Goal: Task Accomplishment & Management: Complete application form

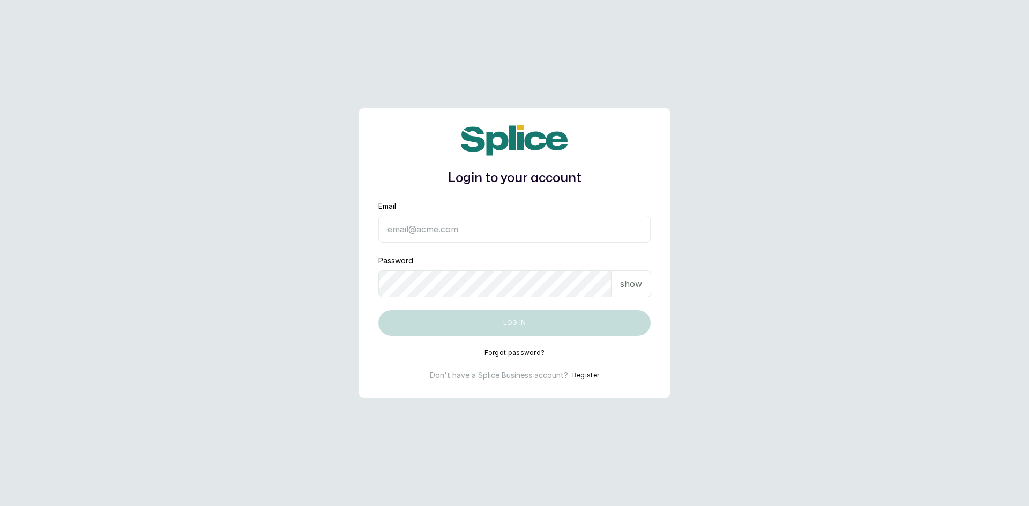
type input "sknanalyticsmedaesthetics@gmail.com"
click at [532, 327] on button "Log in" at bounding box center [514, 323] width 272 height 26
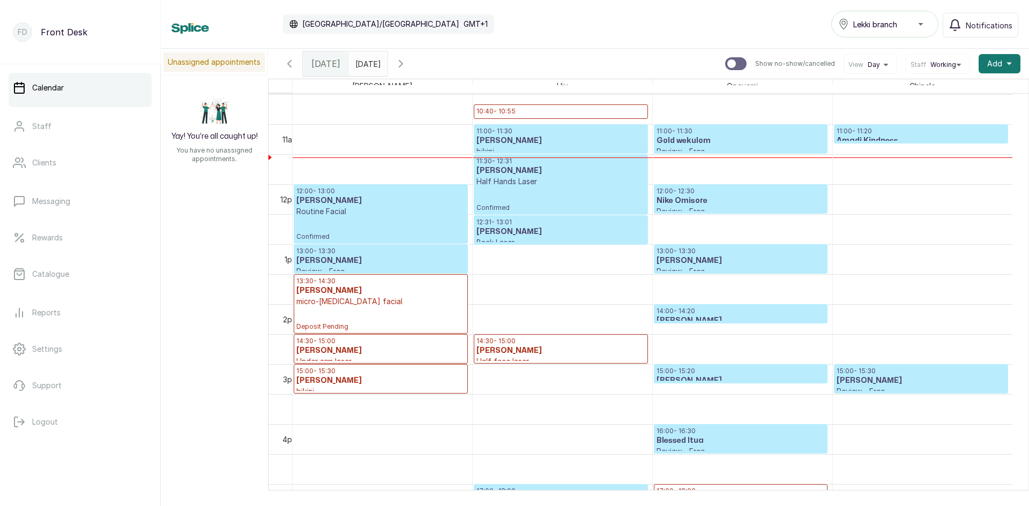
scroll to position [575, 0]
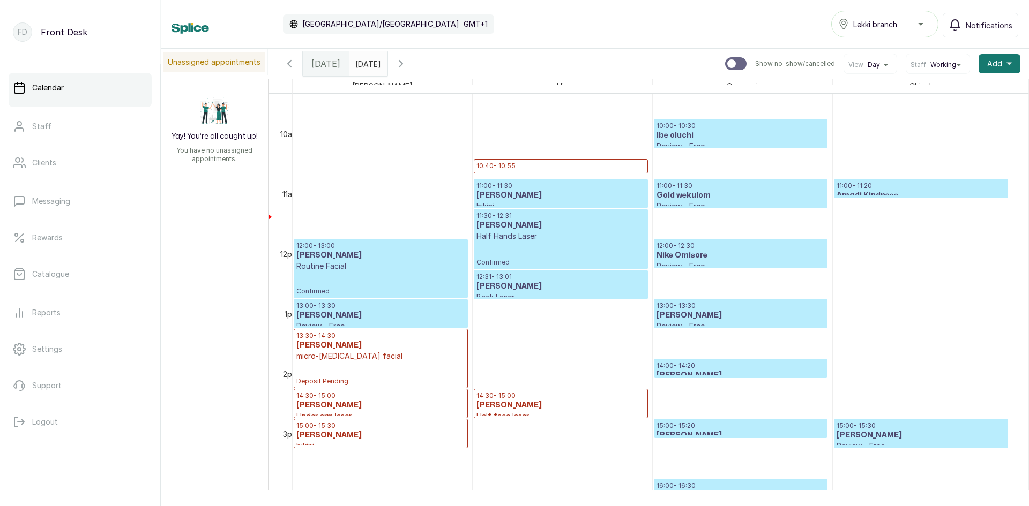
click at [516, 277] on p "12:31 - 13:01" at bounding box center [560, 277] width 168 height 9
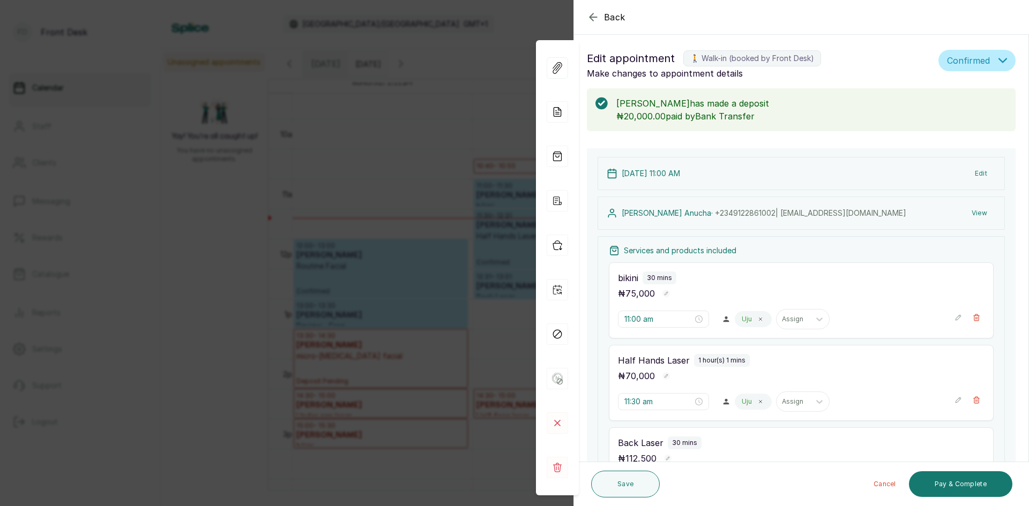
scroll to position [0, 0]
click at [153, 274] on div "Back Appointment Details Edit appointment 🚶 Walk-in (booked by Front Desk) Make…" at bounding box center [514, 253] width 1029 height 506
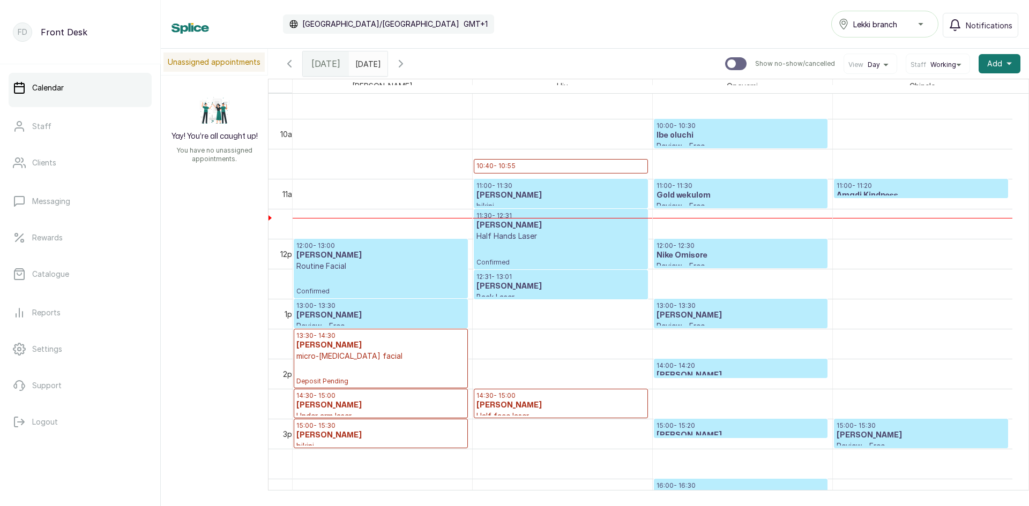
click at [880, 188] on p "11:00 - 11:20" at bounding box center [920, 186] width 169 height 9
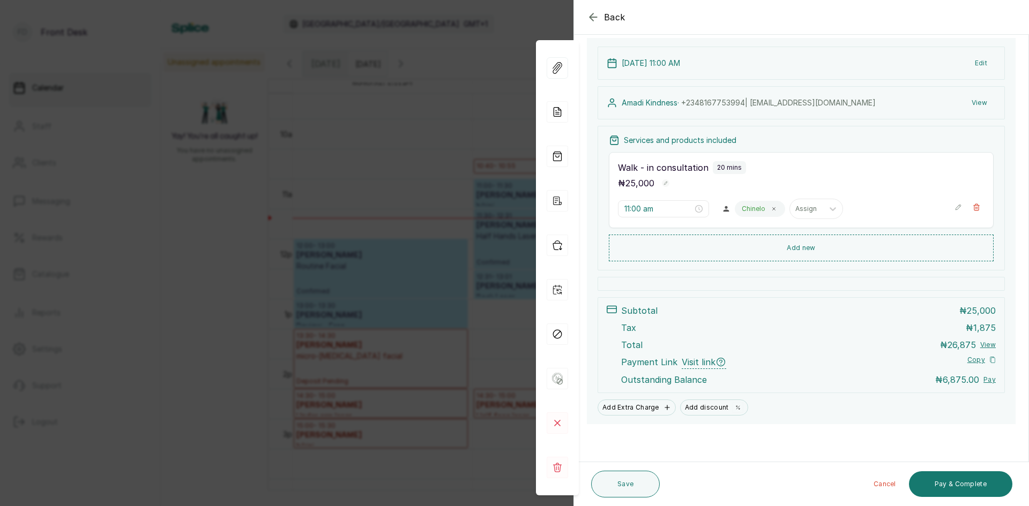
scroll to position [112, 0]
click at [605, 19] on span "Back" at bounding box center [614, 17] width 21 height 13
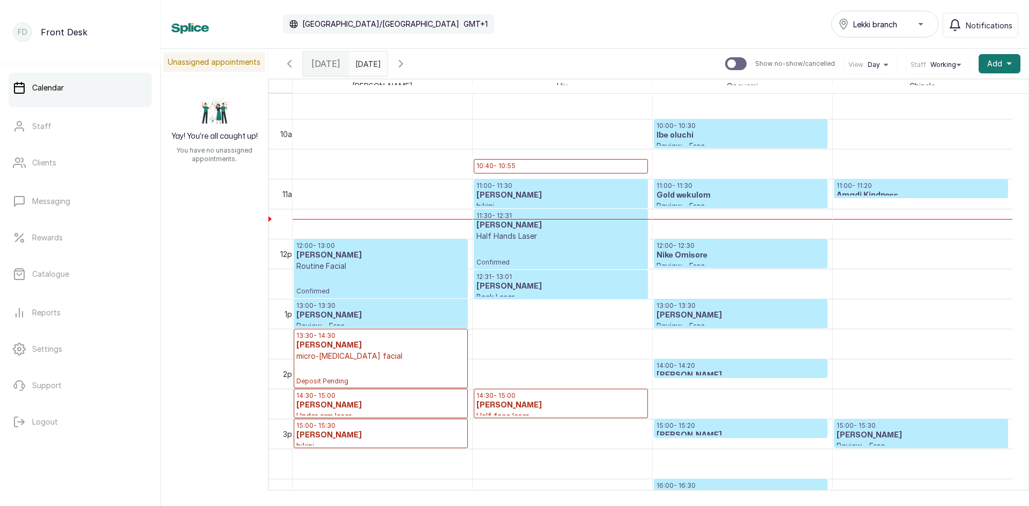
click at [550, 166] on p "10:40 - 10:55" at bounding box center [560, 166] width 168 height 9
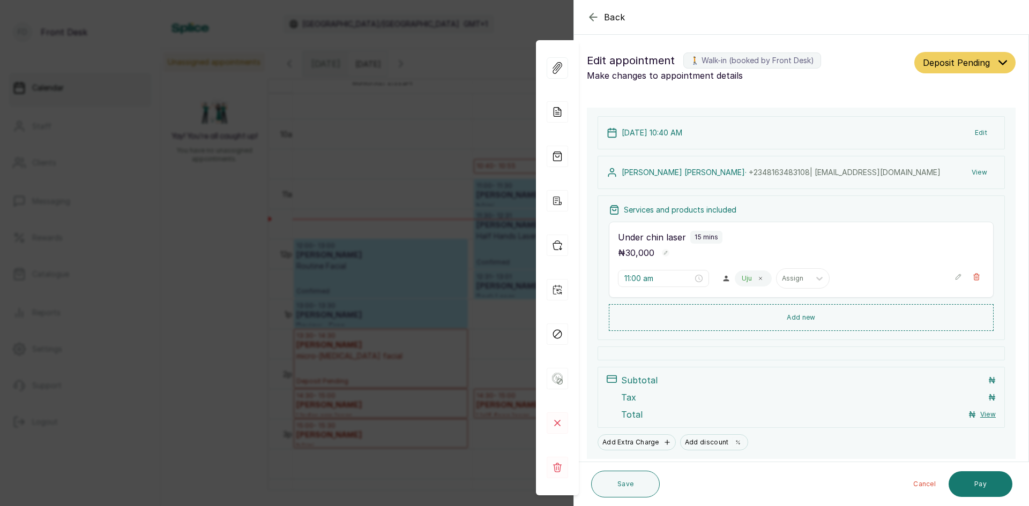
type input "10:40 am"
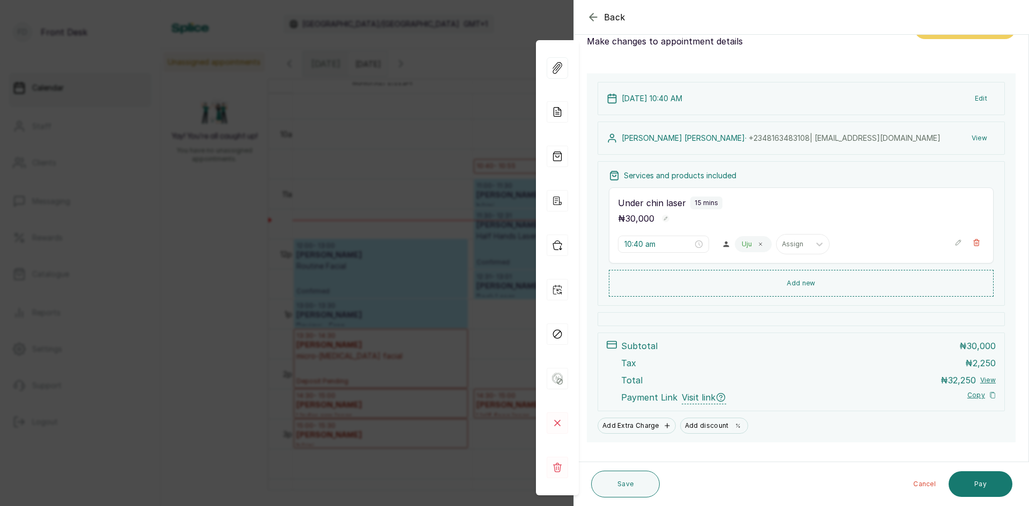
scroll to position [52, 0]
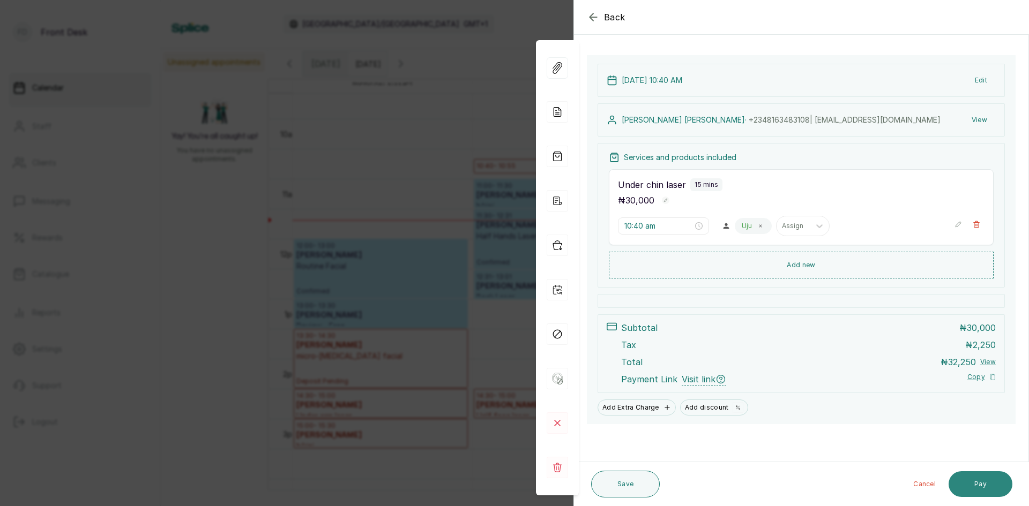
click at [978, 483] on button "Pay" at bounding box center [980, 484] width 64 height 26
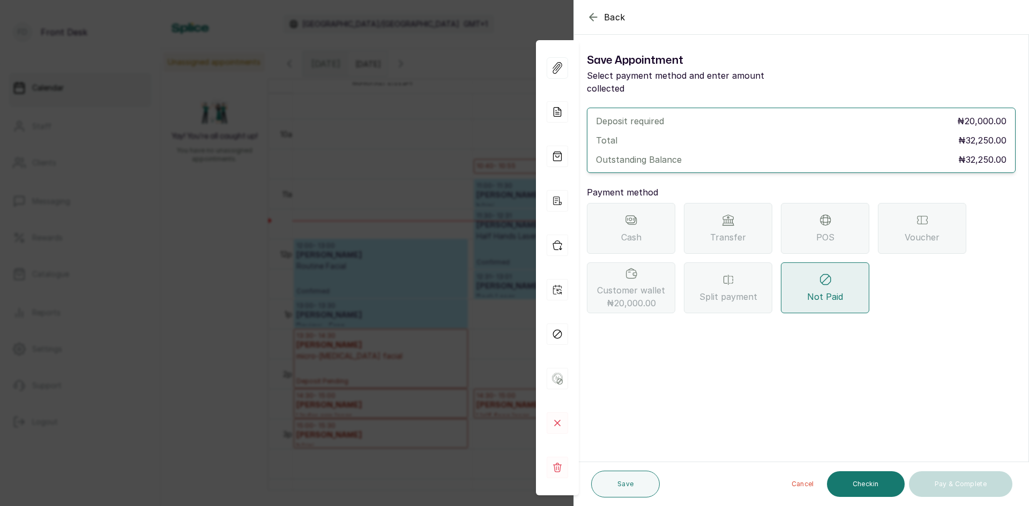
click at [718, 231] on span "Transfer" at bounding box center [728, 237] width 36 height 13
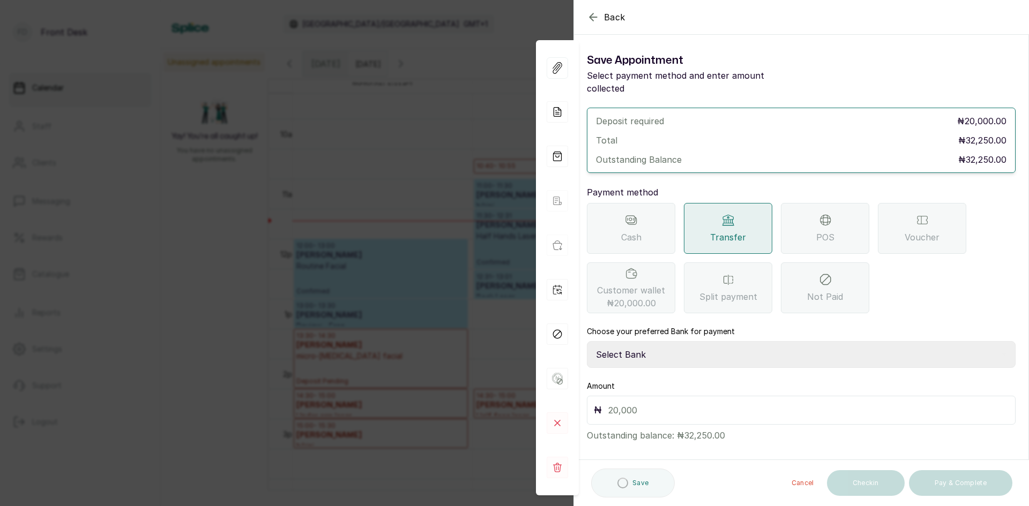
click at [679, 341] on select "Select Bank [PERSON_NAME] Fairmoney Microfinance Bank SKN ANALYTICS MED AESTH. …" at bounding box center [801, 354] width 429 height 27
select select "43272bc0-21c6-4b19-b9fb-c2093b8603c2"
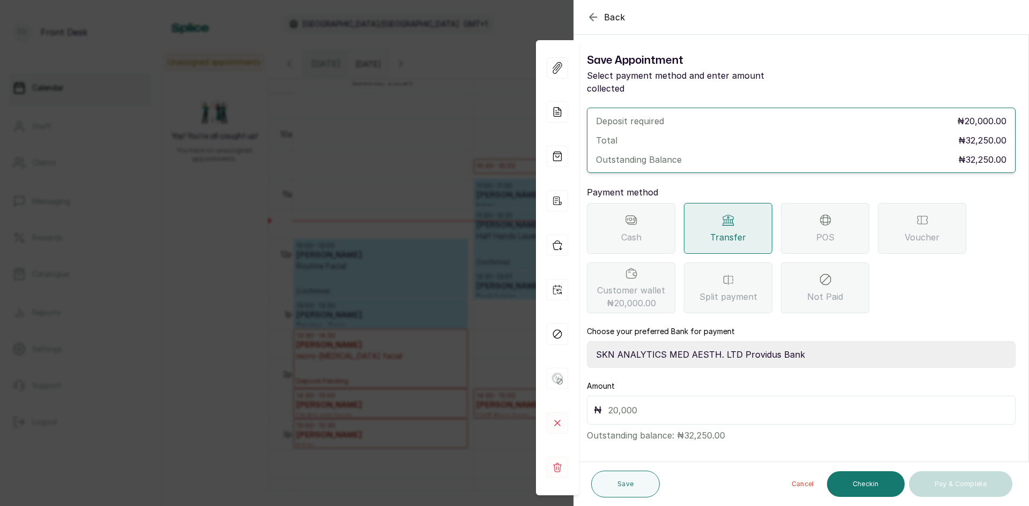
click at [587, 341] on select "Select Bank [PERSON_NAME] Fairmoney Microfinance Bank SKN ANALYTICS MED AESTH. …" at bounding box center [801, 354] width 429 height 27
click at [682, 403] on input "text" at bounding box center [808, 410] width 400 height 15
type input "20,000"
click at [641, 484] on button "Save" at bounding box center [625, 484] width 69 height 27
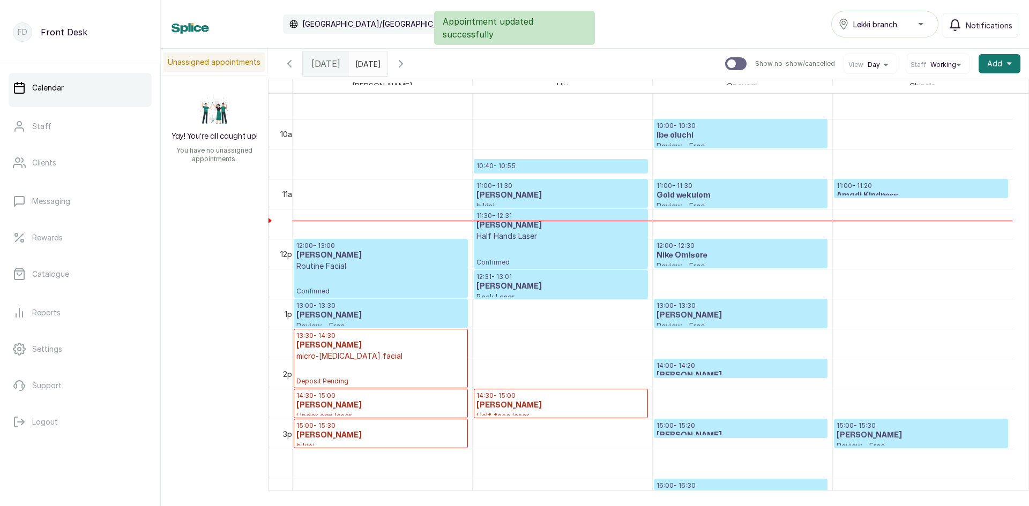
click at [561, 162] on p "10:40 - 10:55" at bounding box center [560, 166] width 168 height 9
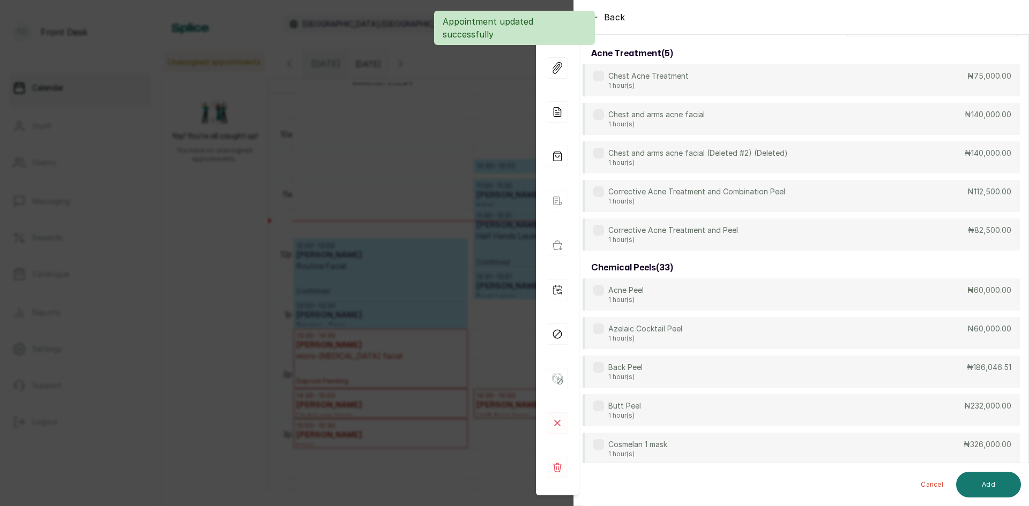
scroll to position [82, 0]
click at [387, 259] on div "Back Appointment Details Services Products Select service acne treatment ( 5 ) …" at bounding box center [514, 253] width 1029 height 506
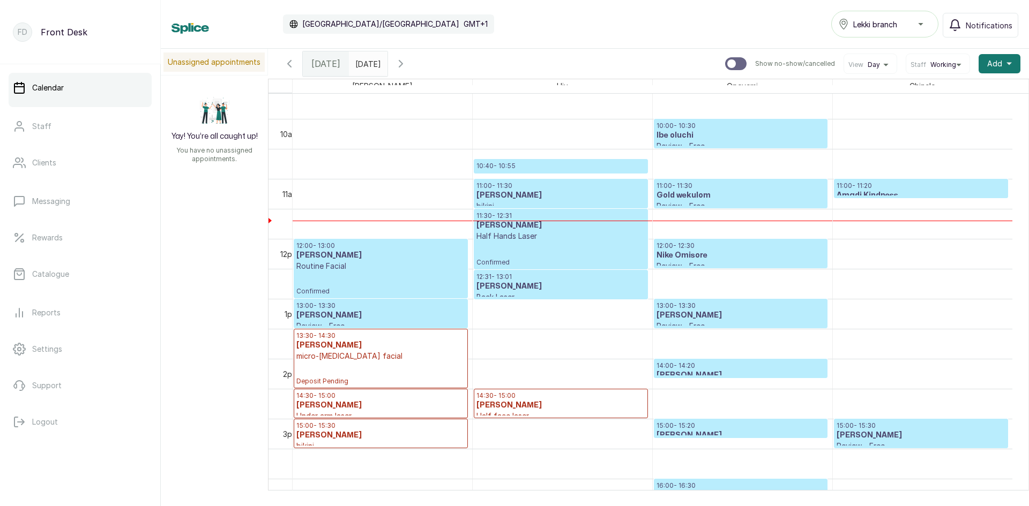
click at [521, 169] on p "10:40 - 10:55" at bounding box center [560, 166] width 168 height 9
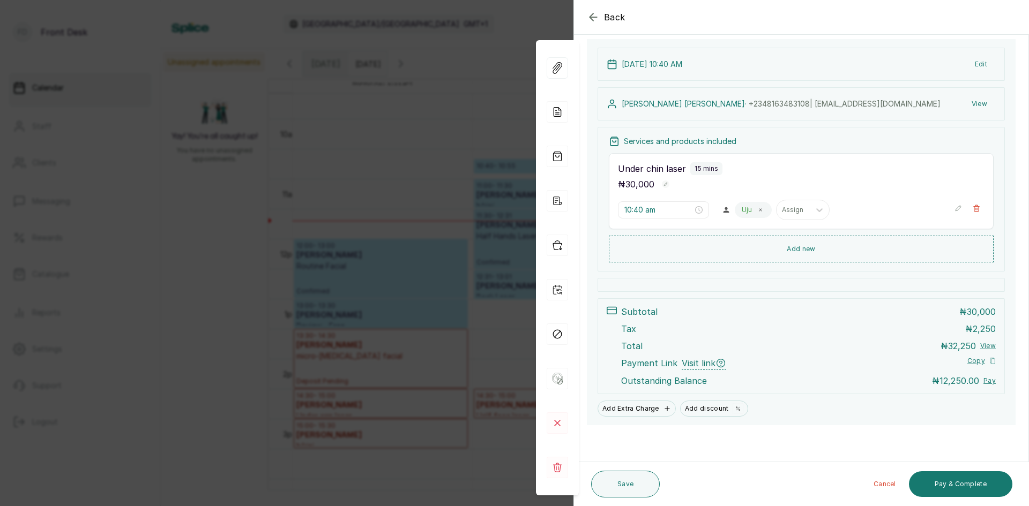
scroll to position [112, 0]
click at [212, 185] on div "Back Appointment Details Edit appointment 🚶 Walk-in (booked by Front Desk) Make…" at bounding box center [514, 253] width 1029 height 506
click at [212, 185] on div "Unassigned appointments Yay! You’re all caught up! You have no unassigned appoi…" at bounding box center [595, 270] width 868 height 442
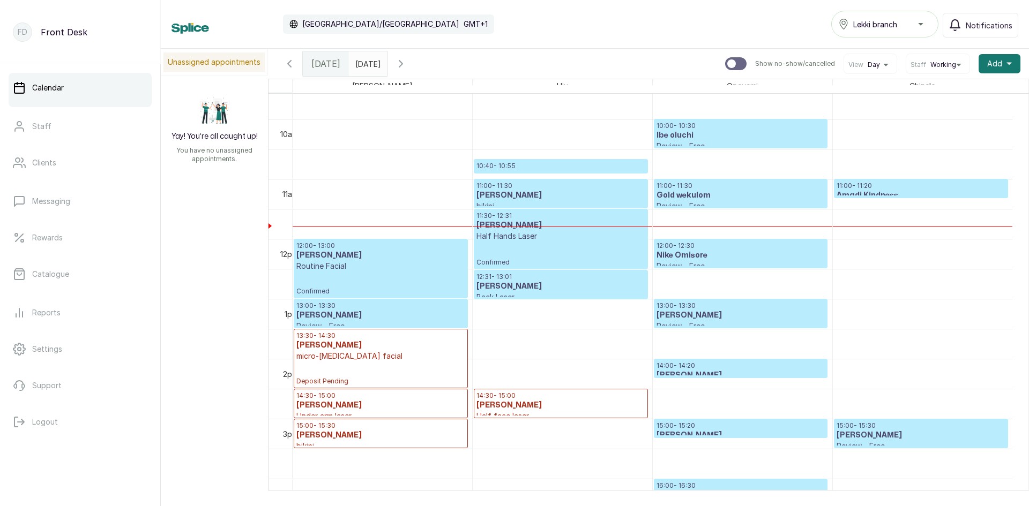
click at [847, 186] on p "11:00 - 11:20" at bounding box center [920, 186] width 169 height 9
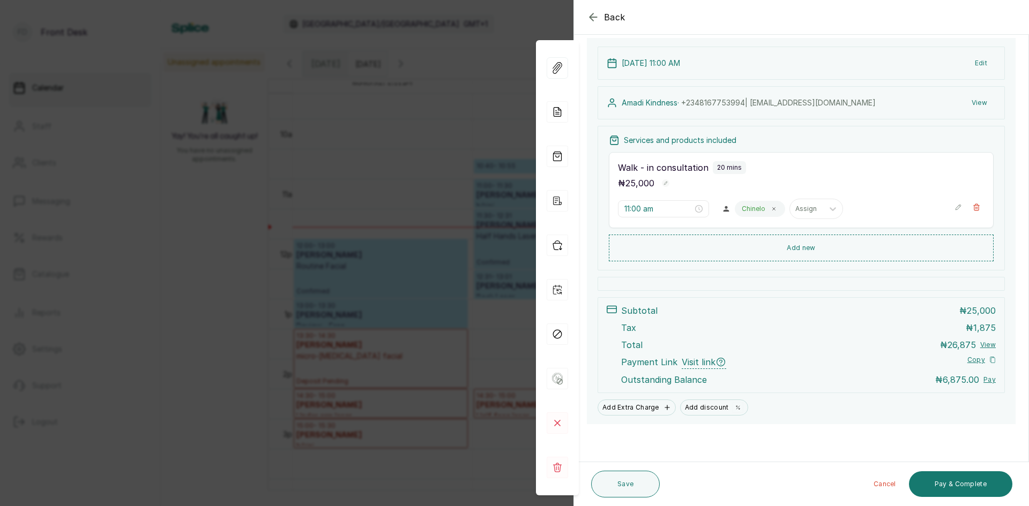
click at [213, 272] on div "Back Appointment Details Edit appointment 🚶 Walk-in (booked by Front Desk) Make…" at bounding box center [514, 253] width 1029 height 506
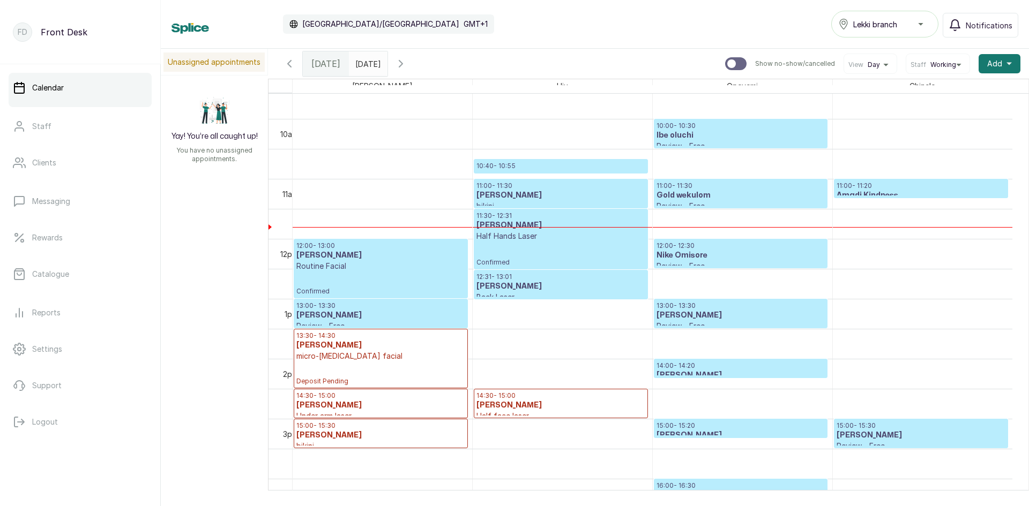
click at [387, 65] on span at bounding box center [376, 61] width 20 height 18
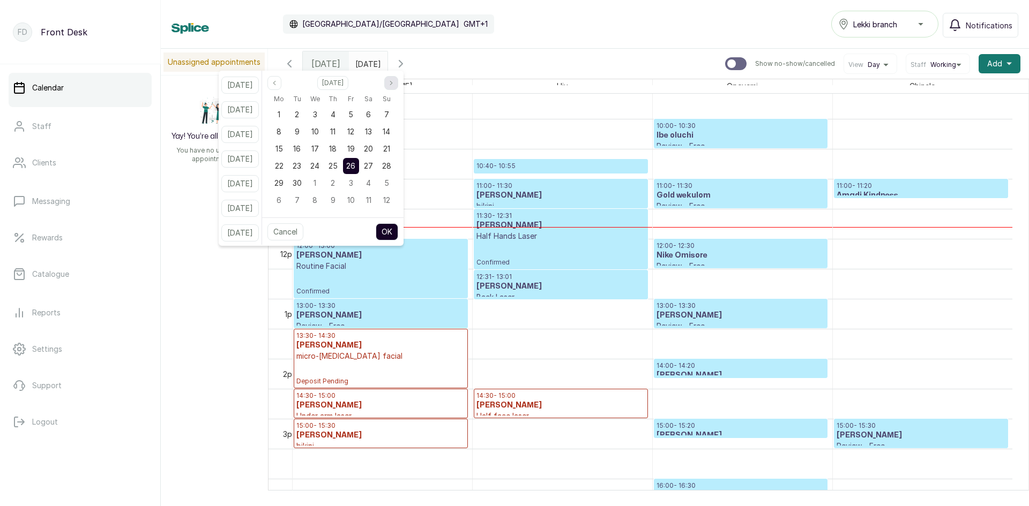
click at [398, 87] on button "Next month" at bounding box center [391, 83] width 14 height 14
click at [277, 84] on icon "page previous" at bounding box center [274, 83] width 6 height 6
click at [392, 82] on icon "page next" at bounding box center [391, 83] width 2 height 4
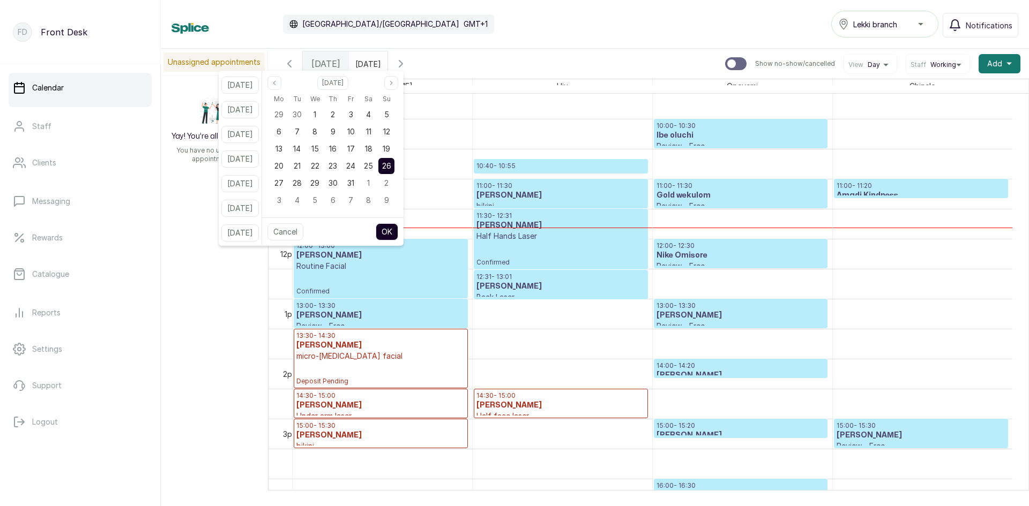
click at [467, 53] on div "[DATE] [DATE] Show no-show/cancelled View Day Staff Working Add +" at bounding box center [648, 64] width 761 height 30
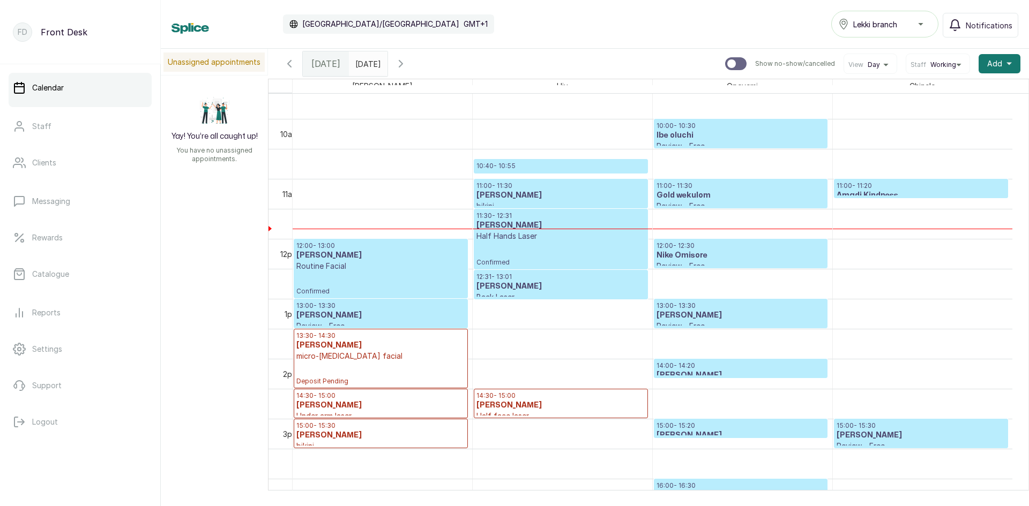
click at [380, 64] on icon "calender simple" at bounding box center [376, 60] width 7 height 7
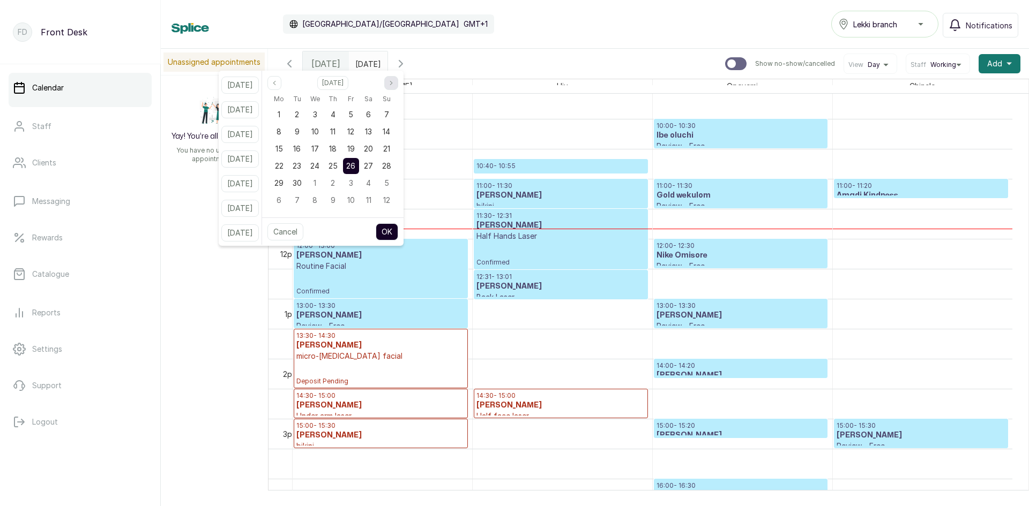
click at [394, 80] on icon "page next" at bounding box center [391, 83] width 6 height 6
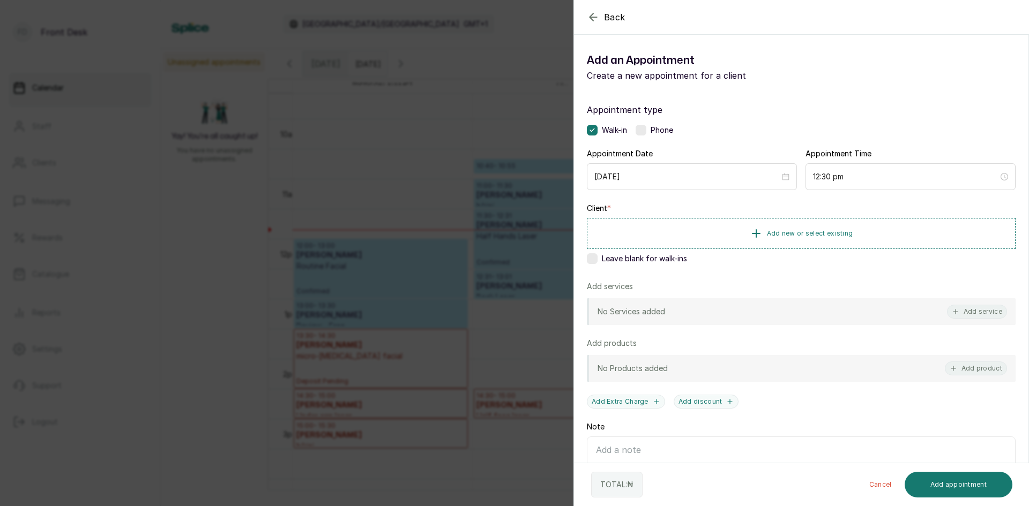
click at [192, 271] on div "Back Add Appointment Add an Appointment Create a new appointment for a client A…" at bounding box center [514, 253] width 1029 height 506
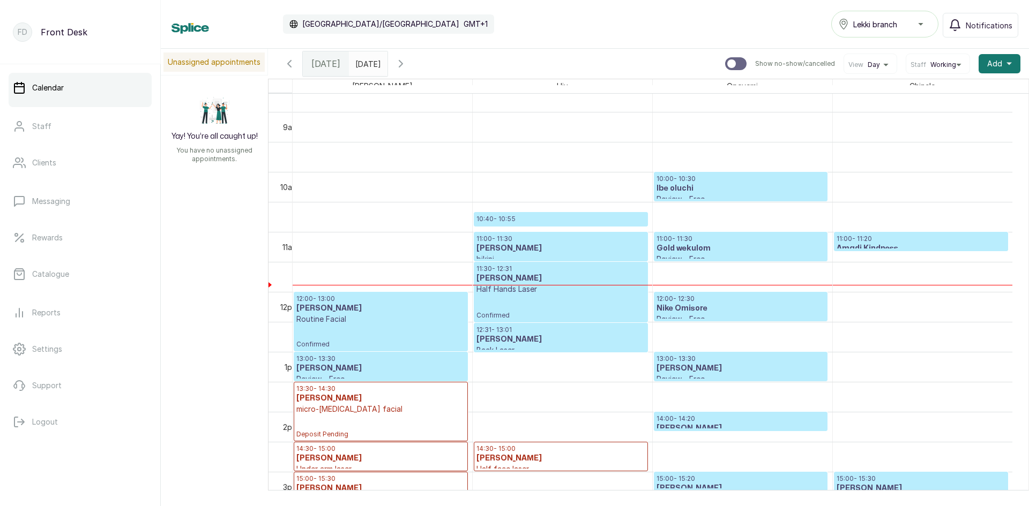
scroll to position [521, 0]
click at [537, 223] on p "10:40 - 10:55" at bounding box center [560, 219] width 168 height 9
click at [525, 222] on p "10:40 - 10:55" at bounding box center [560, 219] width 168 height 9
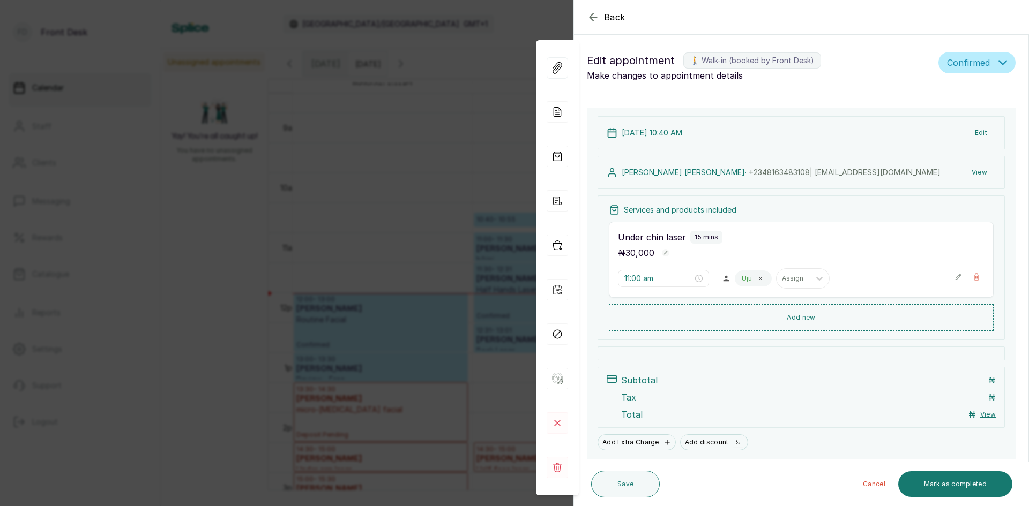
type input "10:40 am"
click at [189, 252] on div "Back Appointment Details Edit appointment 🚶 Walk-in (booked by Front Desk) Make…" at bounding box center [514, 253] width 1029 height 506
click at [189, 252] on div "Unassigned appointments Yay! You’re all caught up! You have no unassigned appoi…" at bounding box center [595, 270] width 868 height 442
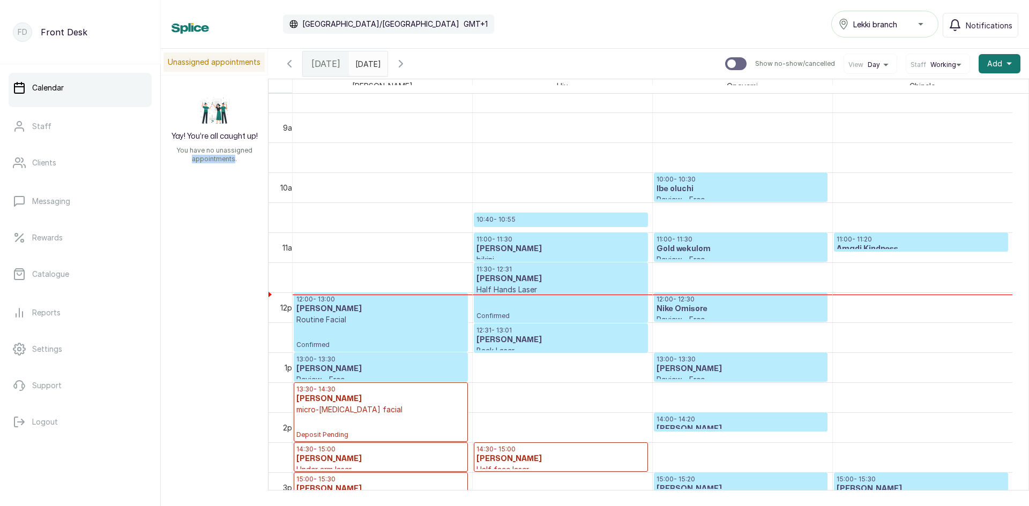
click at [525, 223] on p "10:40 - 10:55" at bounding box center [560, 219] width 168 height 9
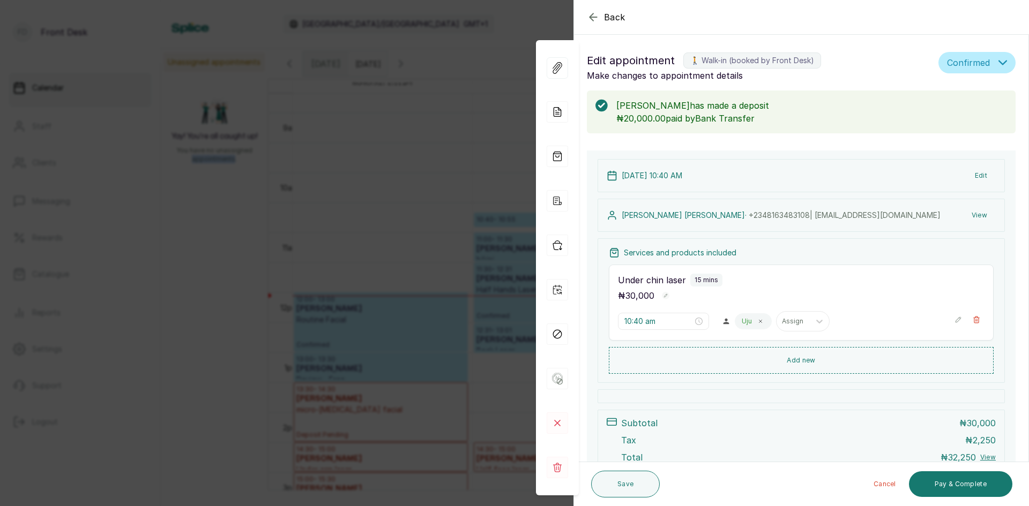
click at [229, 205] on div "Back Appointment Details Edit appointment 🚶 Walk-in (booked by Front Desk) Make…" at bounding box center [514, 253] width 1029 height 506
click at [229, 205] on div "Unassigned appointments Yay! You’re all caught up! You have no unassigned appoi…" at bounding box center [595, 270] width 868 height 442
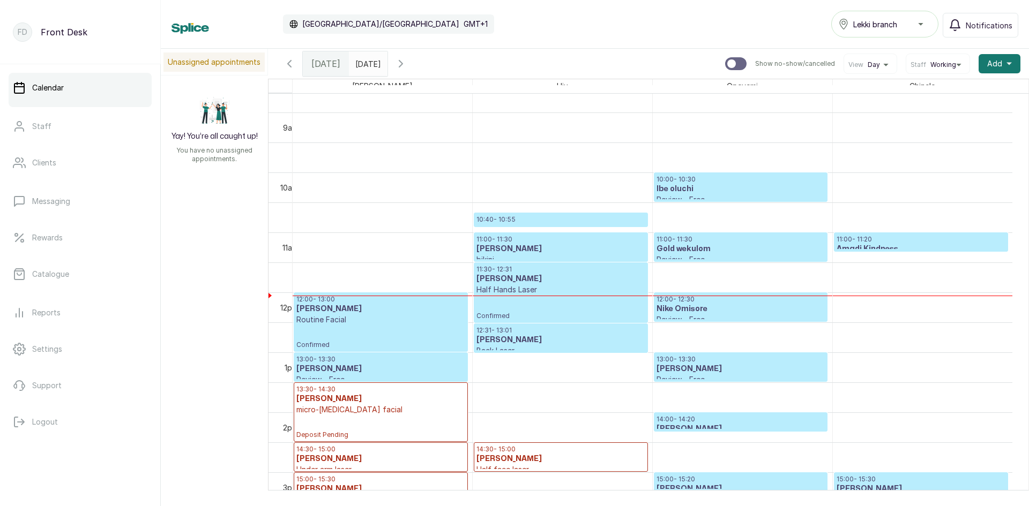
click at [852, 241] on p "11:00 - 11:20" at bounding box center [920, 239] width 169 height 9
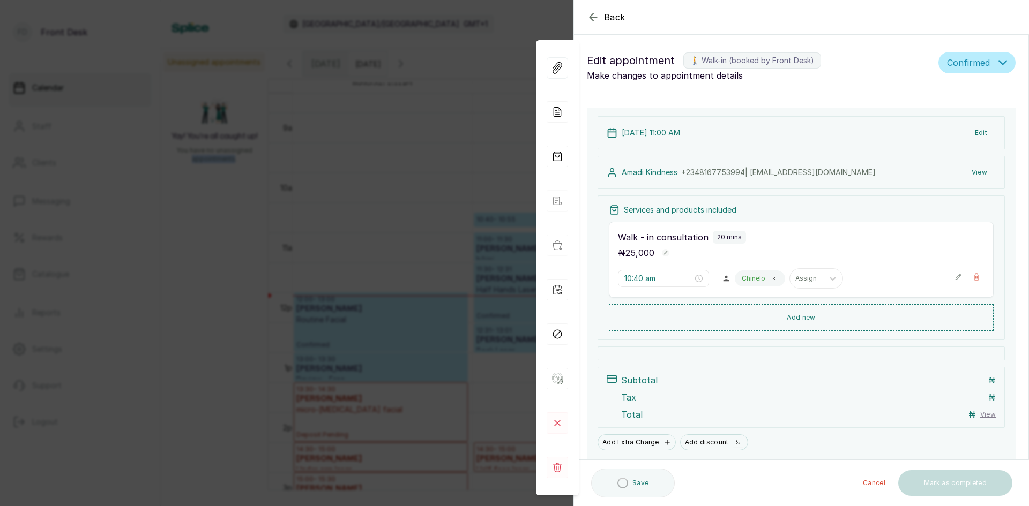
type input "11:00 am"
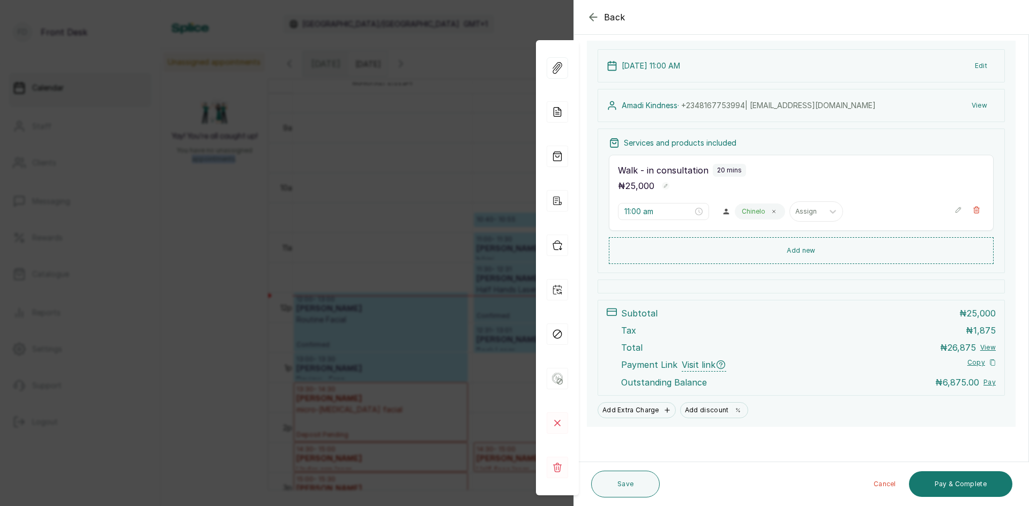
scroll to position [112, 0]
click at [949, 479] on button "Pay & Complete" at bounding box center [960, 484] width 103 height 26
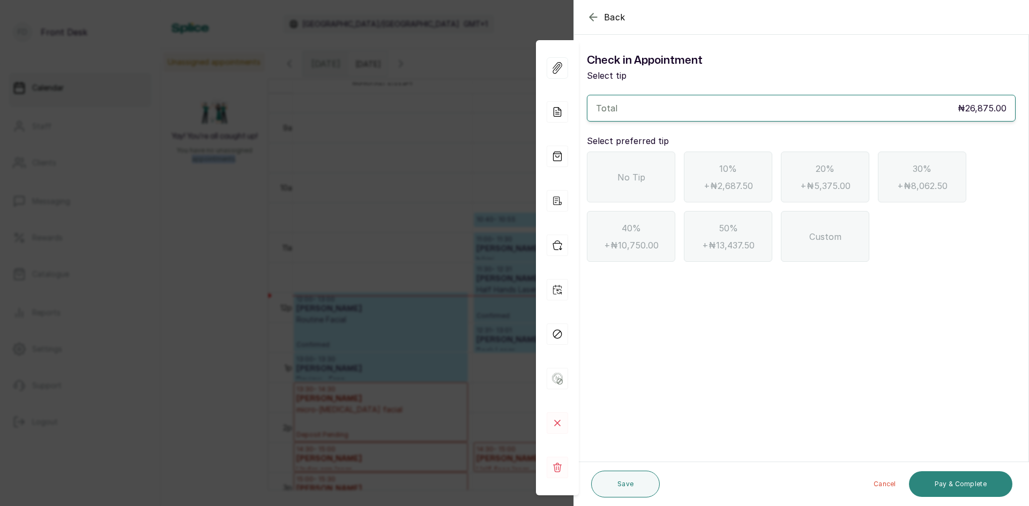
scroll to position [0, 0]
click at [628, 177] on span "No Tip" at bounding box center [631, 177] width 28 height 13
click at [936, 483] on button "Pay & Complete" at bounding box center [960, 484] width 103 height 26
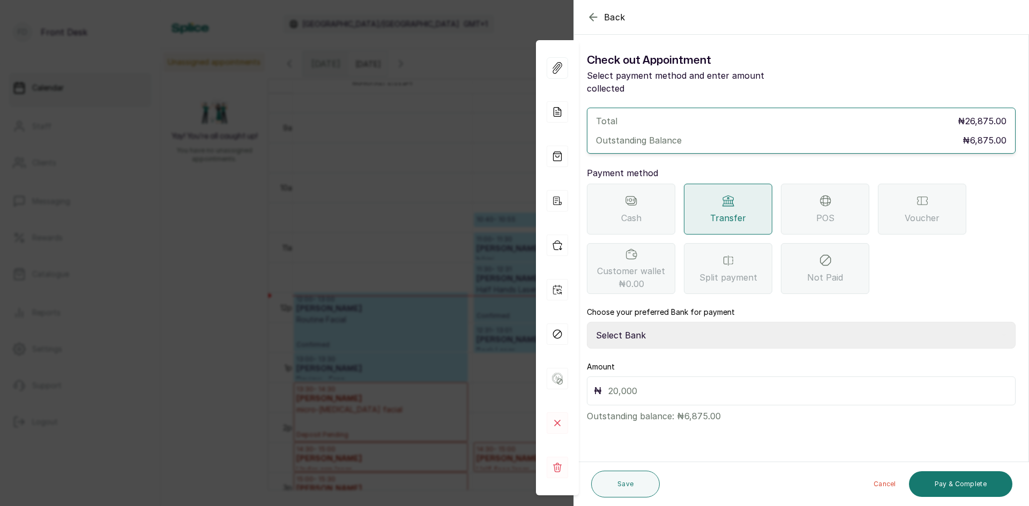
click at [648, 322] on select "Select Bank [PERSON_NAME] Fairmoney Microfinance Bank SKN ANALYTICS MED AESTH. …" at bounding box center [801, 335] width 429 height 27
select select "43272bc0-21c6-4b19-b9fb-c2093b8603c2"
click at [587, 322] on select "Select Bank [PERSON_NAME] Fairmoney Microfinance Bank SKN ANALYTICS MED AESTH. …" at bounding box center [801, 335] width 429 height 27
click at [684, 384] on input "text" at bounding box center [808, 391] width 400 height 15
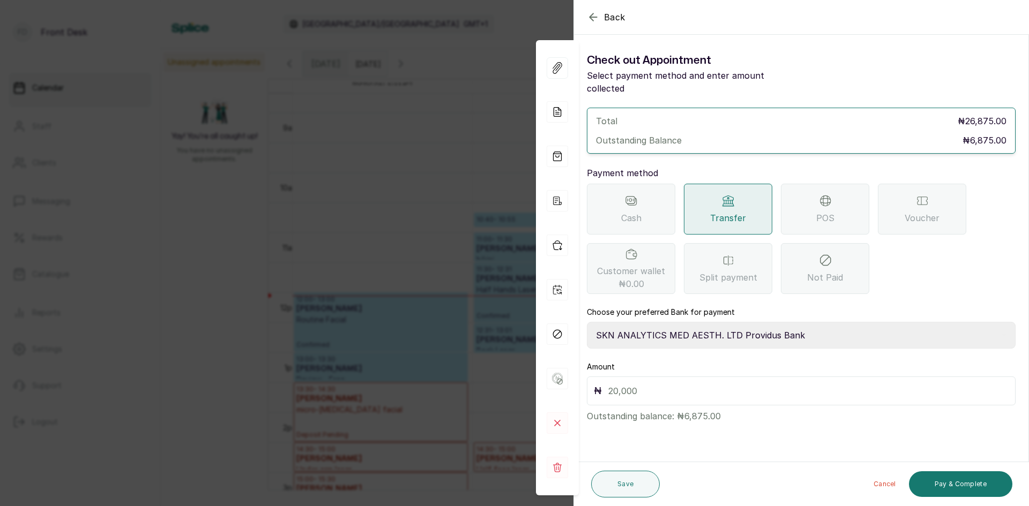
click at [684, 384] on input "text" at bounding box center [808, 391] width 400 height 15
type input "6,875"
click at [952, 480] on button "Pay & Complete" at bounding box center [960, 484] width 103 height 26
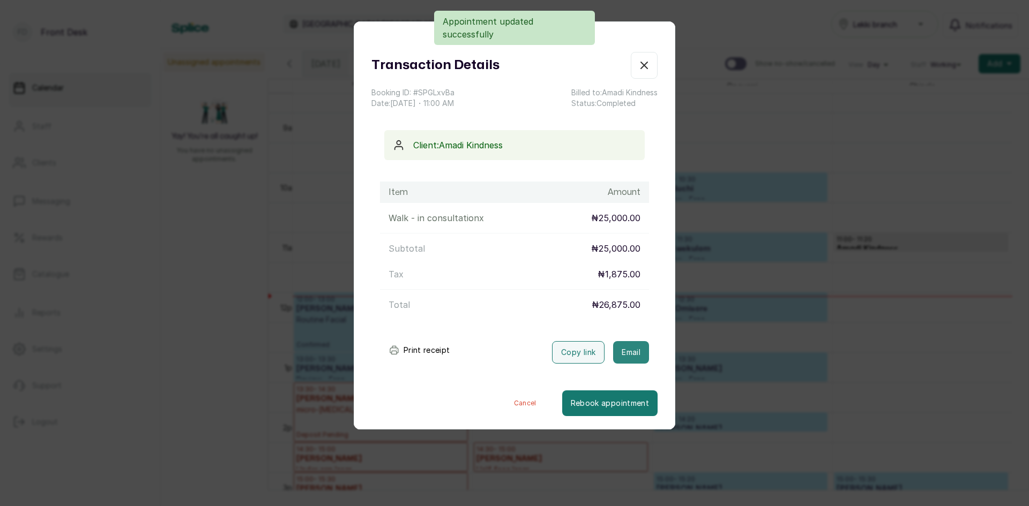
click at [620, 348] on button "Email" at bounding box center [631, 352] width 36 height 22
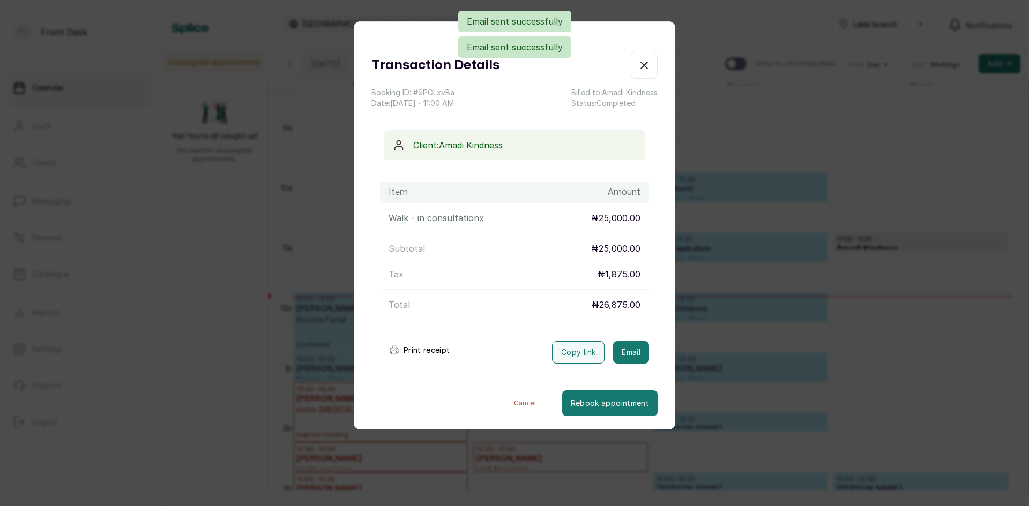
click at [720, 330] on div "Transaction Details Booking ID: # SPGLxvBa Date: [DATE] ・ 11:00 AM Billed to: A…" at bounding box center [514, 253] width 1029 height 506
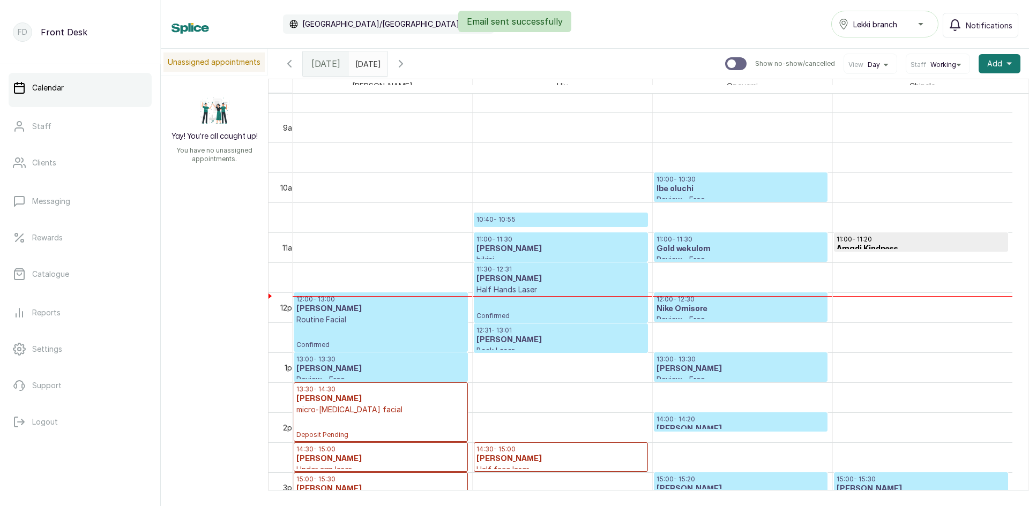
click at [555, 223] on p "10:40 - 10:55" at bounding box center [560, 219] width 168 height 9
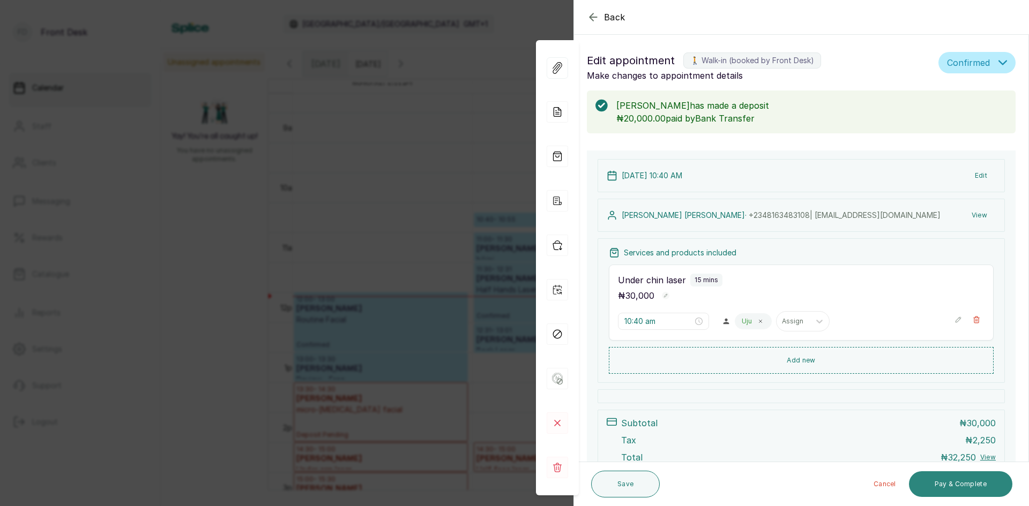
click at [940, 480] on button "Pay & Complete" at bounding box center [960, 484] width 103 height 26
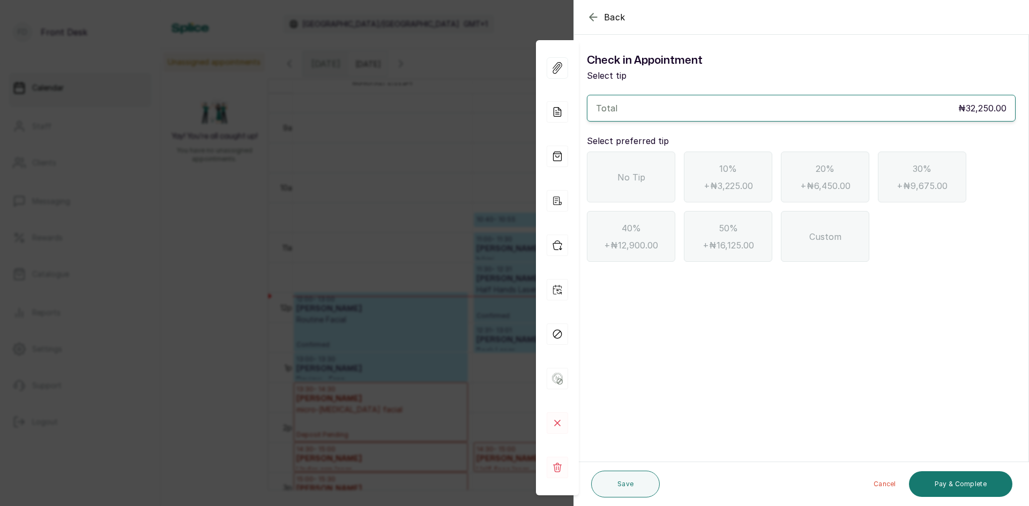
click at [632, 183] on span "No Tip" at bounding box center [631, 177] width 28 height 13
click at [958, 479] on button "Pay & Complete" at bounding box center [960, 484] width 103 height 26
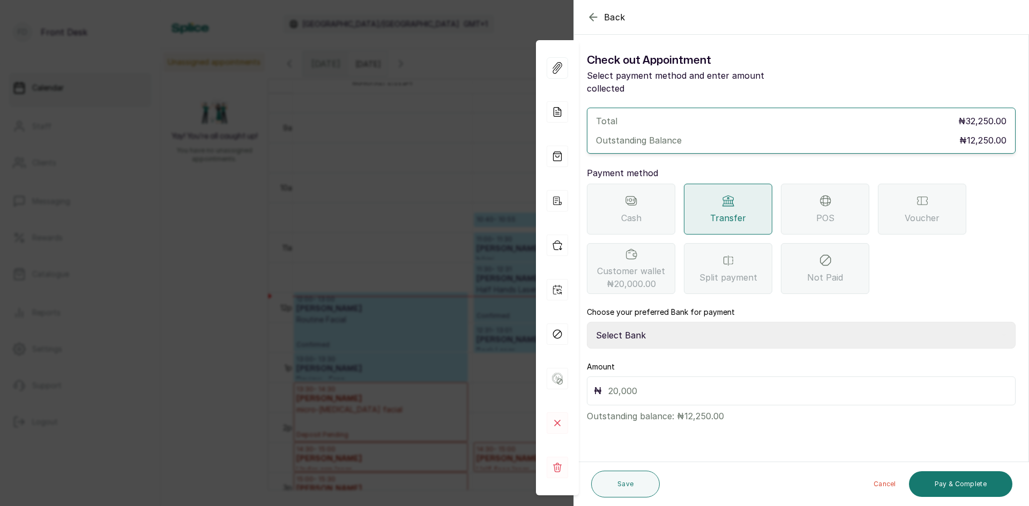
click at [823, 212] on span "POS" at bounding box center [825, 218] width 18 height 13
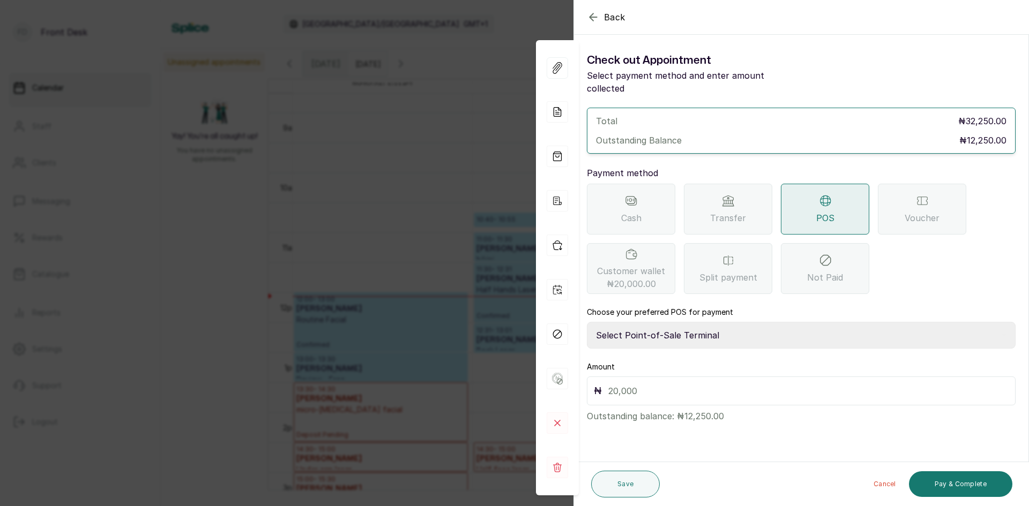
click at [730, 322] on select "Select Point-of-Sale Terminal SKN ANALYTICS MED AESTHETIC LIMITED Fairmoney Mic…" at bounding box center [801, 335] width 429 height 27
click at [710, 322] on select "Select Point-of-Sale Terminal SKN ANALYTICS MED AESTHETIC LIMITED Fairmoney Mic…" at bounding box center [801, 335] width 429 height 27
select select "43129536-bd7e-4b6d-8e8c-ab2c46322d67"
click at [587, 322] on select "Select Point-of-Sale Terminal SKN ANALYTICS MED AESTHETIC LIMITED Fairmoney Mic…" at bounding box center [801, 335] width 429 height 27
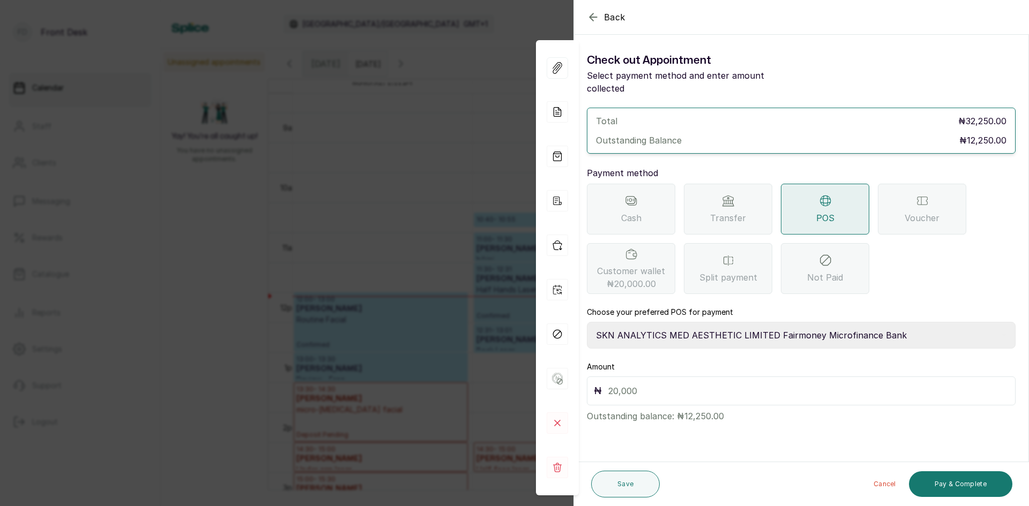
click at [708, 384] on input "text" at bounding box center [808, 391] width 400 height 15
type input "12,250"
click at [972, 482] on button "Pay & Complete" at bounding box center [960, 484] width 103 height 26
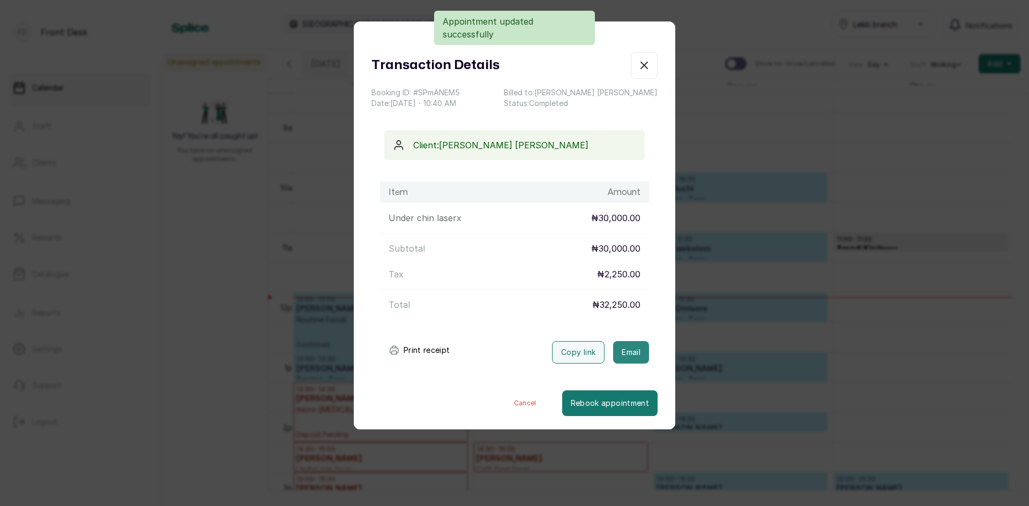
click at [624, 357] on button "Email" at bounding box center [631, 352] width 36 height 22
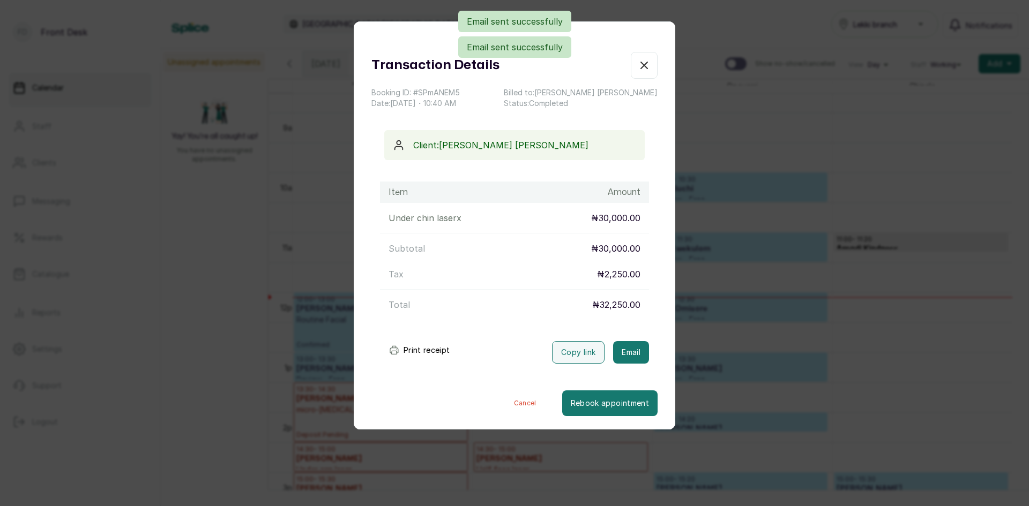
click at [889, 326] on div "Transaction Details Booking ID: # SPmANEM5 Date: [DATE] ・ 10:40 AM Billed to: […" at bounding box center [514, 253] width 1029 height 506
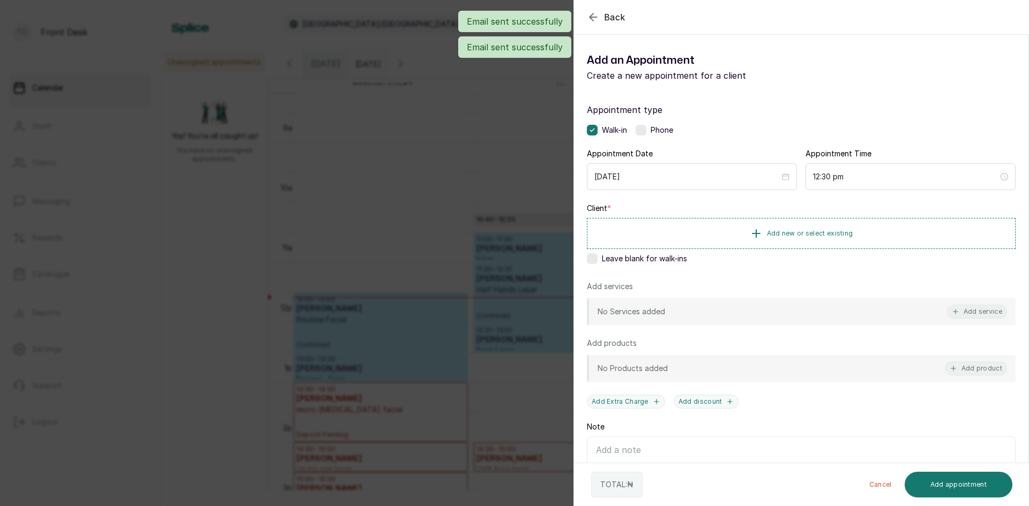
click at [349, 242] on div "Back Add Appointment Add an Appointment Create a new appointment for a client A…" at bounding box center [514, 253] width 1029 height 506
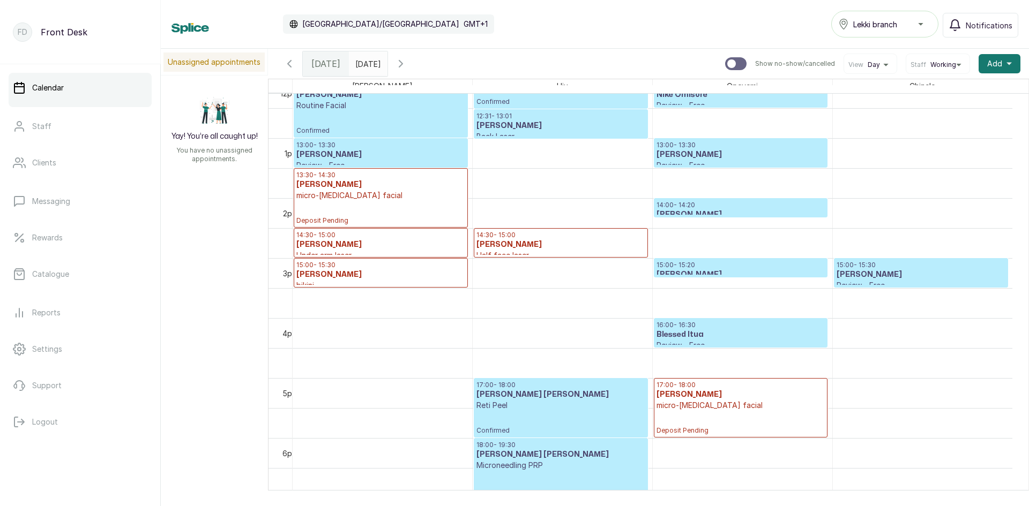
scroll to position [682, 0]
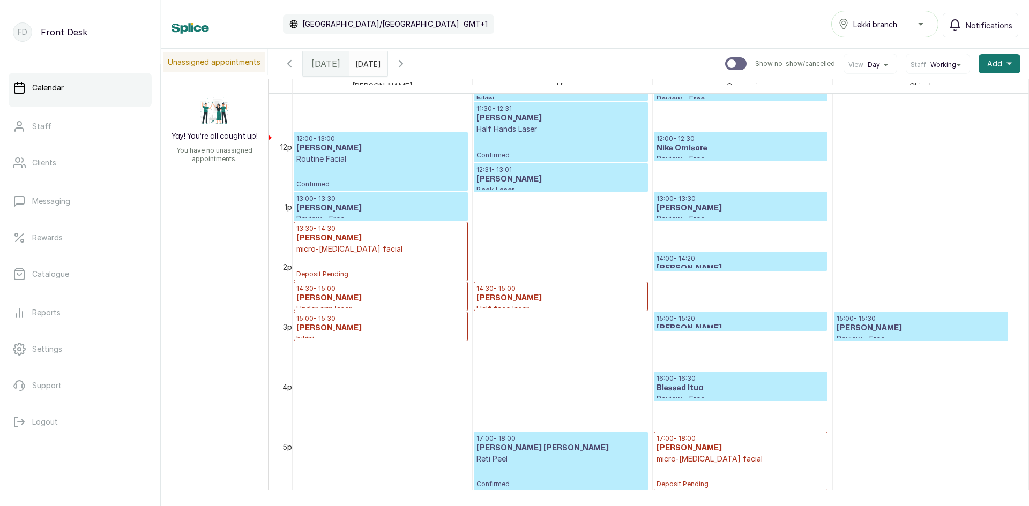
click at [674, 259] on p "14:00 - 14:20" at bounding box center [740, 258] width 168 height 9
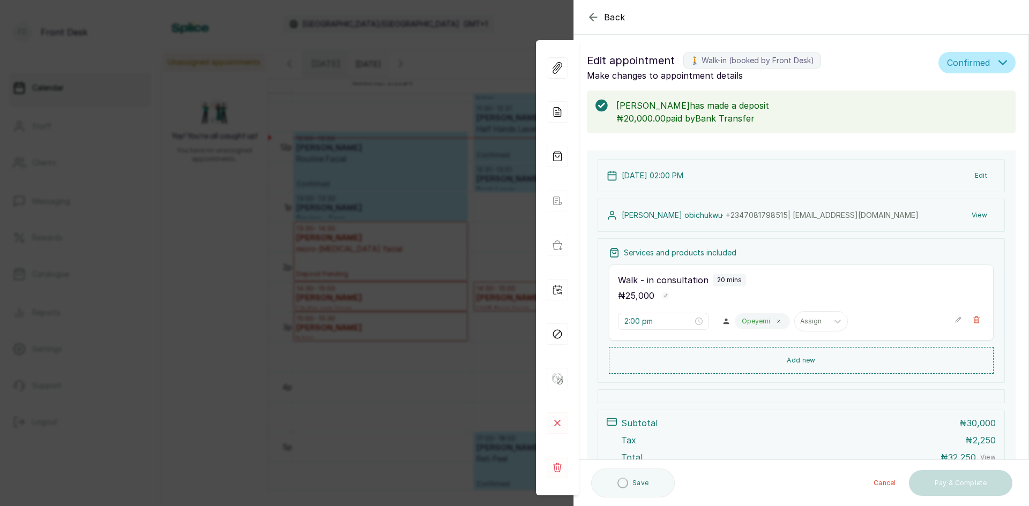
click at [368, 279] on div "Back Appointment Details Edit appointment 🚶 Walk-in (booked by Front Desk) Make…" at bounding box center [514, 253] width 1029 height 506
click at [368, 279] on link "13:30 - 14:30 [PERSON_NAME] micro-[MEDICAL_DATA] facial Deposit Pending" at bounding box center [381, 251] width 174 height 59
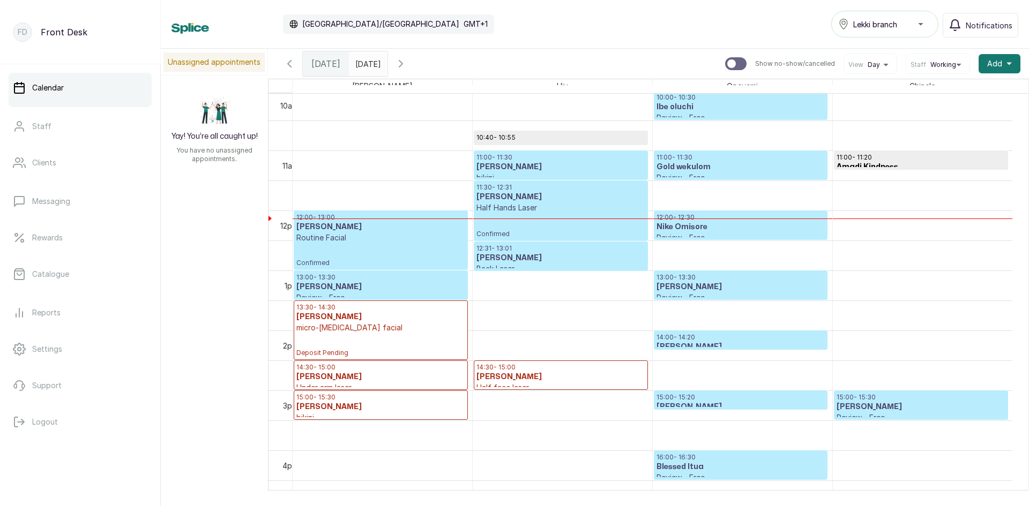
scroll to position [575, 0]
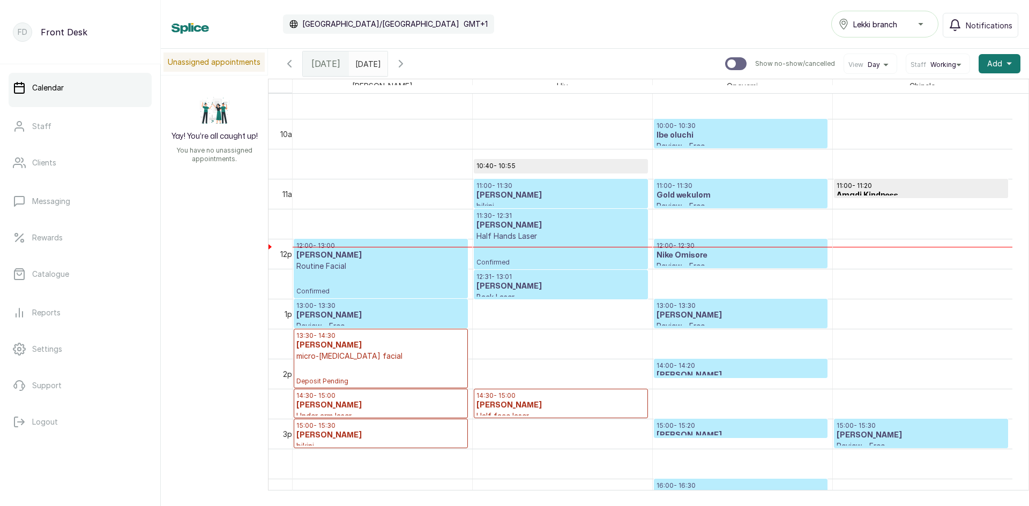
click at [292, 65] on icon "button" at bounding box center [289, 63] width 13 height 13
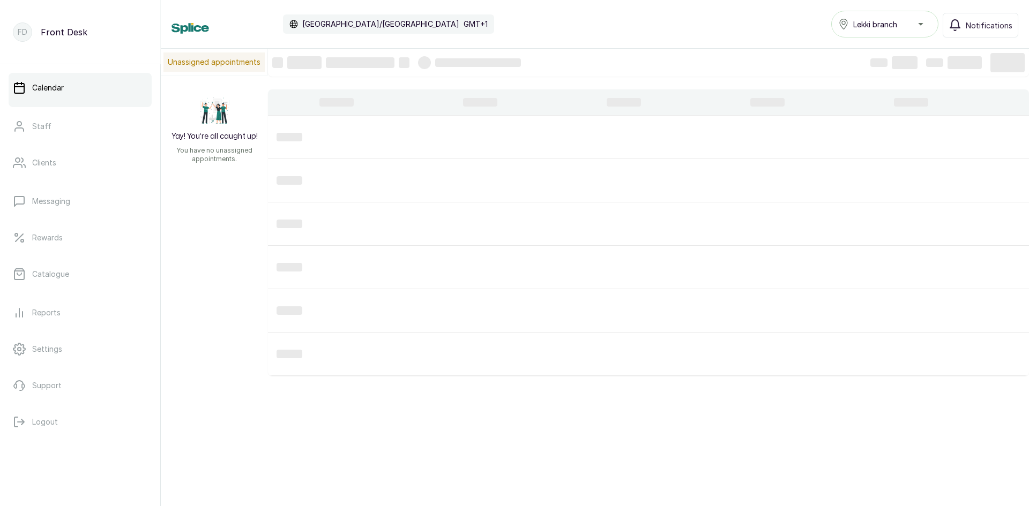
scroll to position [361, 0]
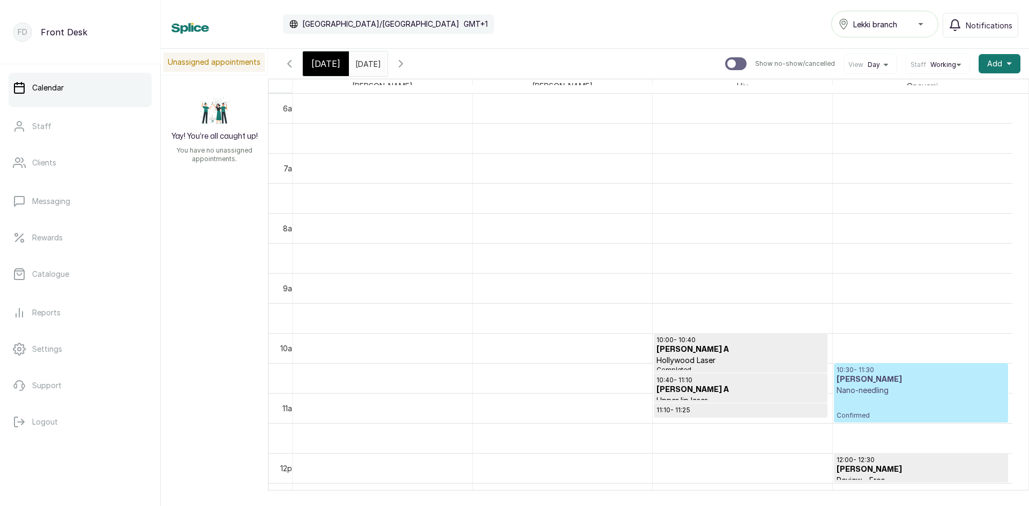
click at [862, 388] on p "Nano-needling" at bounding box center [920, 390] width 169 height 11
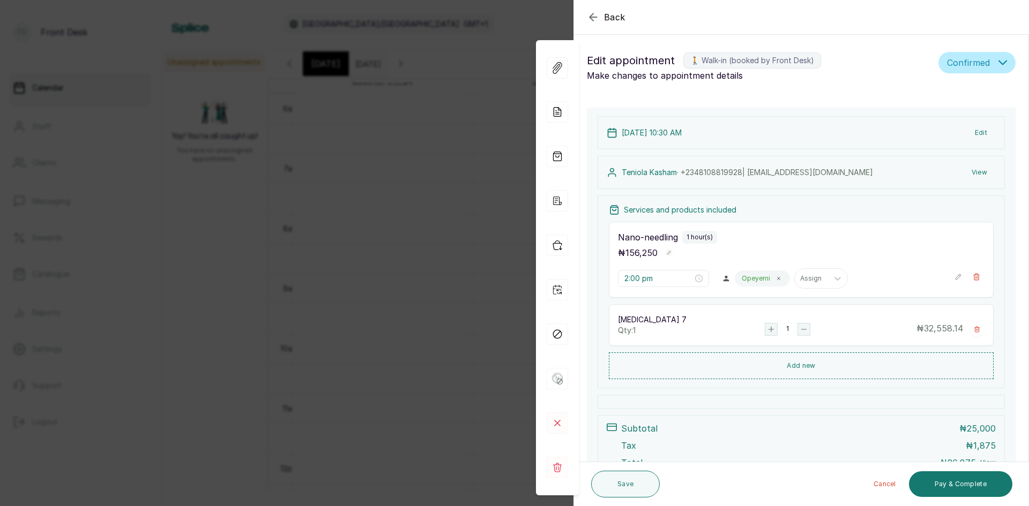
type input "10:30 am"
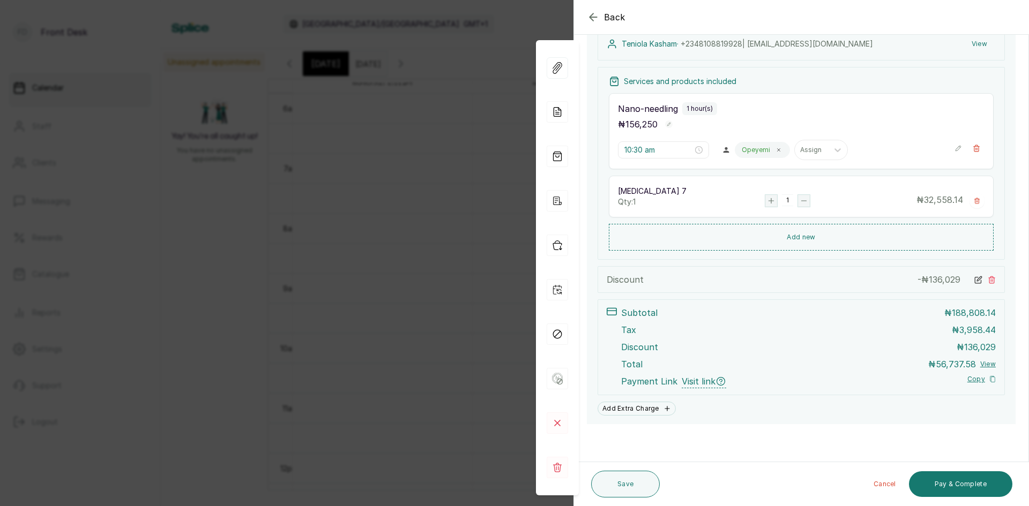
scroll to position [129, 0]
click at [964, 484] on button "Pay & Complete" at bounding box center [960, 484] width 103 height 26
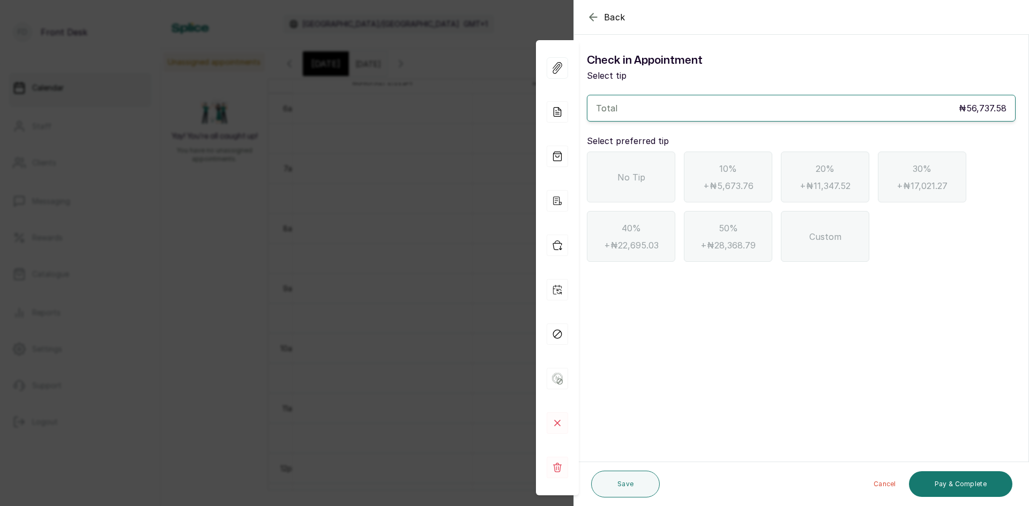
click at [627, 179] on span "No Tip" at bounding box center [631, 177] width 28 height 13
click at [934, 481] on button "Pay & Complete" at bounding box center [960, 484] width 103 height 26
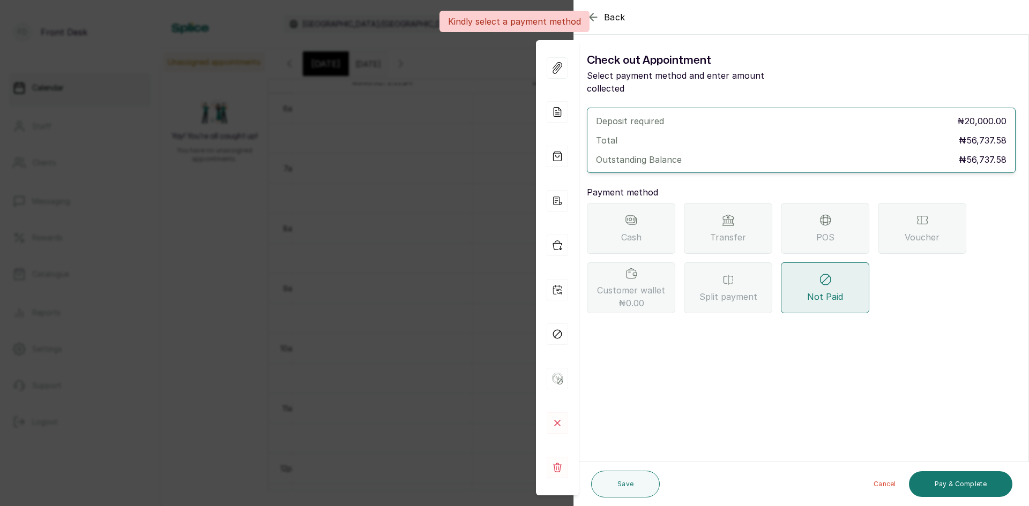
click at [725, 231] on span "Transfer" at bounding box center [728, 237] width 36 height 13
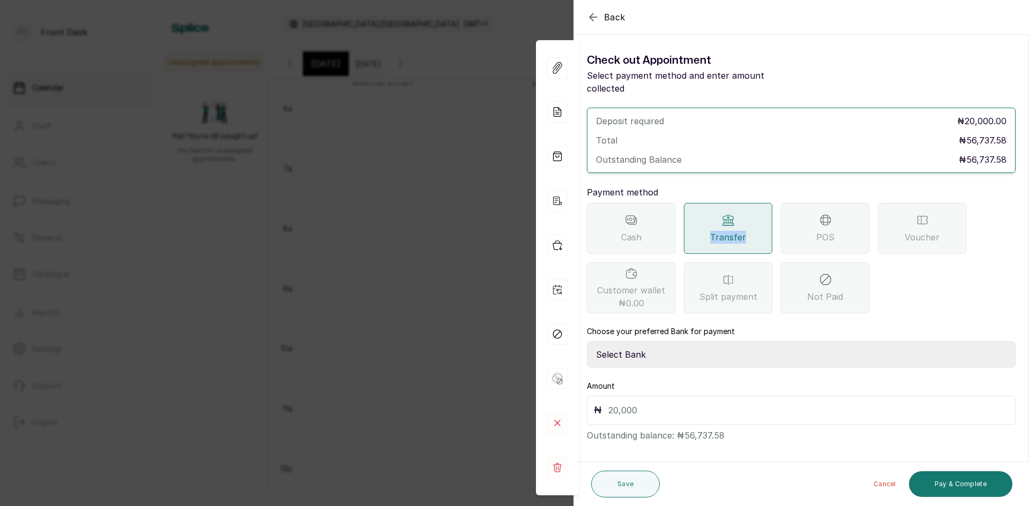
click at [658, 341] on select "Select Bank [PERSON_NAME] Fairmoney Microfinance Bank SKN ANALYTICS MED AESTH. …" at bounding box center [801, 354] width 429 height 27
select select "43272bc0-21c6-4b19-b9fb-c2093b8603c2"
click at [587, 341] on select "Select Bank [PERSON_NAME] Fairmoney Microfinance Bank SKN ANALYTICS MED AESTH. …" at bounding box center [801, 354] width 429 height 27
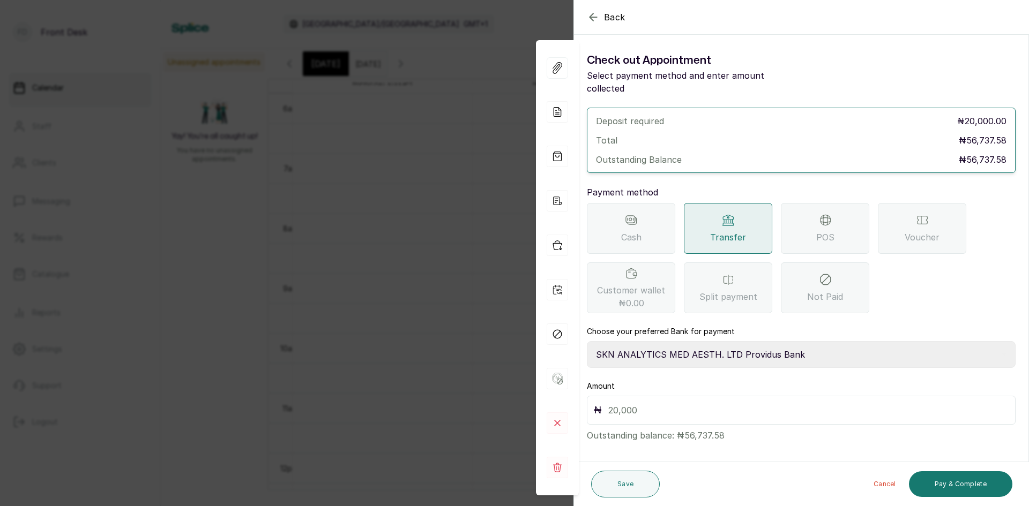
click at [648, 403] on input "text" at bounding box center [808, 410] width 400 height 15
click at [235, 279] on div "Back Appointment Details Check out Appointment Select payment method and enter …" at bounding box center [514, 253] width 1029 height 506
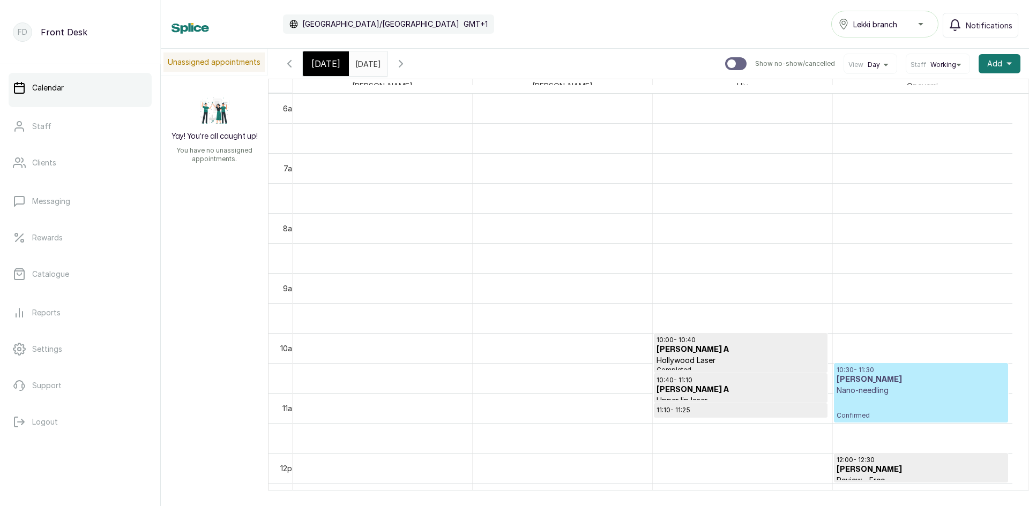
click at [407, 62] on icon "button" at bounding box center [400, 63] width 13 height 13
click at [414, 62] on button "Show no-show/cancelled" at bounding box center [401, 64] width 26 height 26
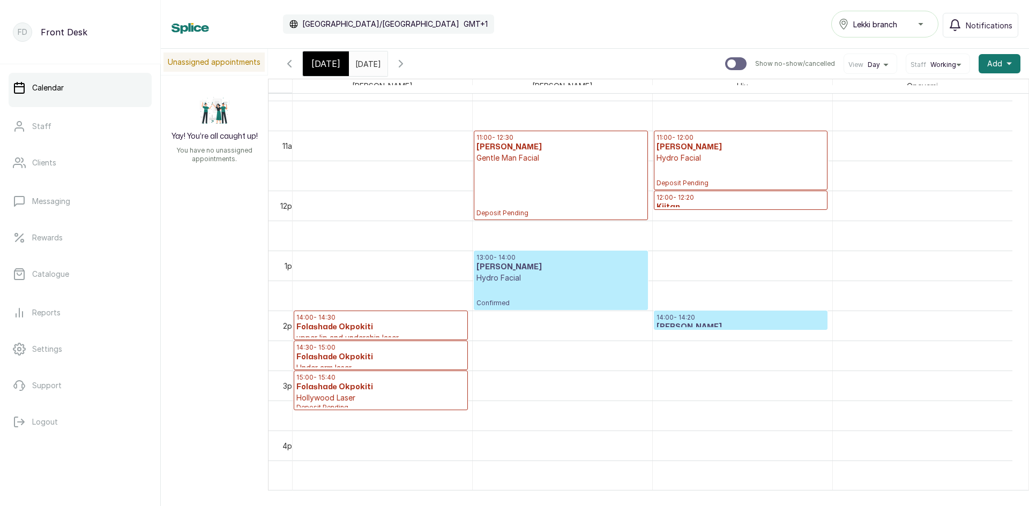
scroll to position [682, 0]
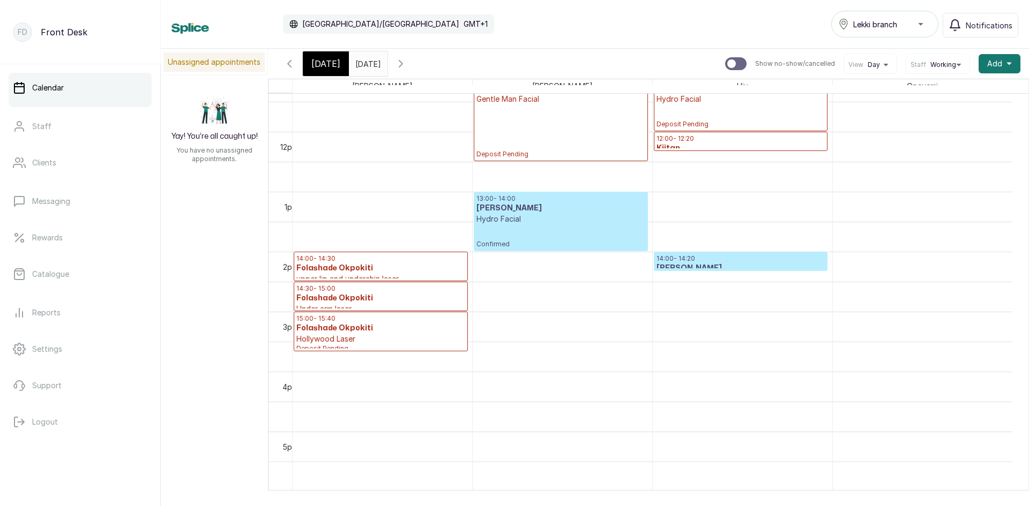
click at [335, 65] on span "[DATE]" at bounding box center [325, 63] width 29 height 13
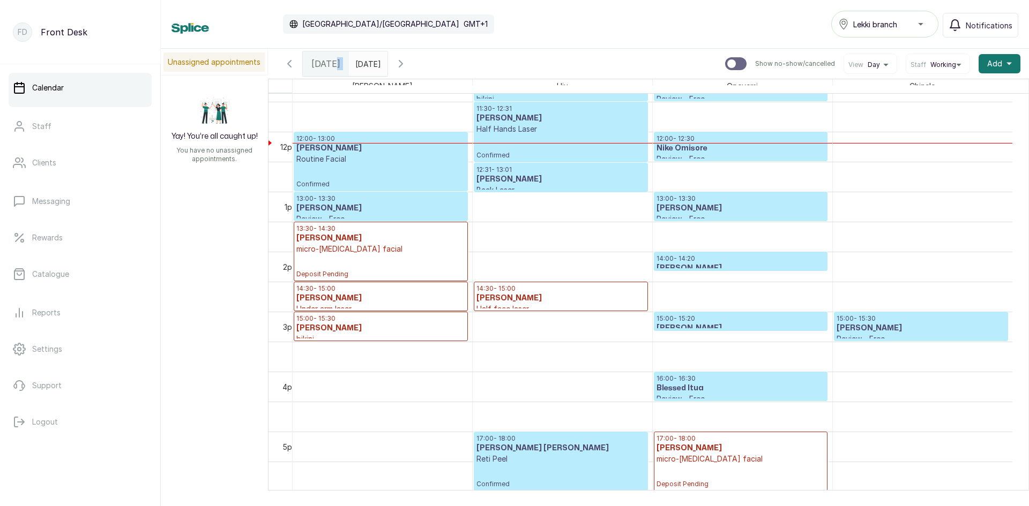
click at [291, 65] on icon "button" at bounding box center [289, 63] width 13 height 13
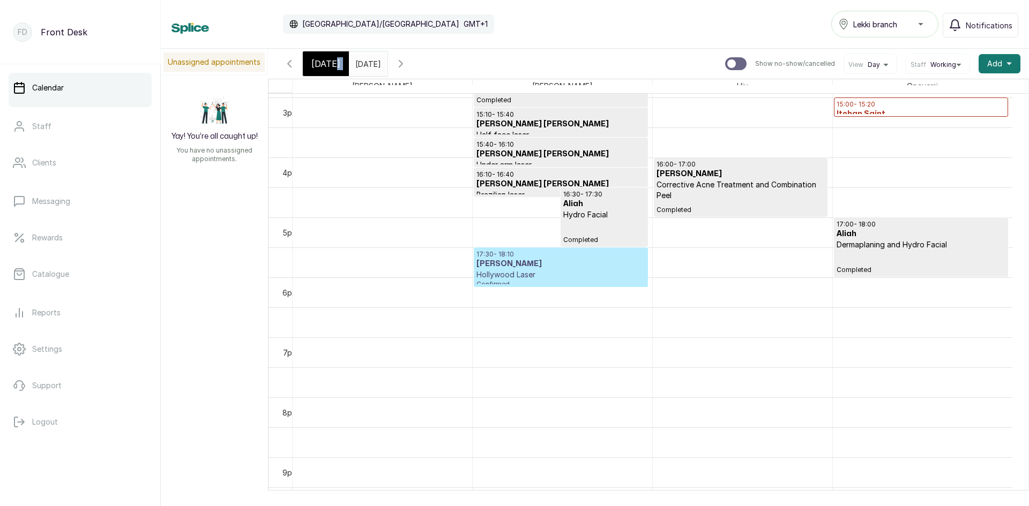
scroll to position [0, 0]
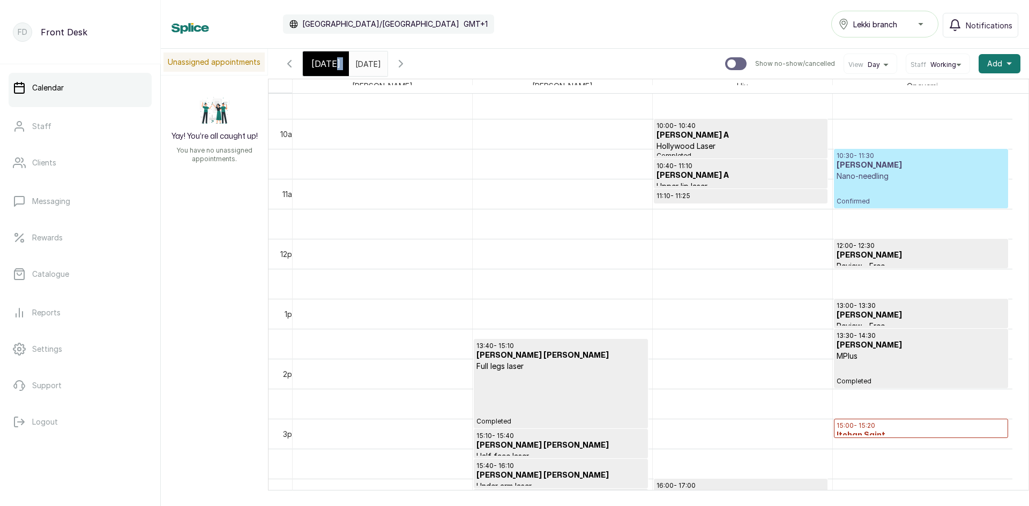
click at [883, 186] on p "Confirmed" at bounding box center [920, 194] width 169 height 24
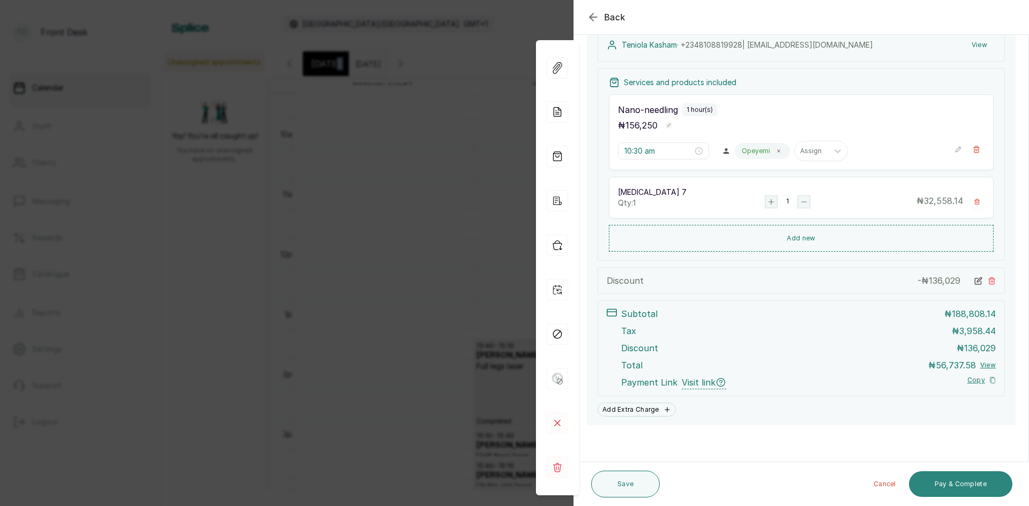
click at [969, 477] on button "Pay & Complete" at bounding box center [960, 484] width 103 height 26
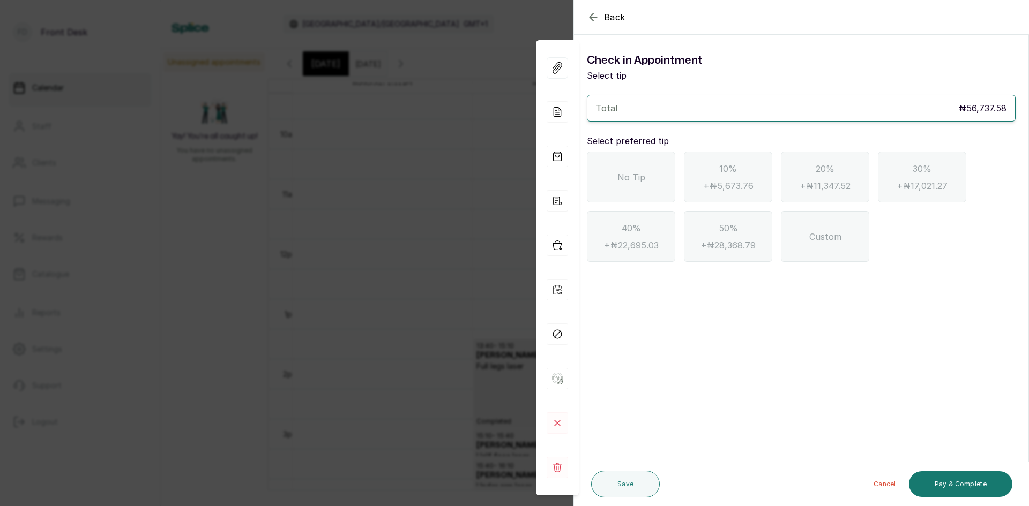
click at [632, 180] on span "No Tip" at bounding box center [631, 177] width 28 height 13
click at [943, 484] on button "Pay & Complete" at bounding box center [960, 484] width 103 height 26
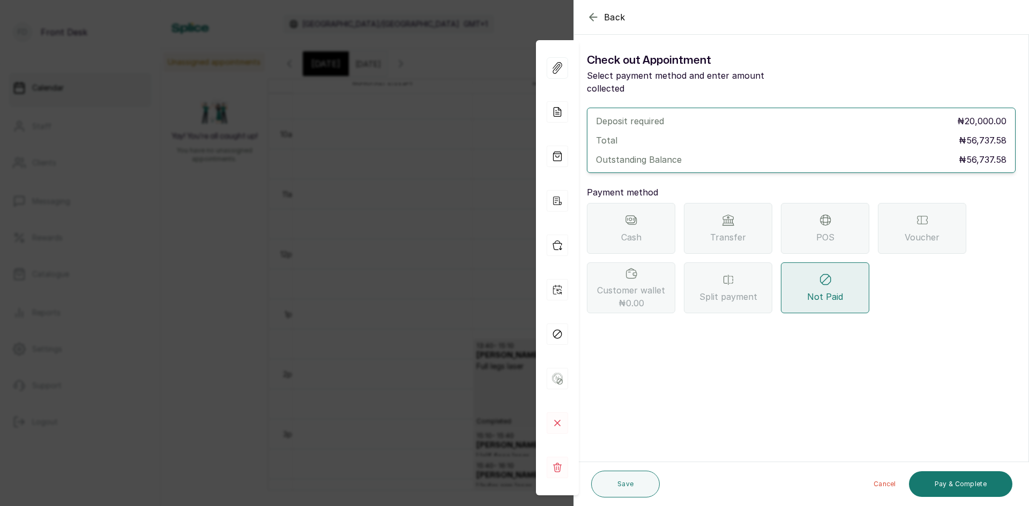
click at [737, 217] on div "Transfer" at bounding box center [728, 228] width 88 height 51
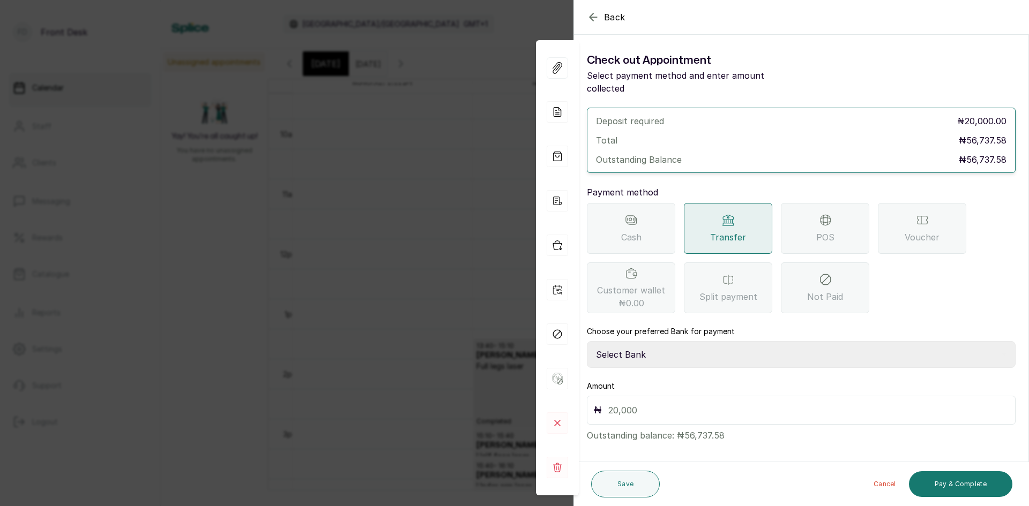
click at [643, 341] on select "Select Bank [PERSON_NAME] Fairmoney Microfinance Bank SKN ANALYTICS MED AESTH. …" at bounding box center [801, 354] width 429 height 27
select select "43272bc0-21c6-4b19-b9fb-c2093b8603c2"
click at [587, 341] on select "Select Bank [PERSON_NAME] Fairmoney Microfinance Bank SKN ANALYTICS MED AESTH. …" at bounding box center [801, 354] width 429 height 27
click at [644, 403] on input "text" at bounding box center [808, 410] width 400 height 15
click at [646, 403] on input "text" at bounding box center [808, 410] width 400 height 15
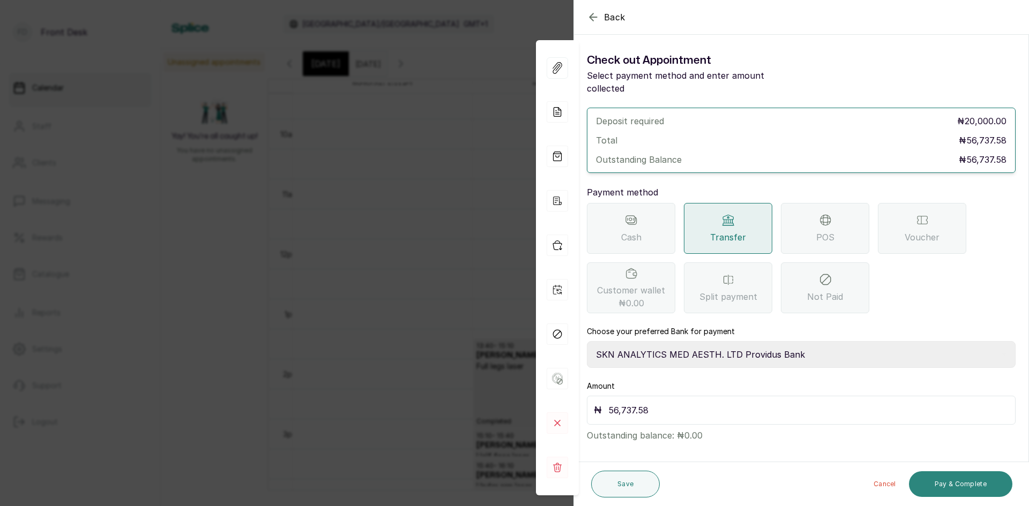
type input "56,737.58"
click at [938, 481] on button "Pay & Complete" at bounding box center [960, 484] width 103 height 26
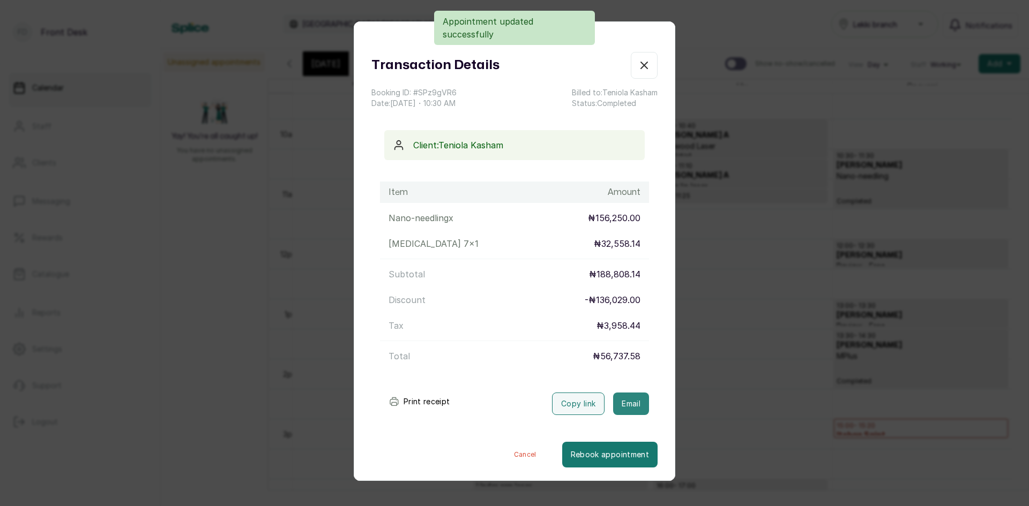
click at [624, 402] on button "Email" at bounding box center [631, 404] width 36 height 22
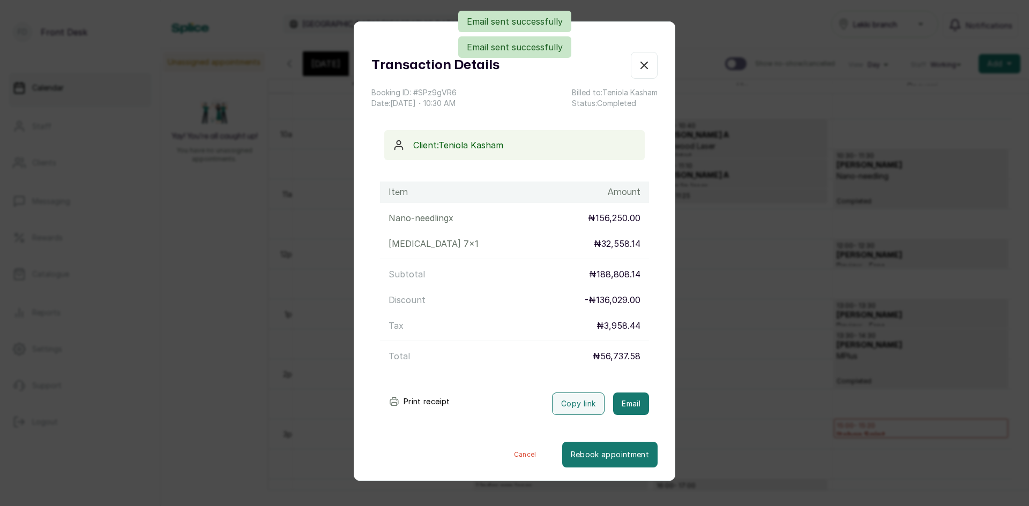
click at [748, 310] on div "Transaction Details Booking ID: # SPz9gVR6 Date: [DATE] ・ 10:30 AM Billed to: […" at bounding box center [514, 253] width 1029 height 506
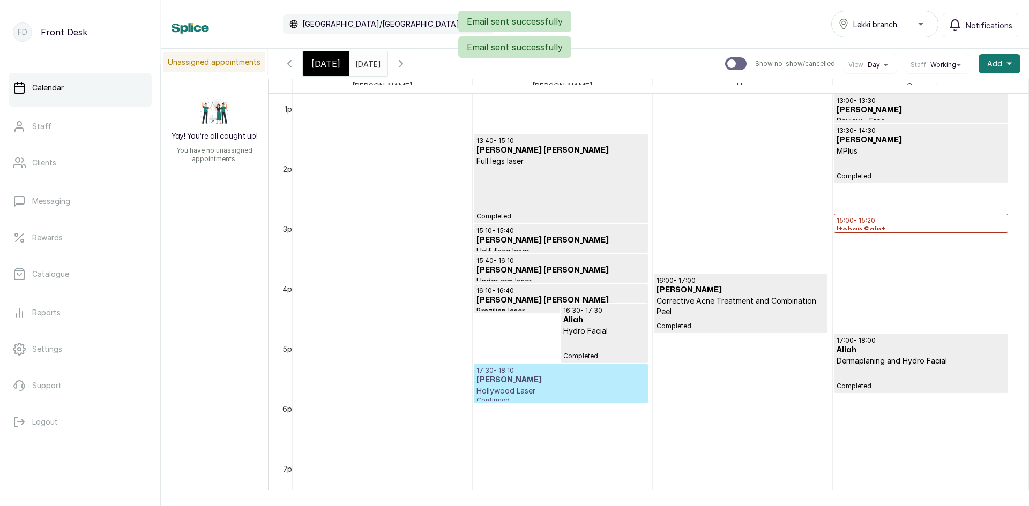
scroll to position [789, 0]
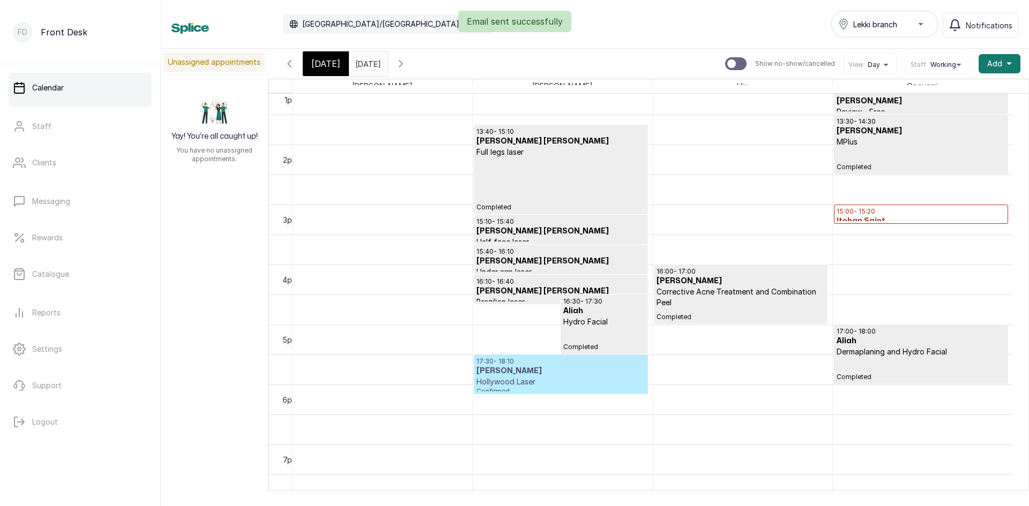
click at [527, 376] on h3 "[PERSON_NAME]" at bounding box center [560, 371] width 168 height 11
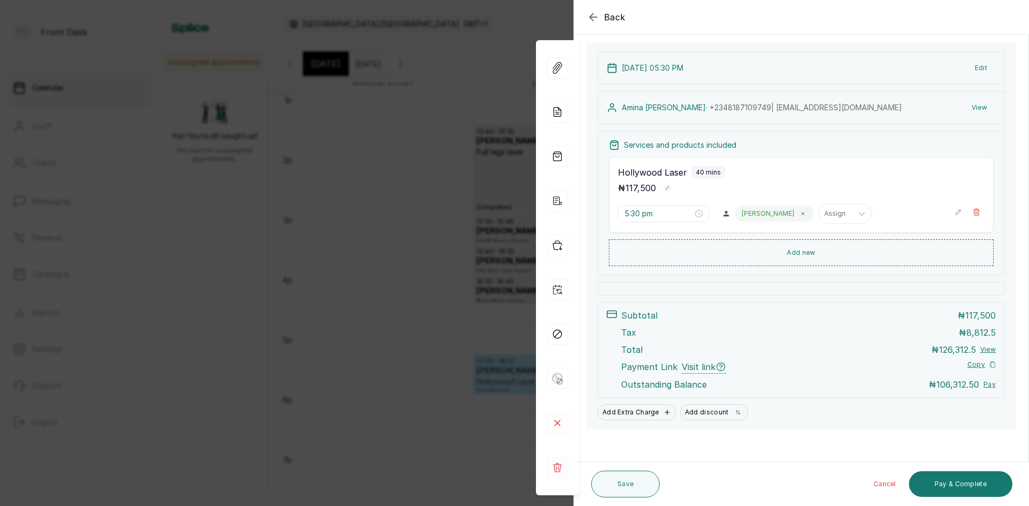
scroll to position [112, 0]
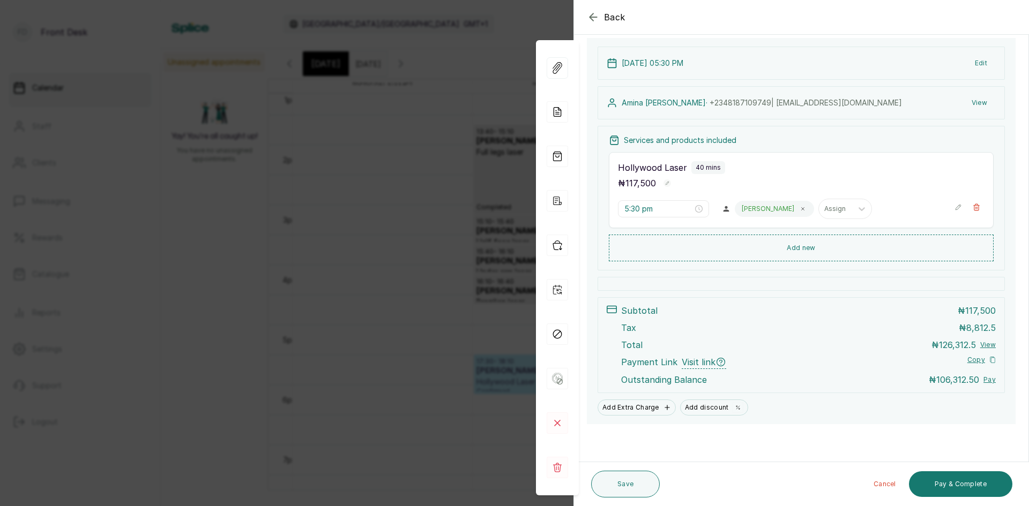
click at [337, 356] on div "Back Appointment Details Edit appointment 🚶 Walk-in (booked by Front Desk) Make…" at bounding box center [514, 253] width 1029 height 506
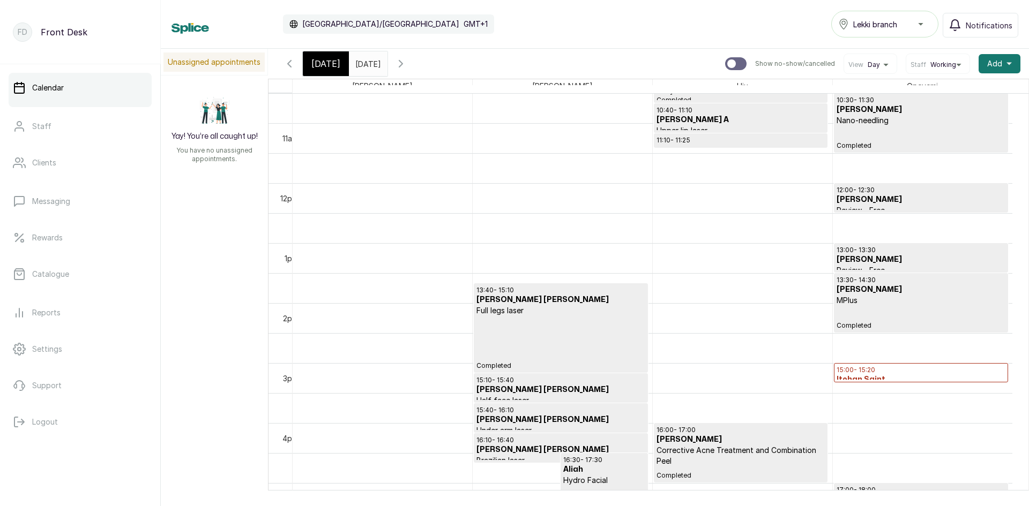
scroll to position [533, 0]
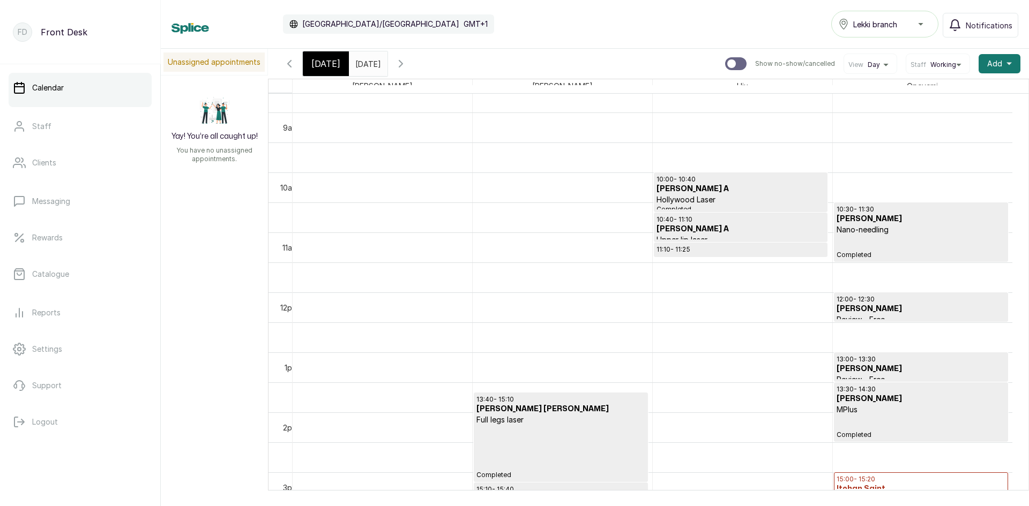
click at [317, 59] on span "[DATE]" at bounding box center [325, 63] width 29 height 13
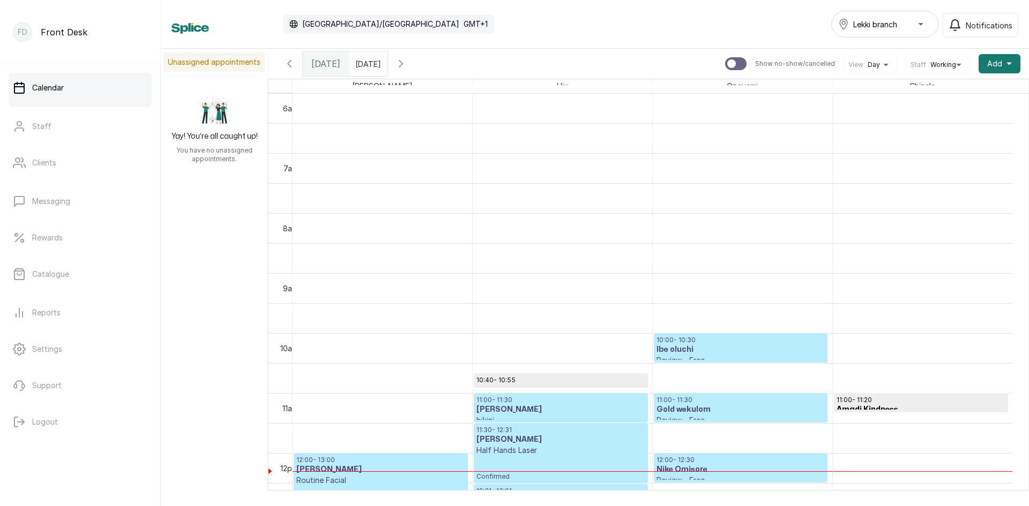
click at [672, 407] on h3 "Gold wekulom" at bounding box center [740, 409] width 168 height 11
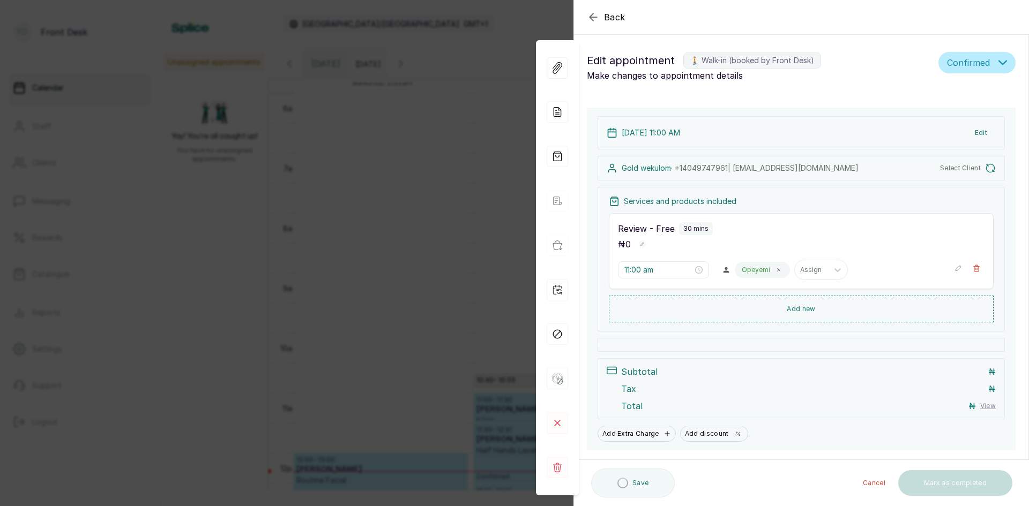
type input "11:00 am"
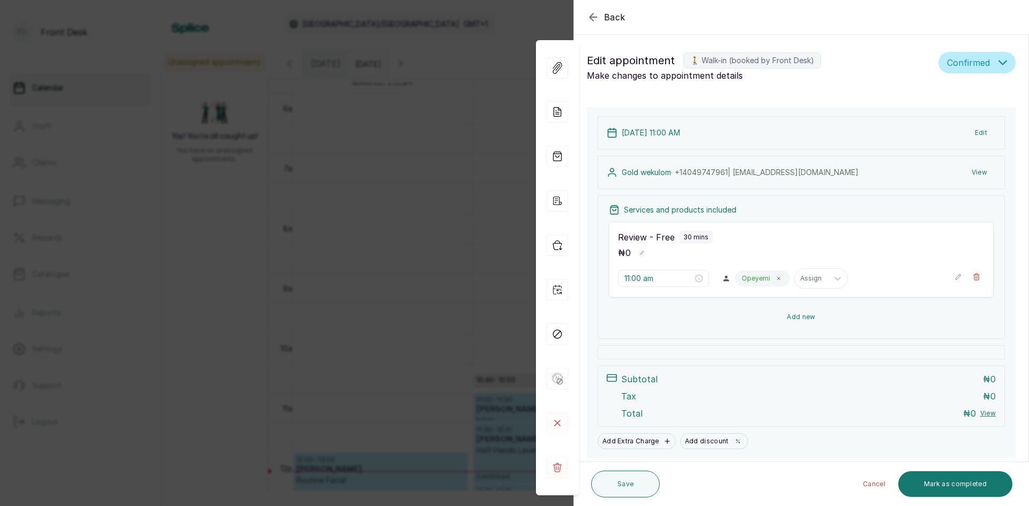
click at [802, 314] on button "Add new" at bounding box center [801, 317] width 385 height 26
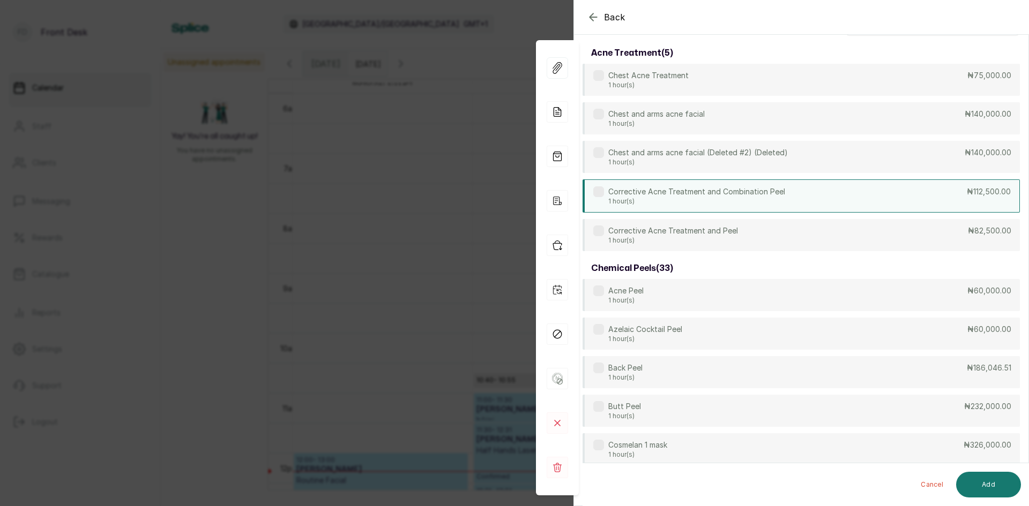
scroll to position [0, 0]
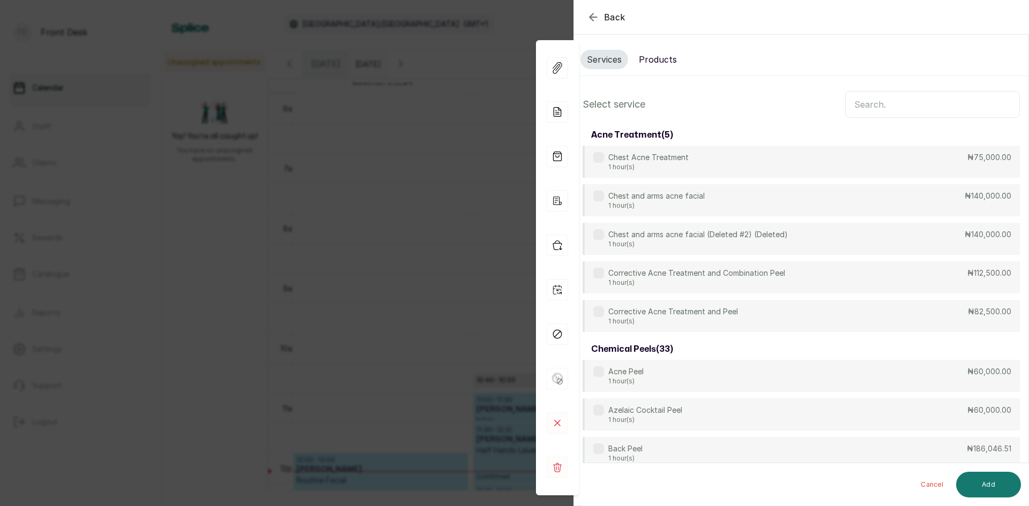
click at [875, 102] on input "text" at bounding box center [932, 104] width 175 height 27
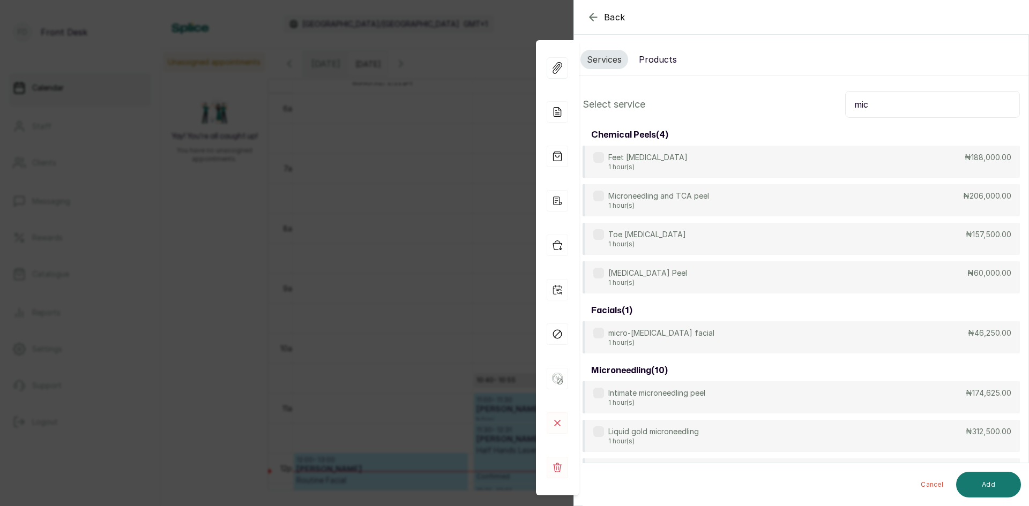
type input "mic"
click at [137, 261] on div "Back Appointment Details Services Products Select service mic chemical peels ( …" at bounding box center [514, 253] width 1029 height 506
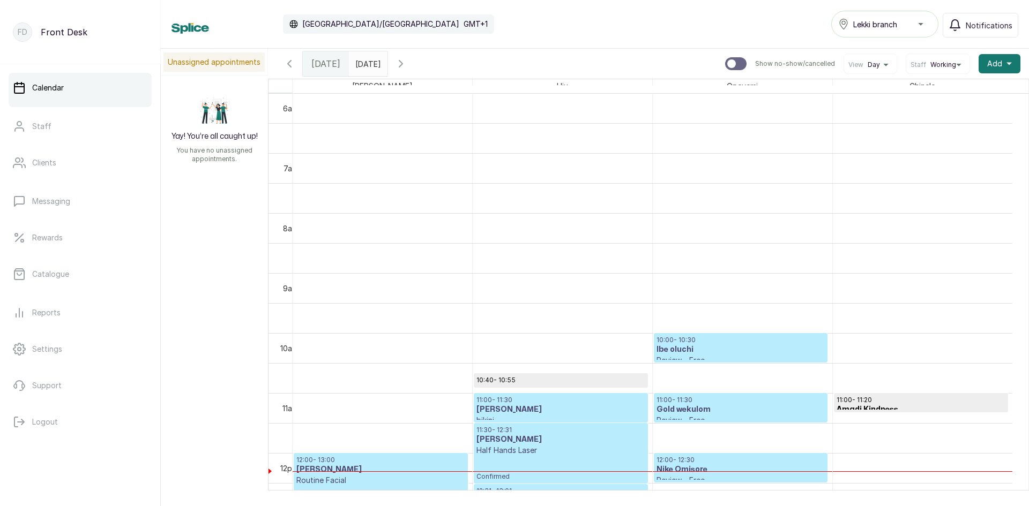
type input "dd/MM/yyyy"
click at [366, 63] on input "dd/MM/yyyy" at bounding box center [357, 61] width 17 height 18
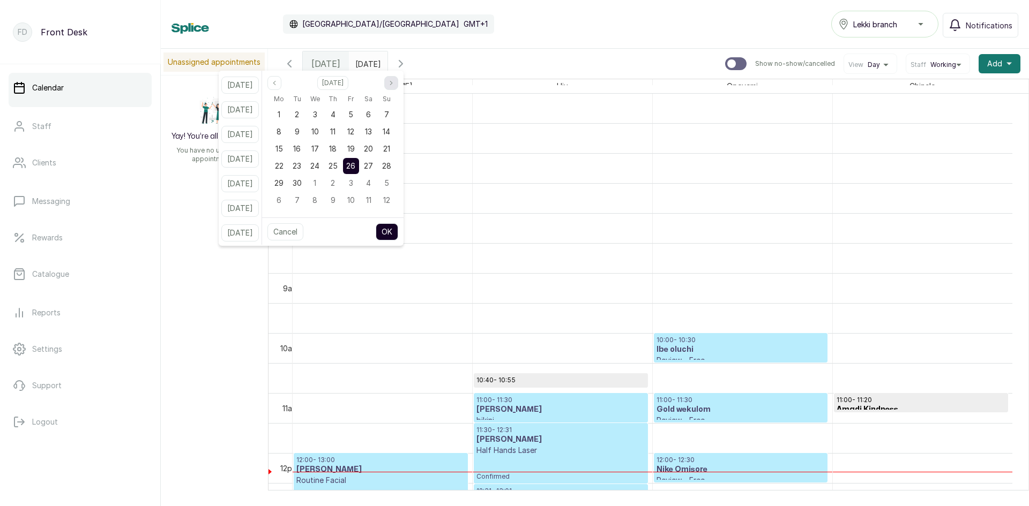
click at [394, 85] on icon "page next" at bounding box center [391, 83] width 6 height 6
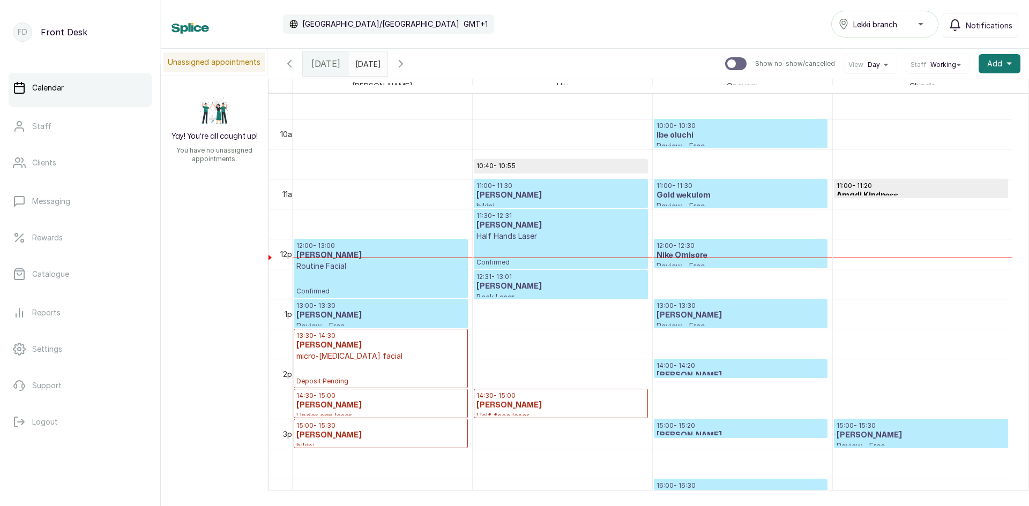
scroll to position [539, 0]
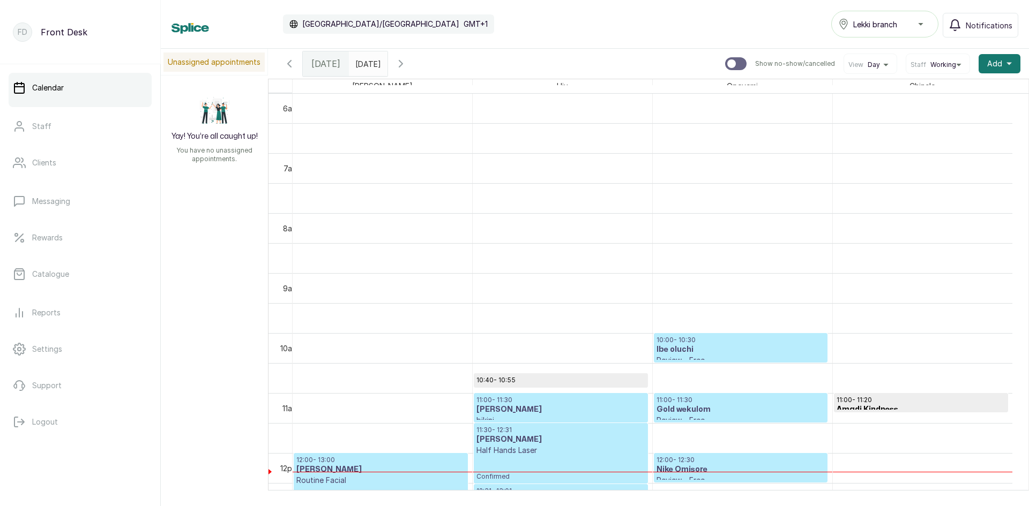
click at [684, 409] on h3 "Gold wekulom" at bounding box center [740, 409] width 168 height 11
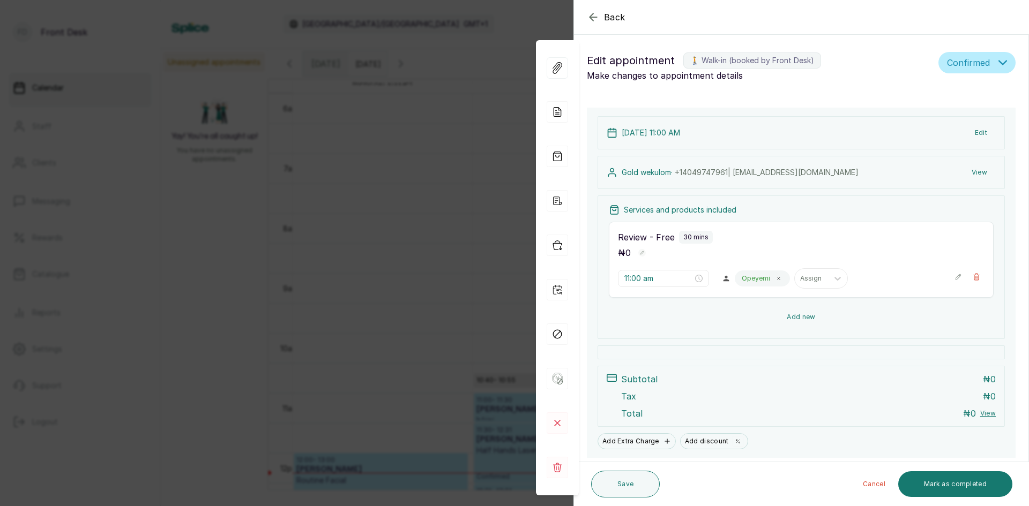
click at [791, 318] on button "Add new" at bounding box center [801, 317] width 385 height 26
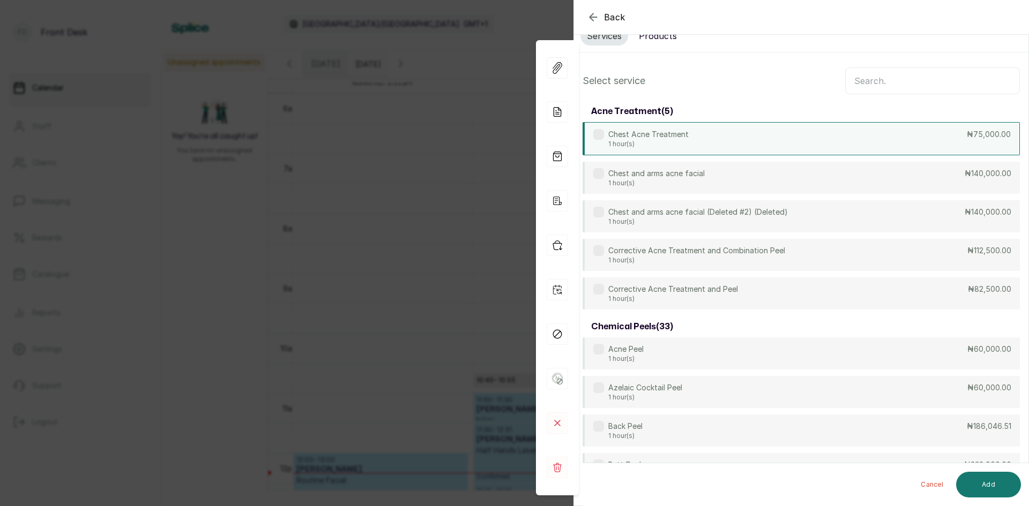
scroll to position [0, 0]
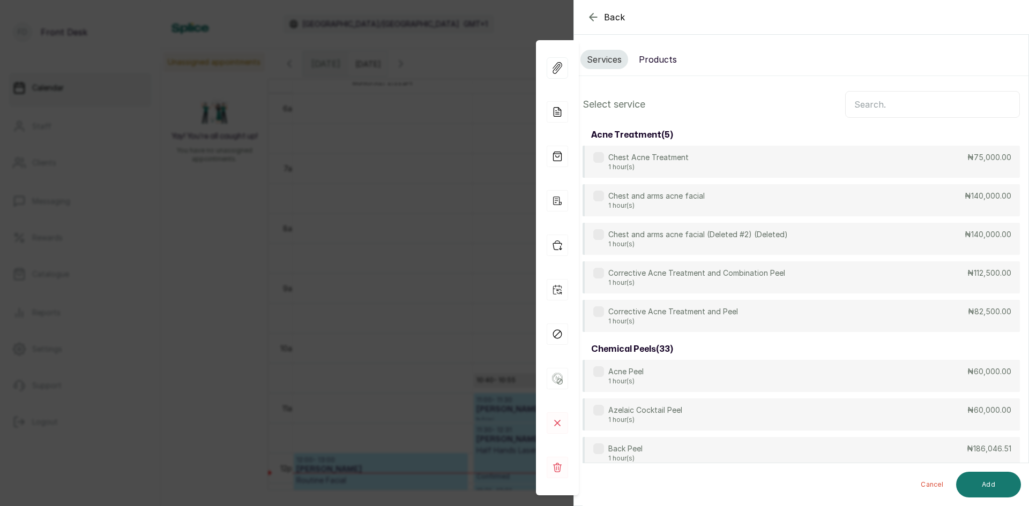
click at [865, 101] on input "text" at bounding box center [932, 104] width 175 height 27
click at [864, 102] on input "text" at bounding box center [932, 104] width 175 height 27
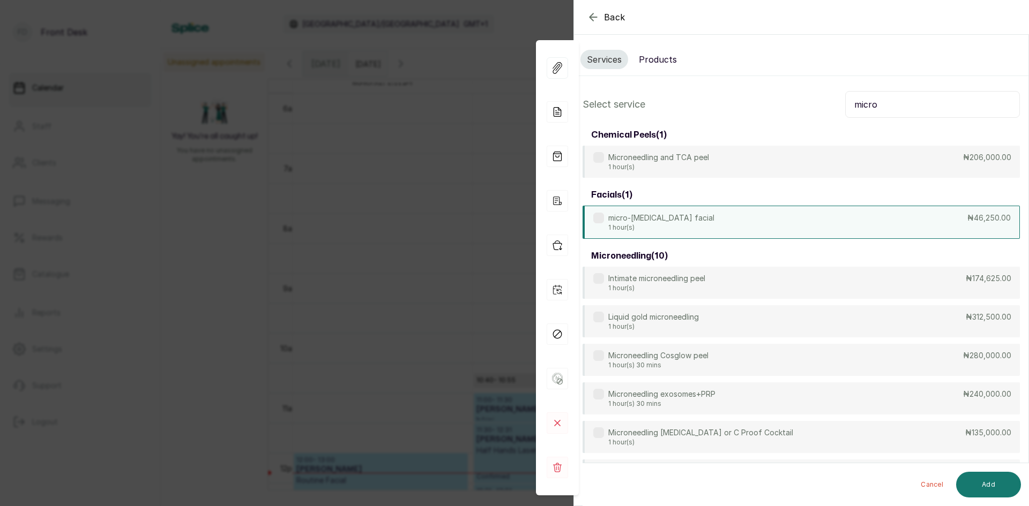
type input "micro"
click at [684, 221] on p "micro-[MEDICAL_DATA] facial" at bounding box center [661, 218] width 106 height 11
click at [981, 482] on button "Add" at bounding box center [988, 485] width 65 height 26
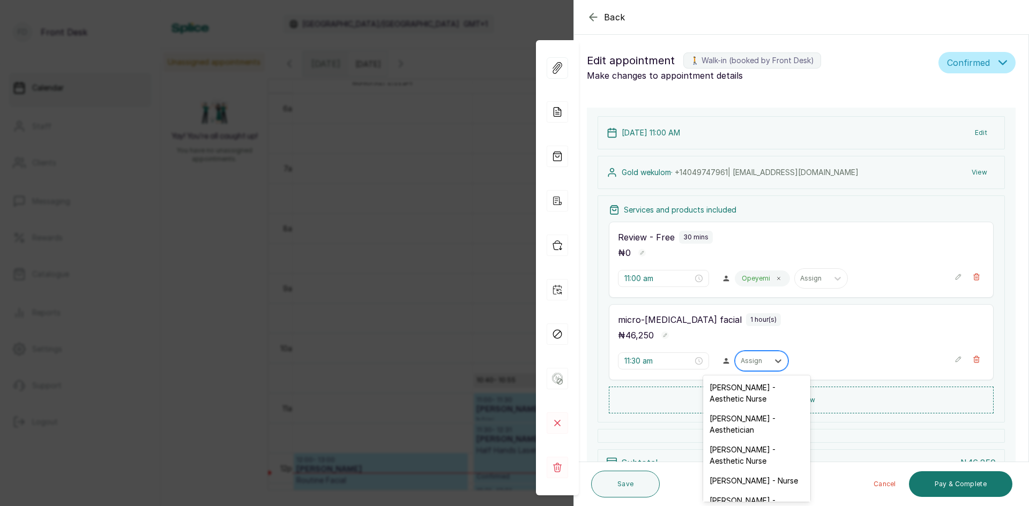
click at [748, 363] on div at bounding box center [751, 361] width 22 height 10
click at [742, 427] on div "[PERSON_NAME] - Aesthetician" at bounding box center [756, 424] width 107 height 31
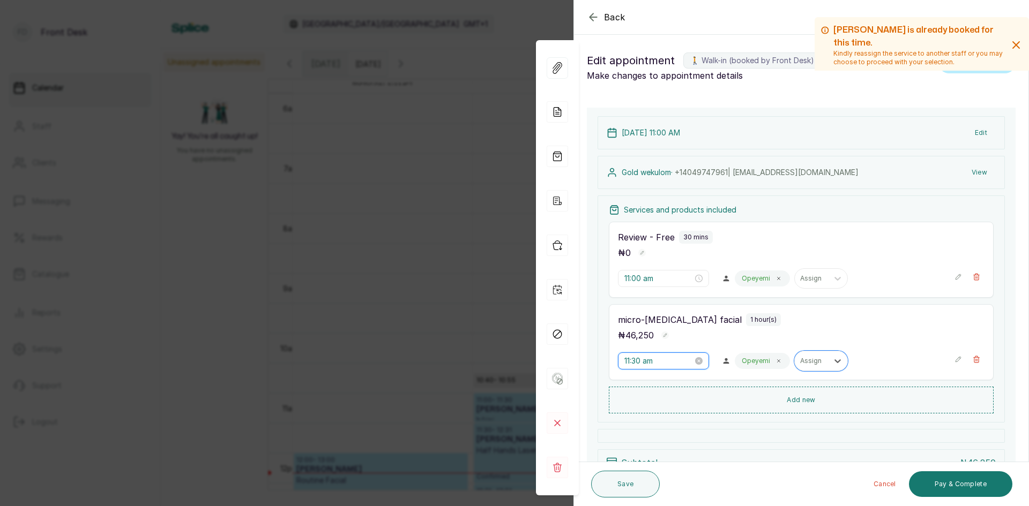
click at [671, 362] on input "11:30 am" at bounding box center [658, 361] width 69 height 12
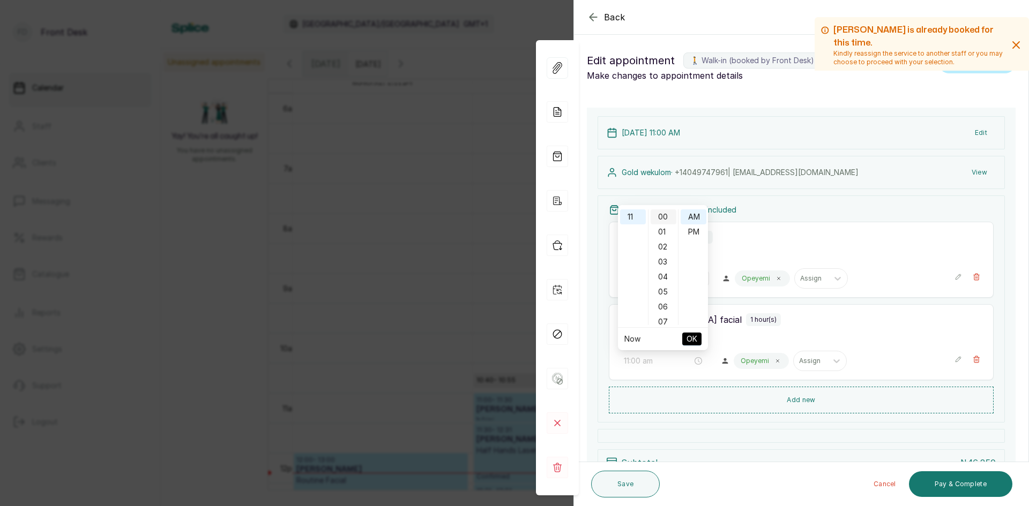
click at [657, 217] on div "00" at bounding box center [663, 216] width 26 height 15
type input "11:00 am"
click at [689, 339] on span "OK" at bounding box center [691, 339] width 11 height 20
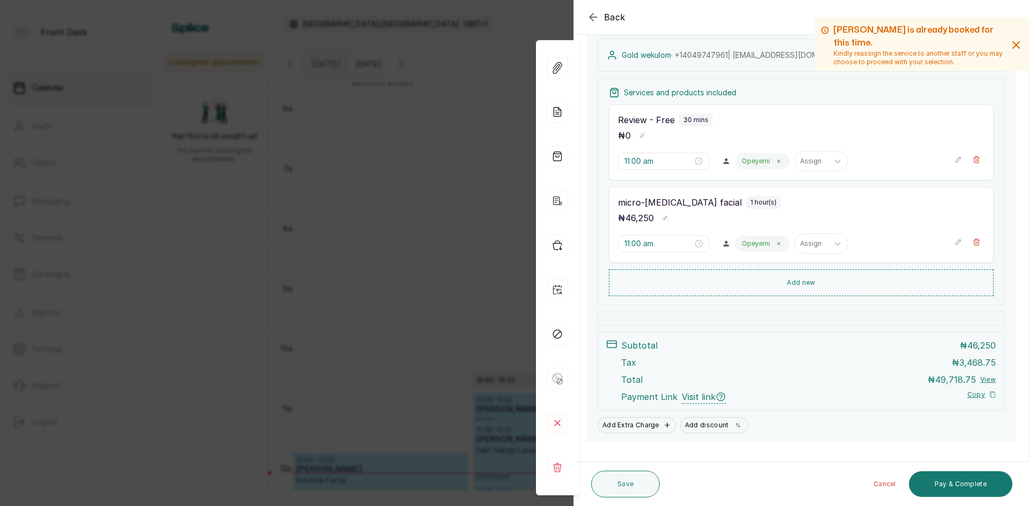
scroll to position [135, 0]
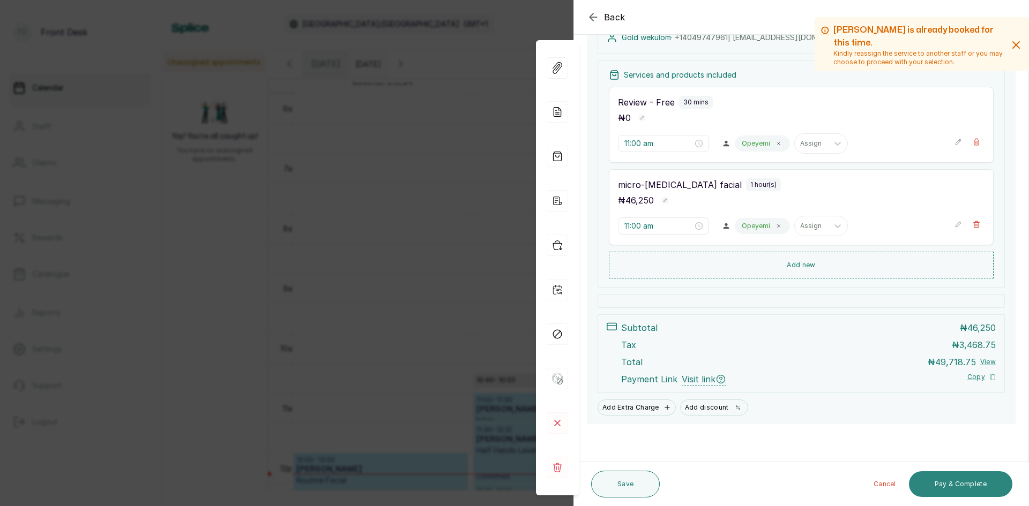
click at [935, 482] on button "Pay & Complete" at bounding box center [960, 484] width 103 height 26
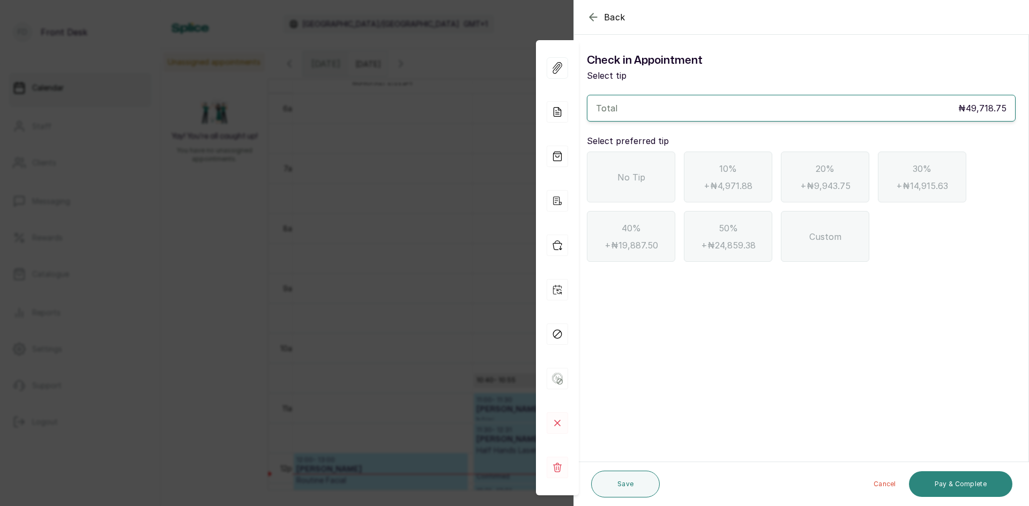
scroll to position [0, 0]
click at [611, 169] on div "No Tip" at bounding box center [631, 177] width 88 height 51
click at [942, 486] on button "Pay & Complete" at bounding box center [960, 484] width 103 height 26
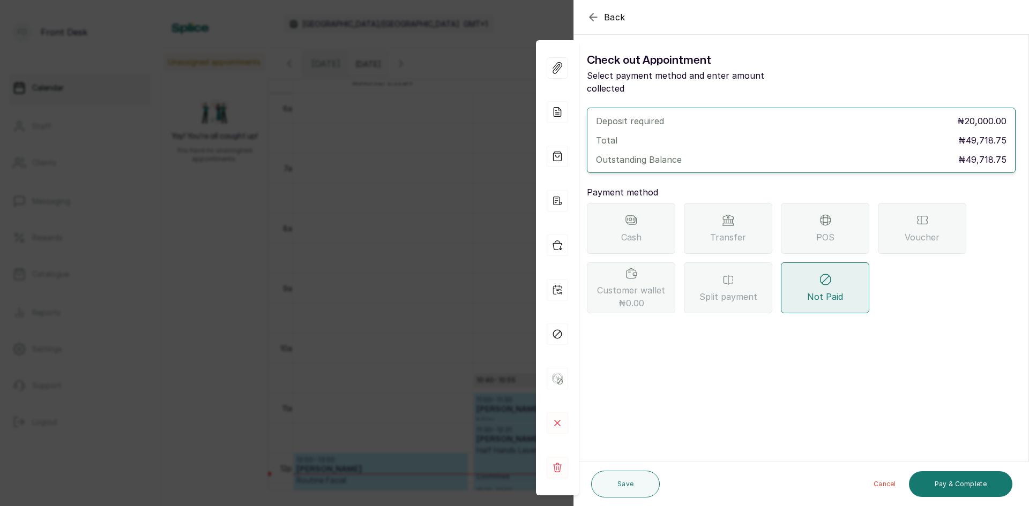
click at [609, 16] on span "Back" at bounding box center [614, 17] width 21 height 13
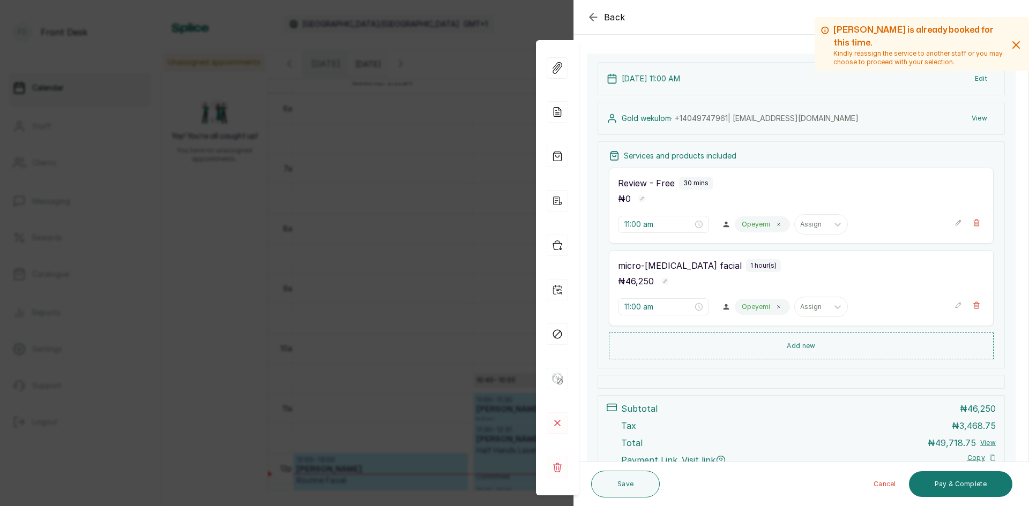
scroll to position [135, 0]
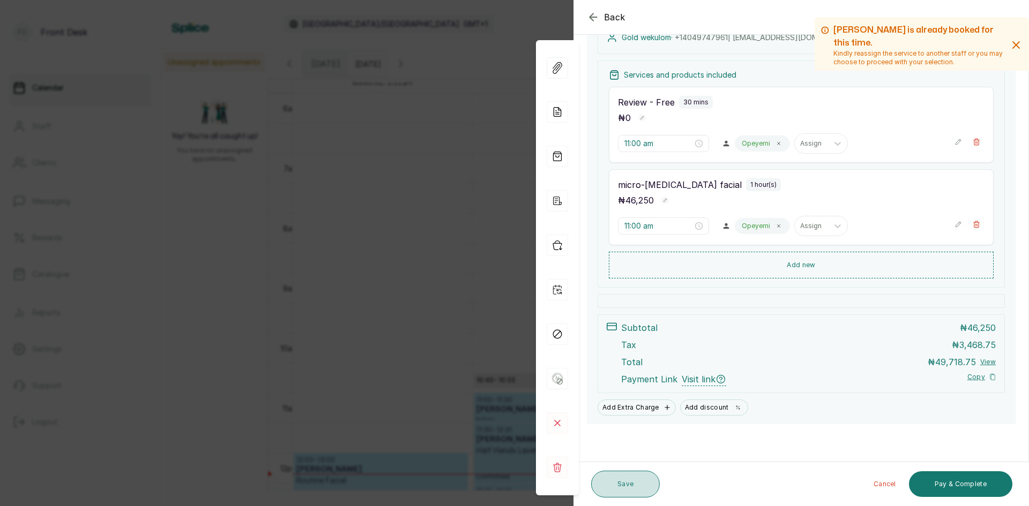
click at [613, 484] on button "Save" at bounding box center [625, 484] width 69 height 27
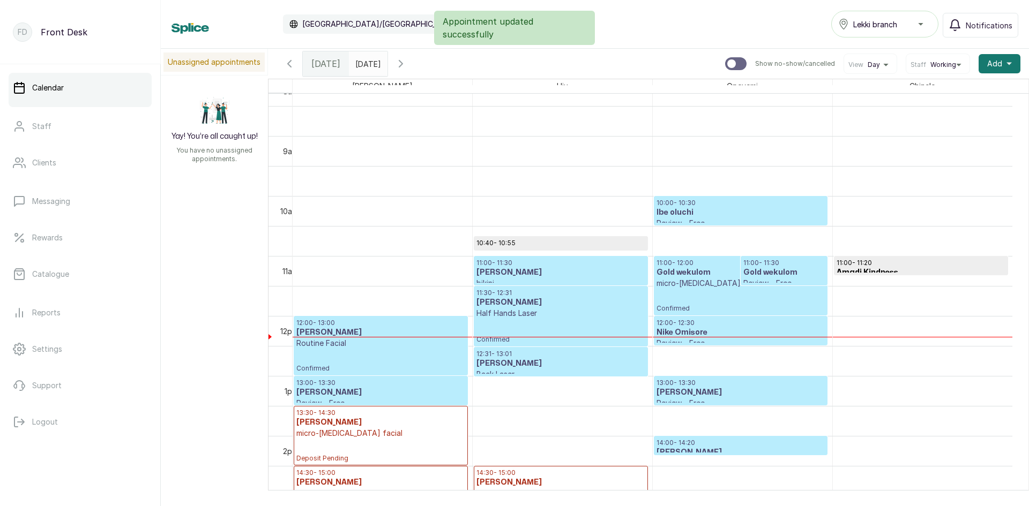
scroll to position [521, 0]
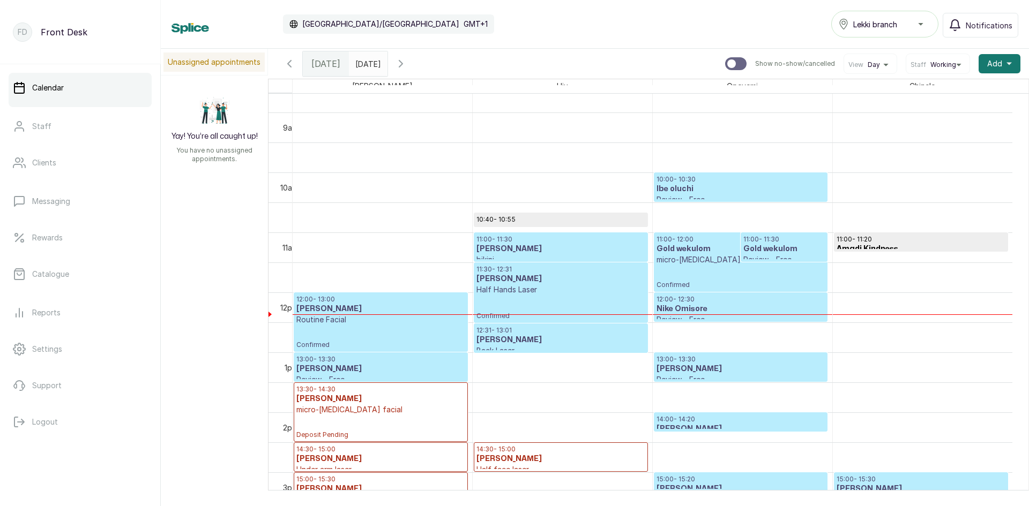
click at [287, 63] on icon "button" at bounding box center [289, 63] width 13 height 13
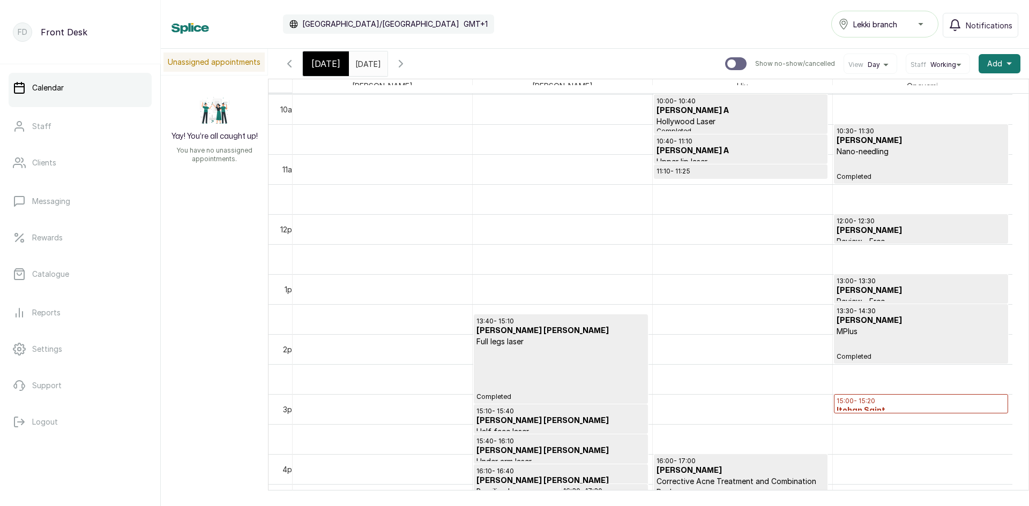
scroll to position [562, 0]
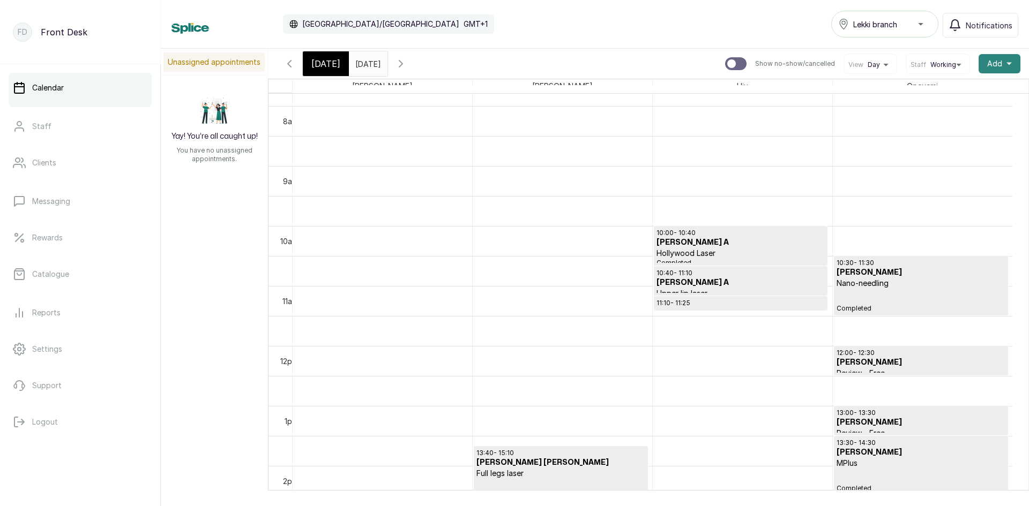
click at [988, 66] on span "Add" at bounding box center [994, 63] width 15 height 11
click at [289, 64] on icon "button" at bounding box center [289, 63] width 13 height 13
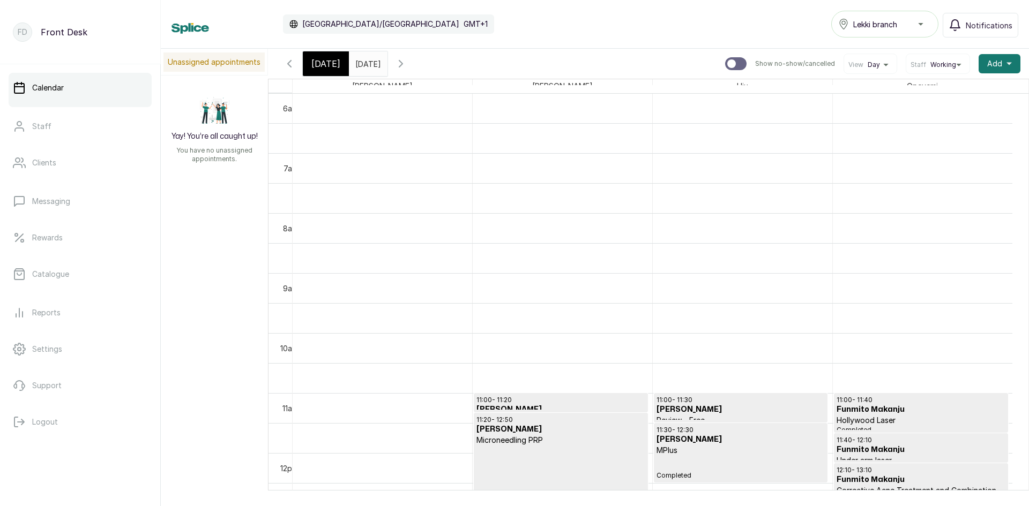
click at [321, 60] on span "[DATE]" at bounding box center [325, 63] width 29 height 13
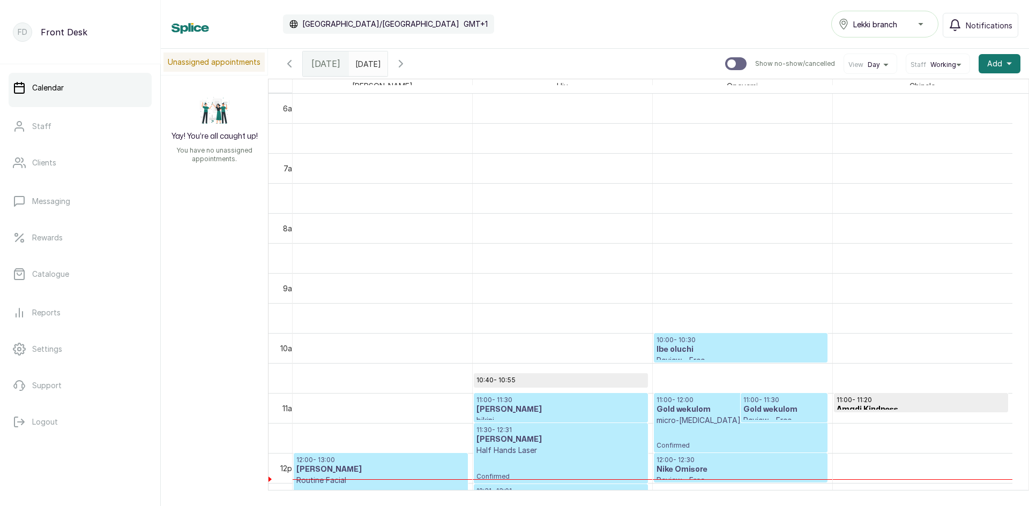
click at [407, 60] on icon "button" at bounding box center [400, 63] width 13 height 13
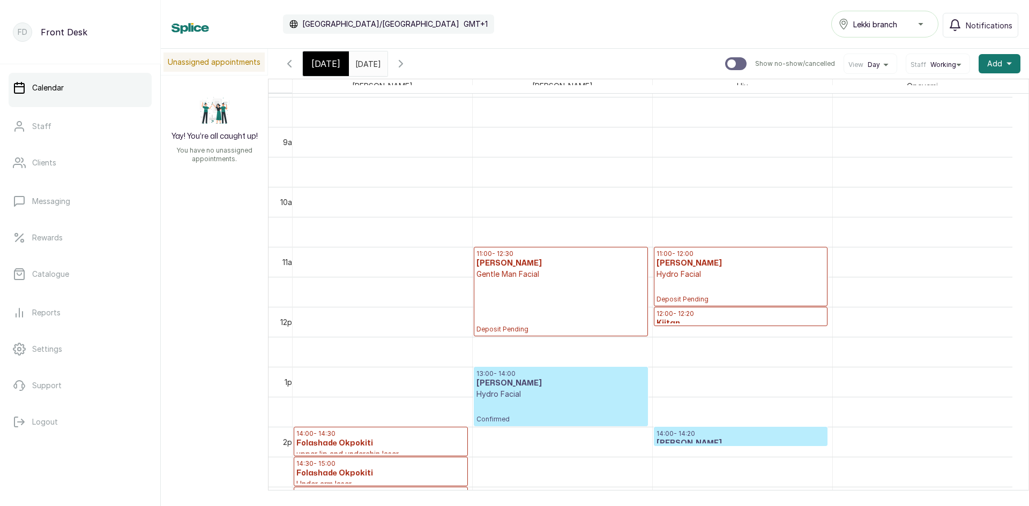
scroll to position [620, 0]
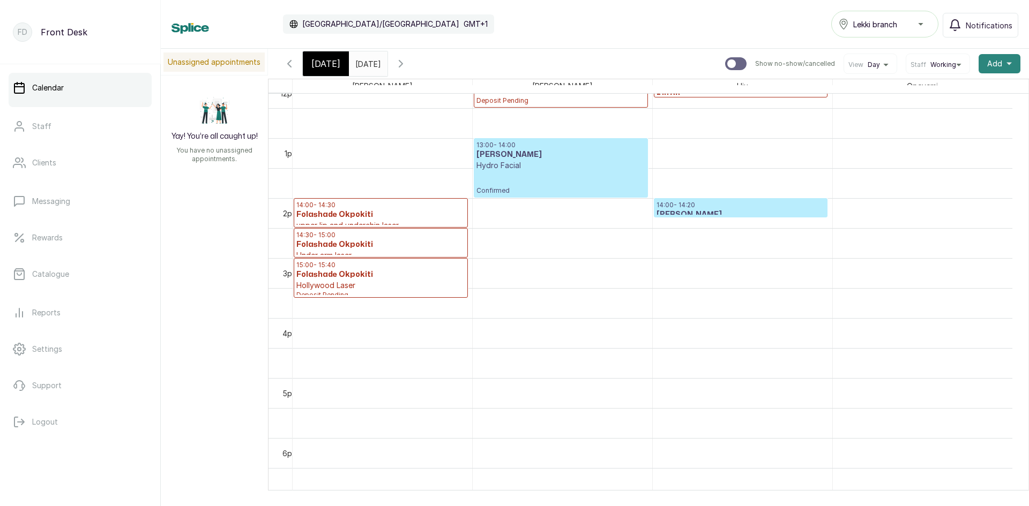
click at [979, 64] on button "Add +" at bounding box center [999, 63] width 42 height 19
click at [979, 65] on button "Add +" at bounding box center [999, 63] width 42 height 19
click at [934, 93] on span "Add Appointment" at bounding box center [960, 92] width 103 height 13
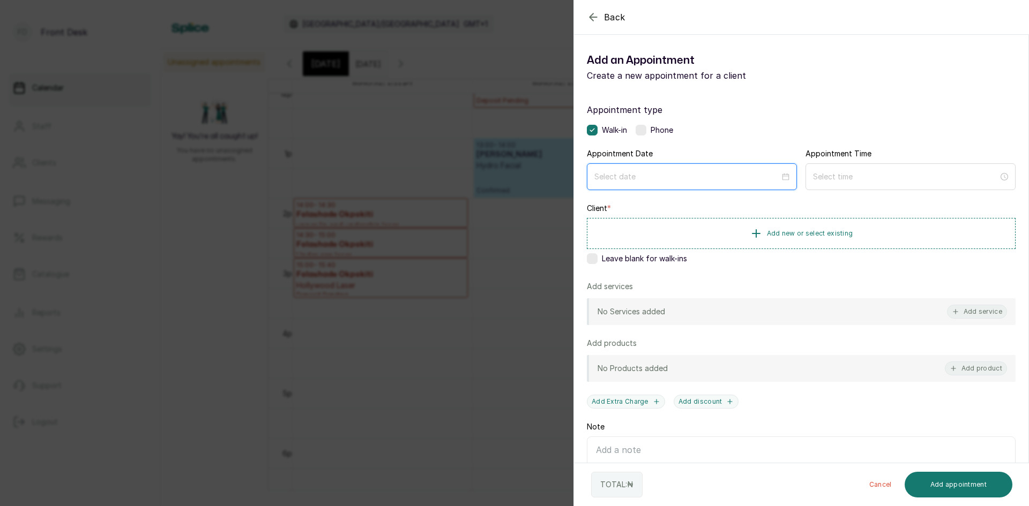
click at [716, 176] on input at bounding box center [686, 177] width 185 height 12
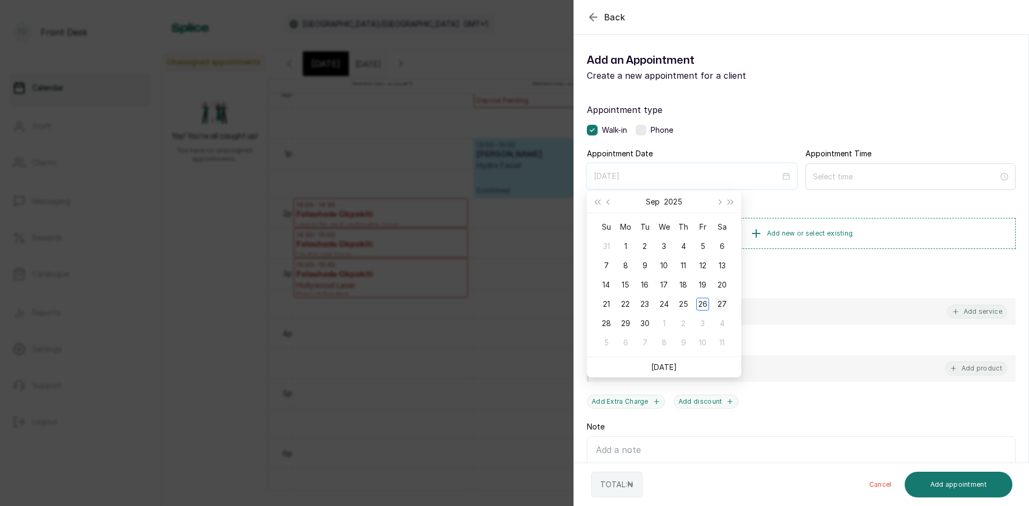
type input "[DATE]"
click at [725, 303] on div "27" at bounding box center [721, 304] width 13 height 13
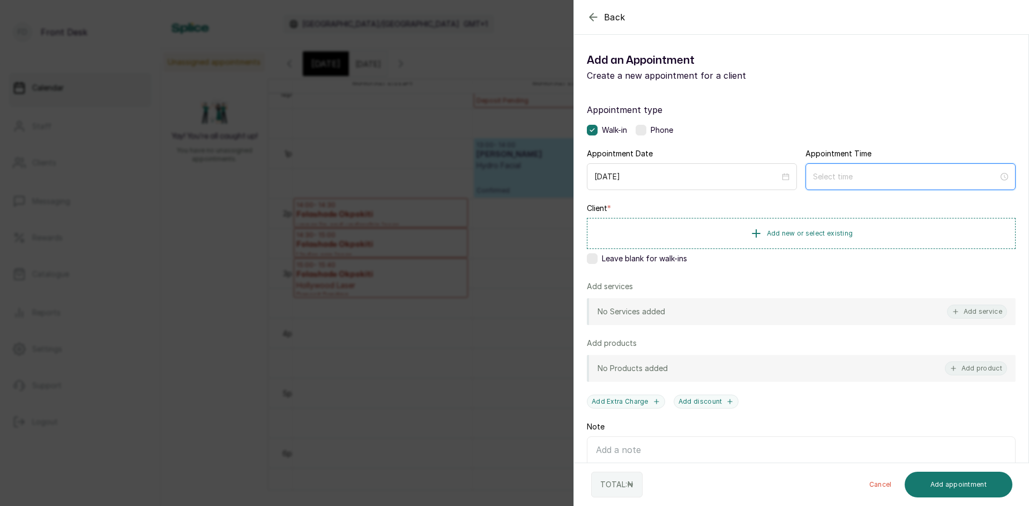
click at [819, 172] on input at bounding box center [905, 177] width 185 height 12
type input "3:00 am"
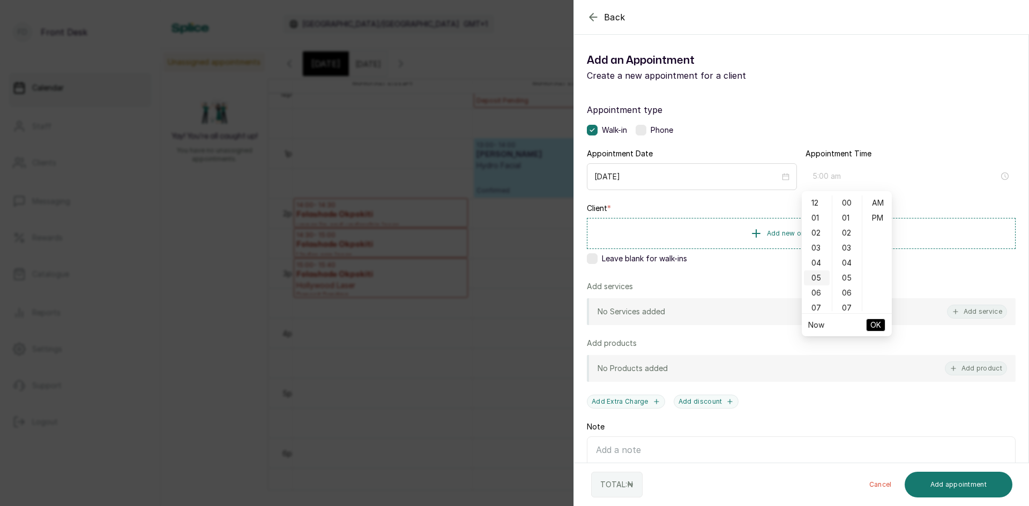
click at [812, 279] on div "05" at bounding box center [817, 278] width 26 height 15
type input "5:00 pm"
click at [876, 215] on div "PM" at bounding box center [877, 218] width 26 height 15
click at [876, 326] on span "OK" at bounding box center [875, 325] width 11 height 20
click at [768, 237] on span "Add new or select existing" at bounding box center [810, 233] width 86 height 9
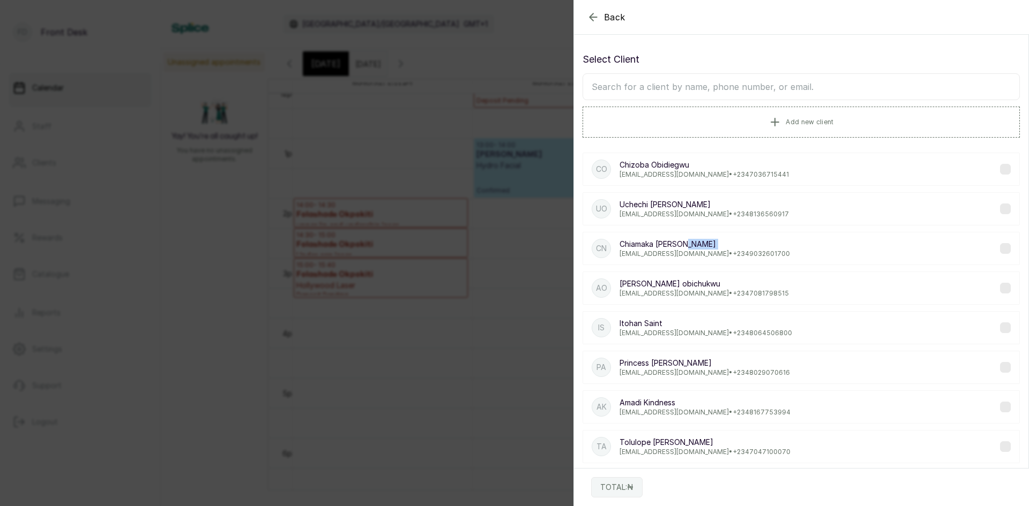
click at [768, 237] on div "CN [PERSON_NAME] [EMAIL_ADDRESS][DOMAIN_NAME] • [PHONE_NUMBER]" at bounding box center [800, 248] width 437 height 33
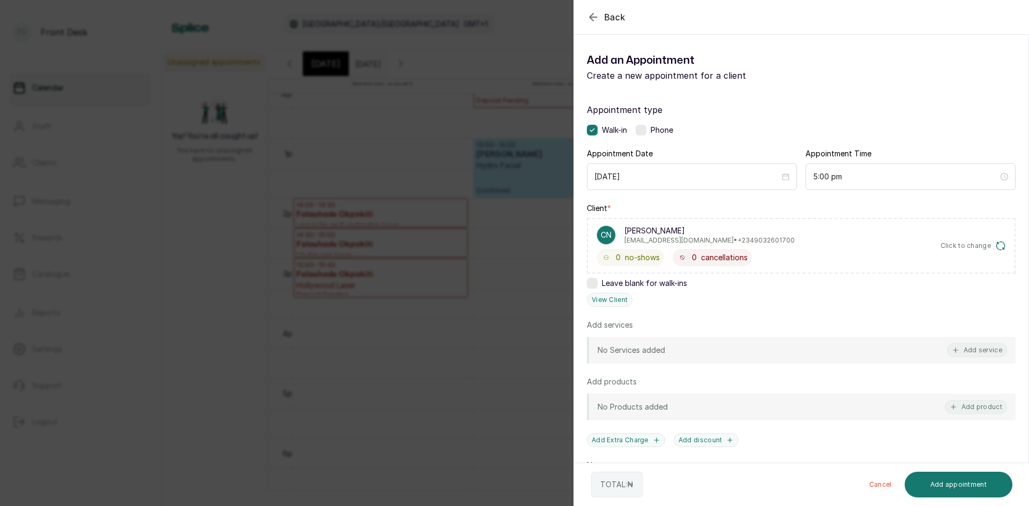
click at [995, 244] on icon "button" at bounding box center [1000, 246] width 11 height 11
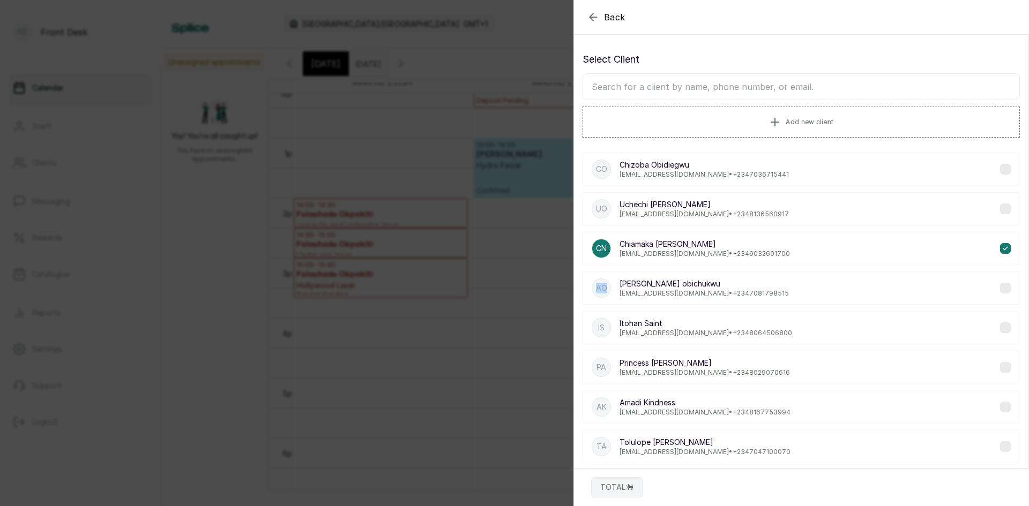
click at [989, 244] on div "CN [PERSON_NAME] [EMAIL_ADDRESS][DOMAIN_NAME] • [PHONE_NUMBER]" at bounding box center [800, 248] width 437 height 33
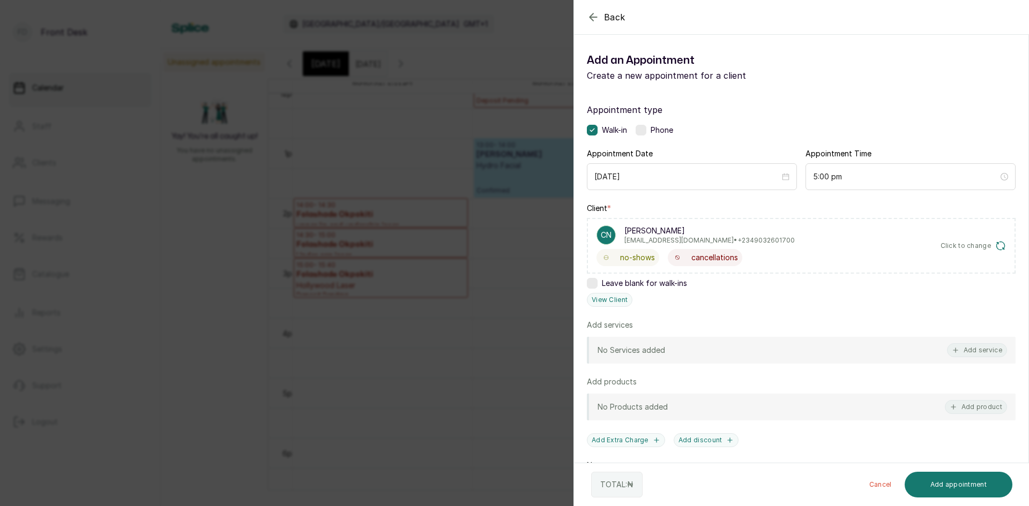
click at [995, 244] on icon "button" at bounding box center [1000, 246] width 11 height 11
click at [977, 245] on span "Click to change" at bounding box center [965, 246] width 51 height 9
click at [972, 245] on span "Click to change" at bounding box center [965, 246] width 51 height 9
click at [995, 246] on icon "button" at bounding box center [1000, 246] width 11 height 11
click at [995, 245] on icon "button" at bounding box center [1000, 246] width 11 height 11
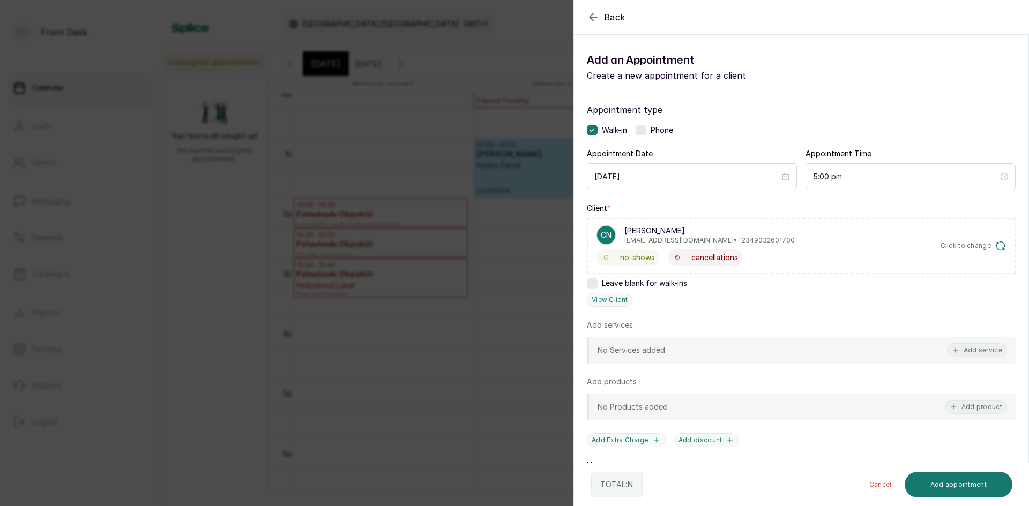
click at [995, 245] on icon "button" at bounding box center [1000, 246] width 11 height 11
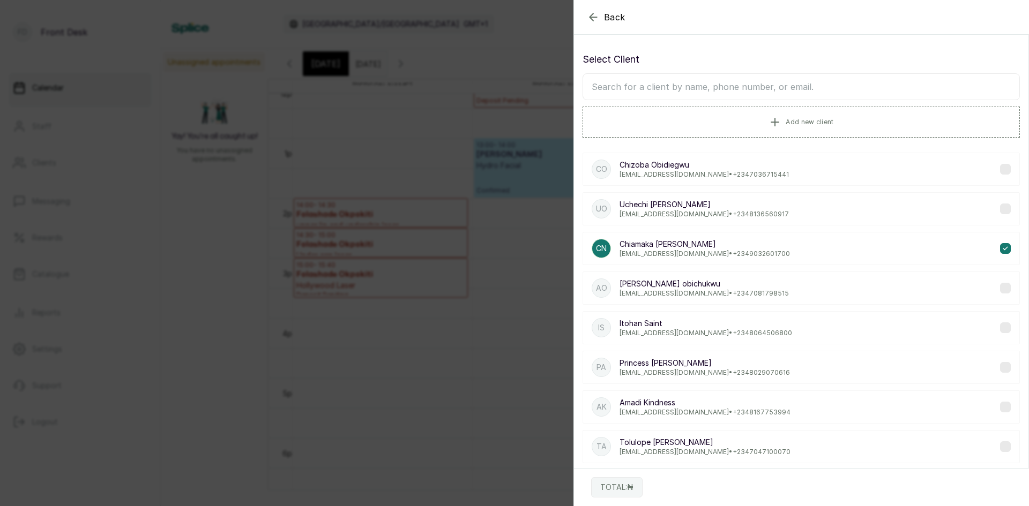
click at [723, 79] on input "text" at bounding box center [800, 86] width 437 height 27
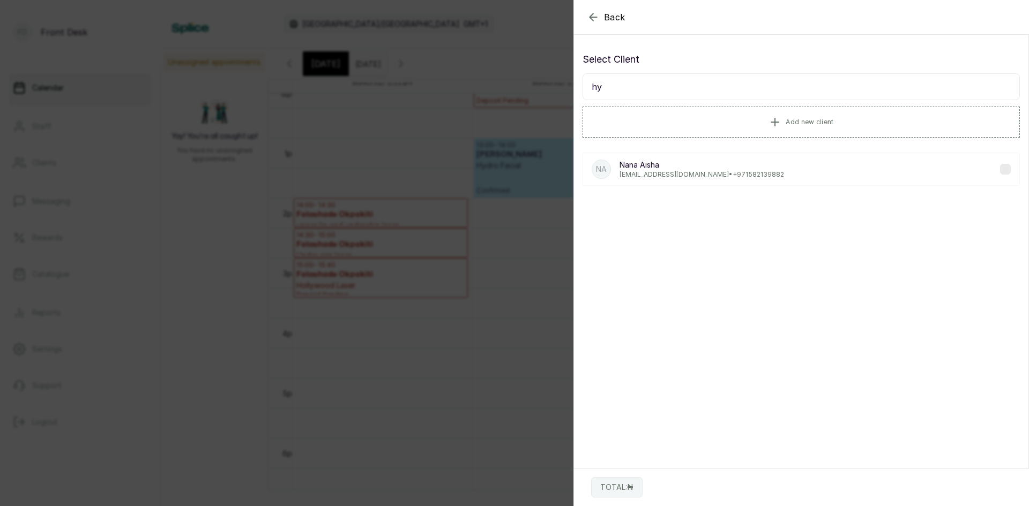
type input "h"
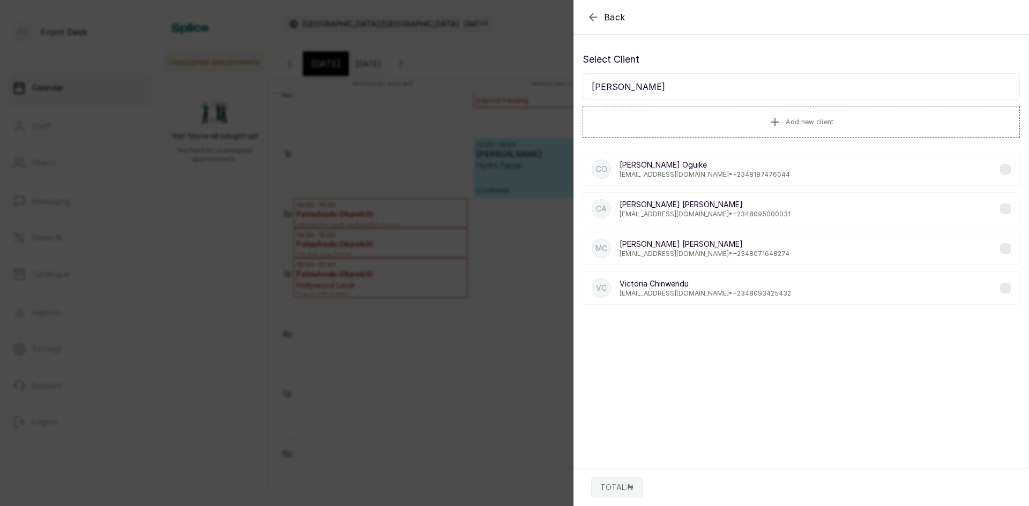
type input "[PERSON_NAME]"
click at [660, 205] on p "[PERSON_NAME]" at bounding box center [704, 204] width 171 height 11
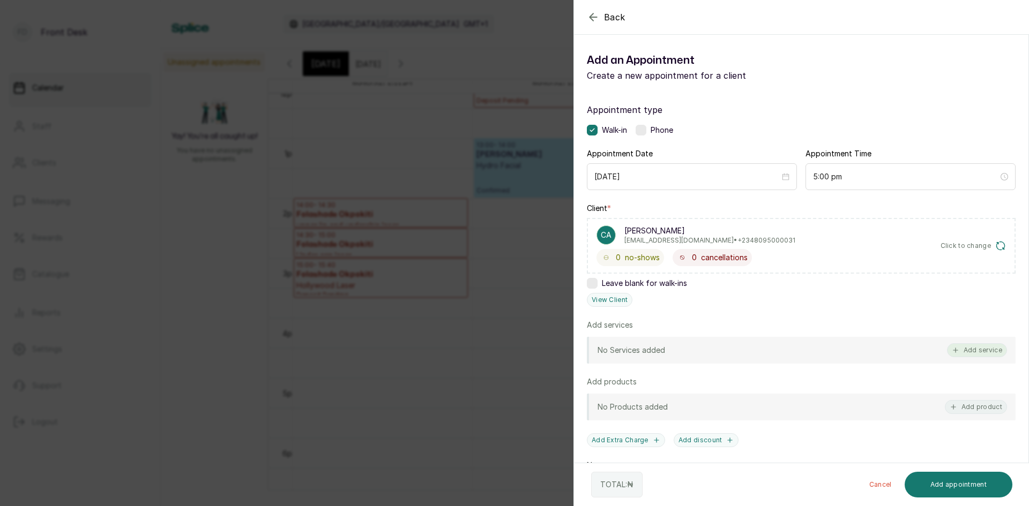
click at [957, 347] on button "Add service" at bounding box center [977, 350] width 60 height 14
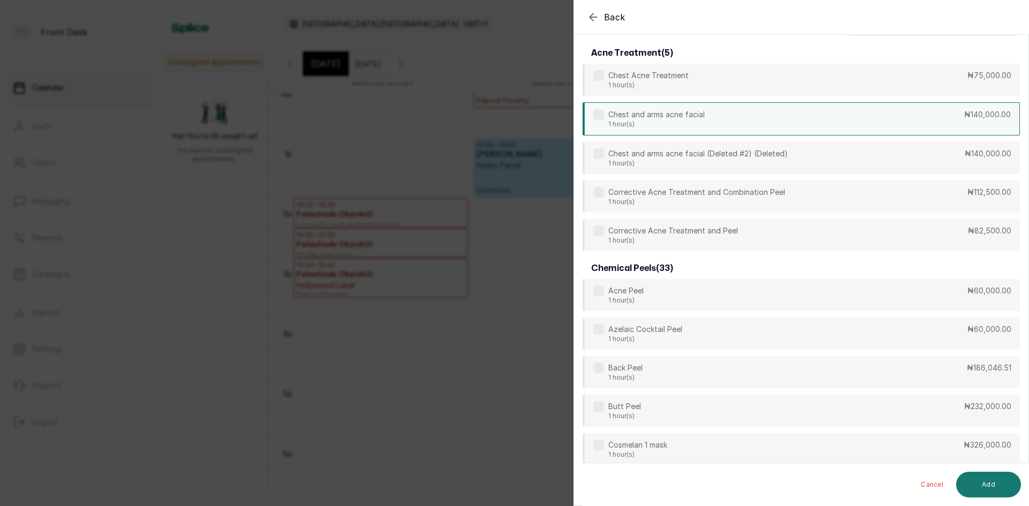
scroll to position [0, 0]
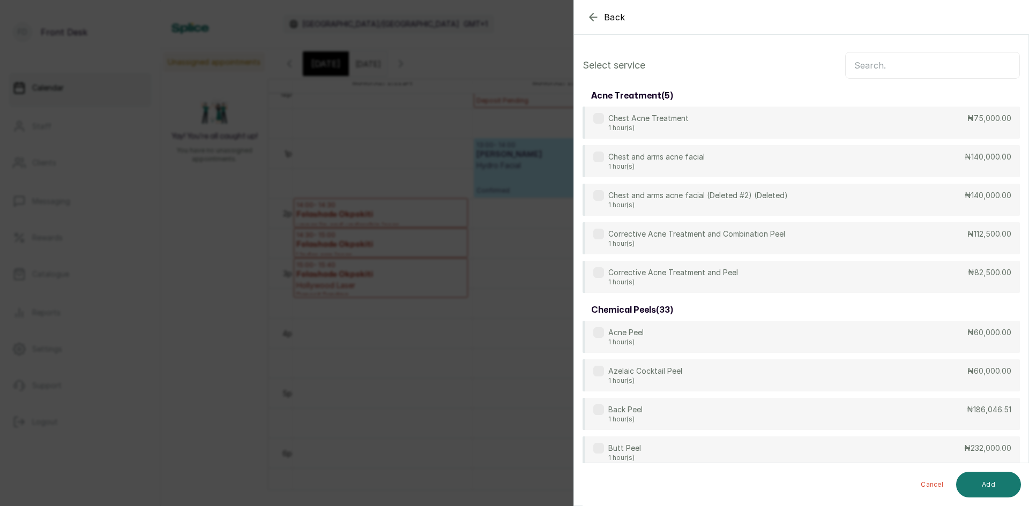
click at [862, 67] on input "text" at bounding box center [932, 65] width 175 height 27
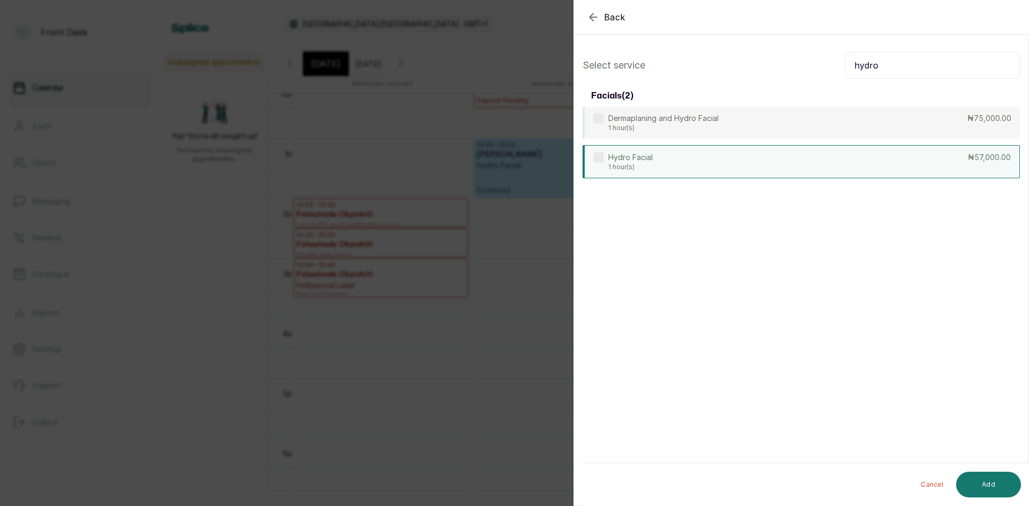
click at [814, 163] on div "Hydro Facial 1 hour(s) ₦57,000.00" at bounding box center [800, 161] width 437 height 33
click at [963, 61] on input "hydro" at bounding box center [932, 65] width 175 height 27
type input "h"
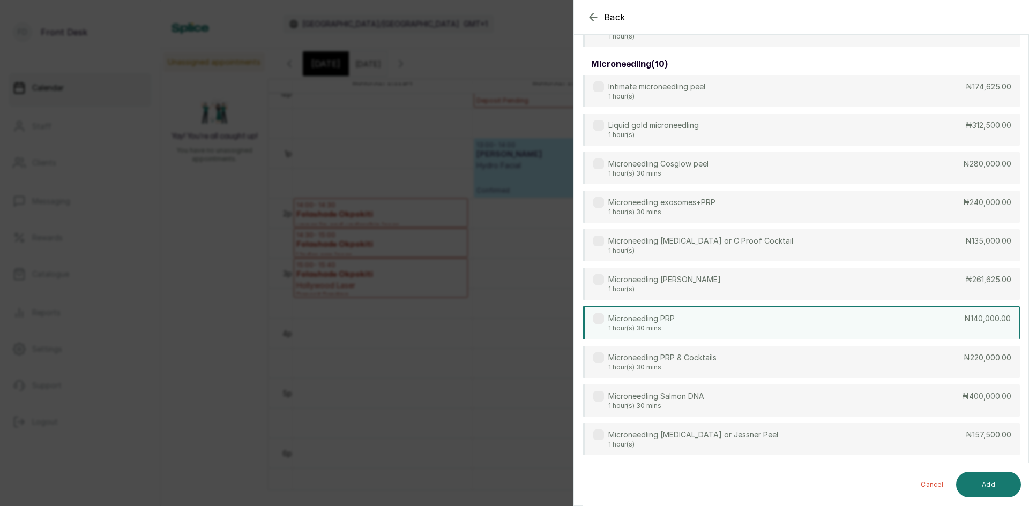
scroll to position [153, 0]
type input "micro"
click at [756, 322] on div "Microneedling PRP 1 hour(s) 30 mins ₦140,000.00" at bounding box center [800, 321] width 437 height 33
click at [994, 481] on button "Add" at bounding box center [988, 485] width 65 height 26
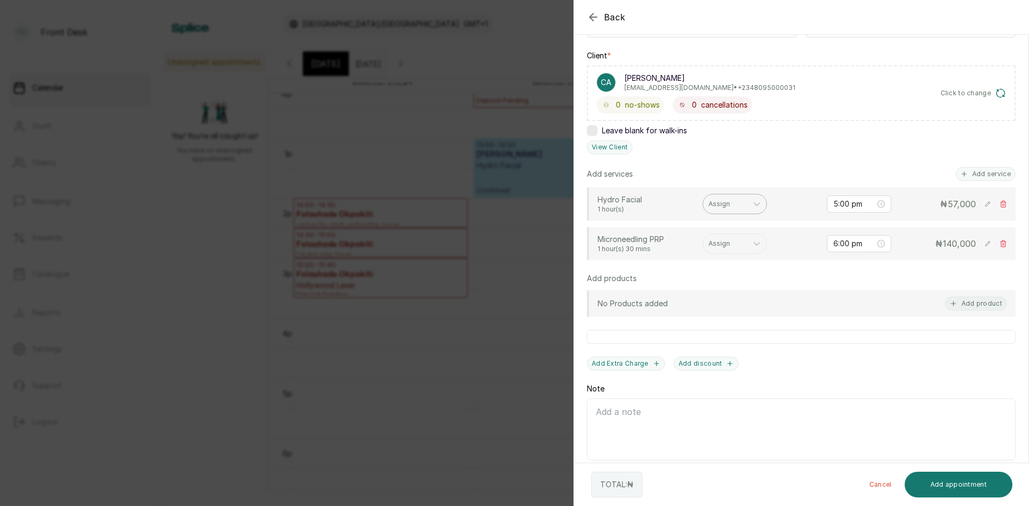
click at [741, 199] on div "Assign" at bounding box center [725, 204] width 44 height 14
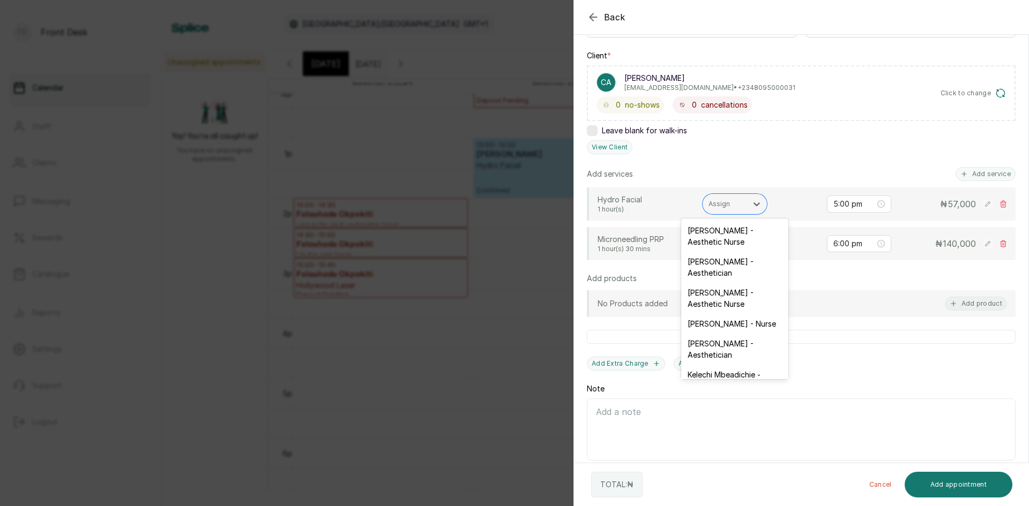
click at [708, 324] on div "[PERSON_NAME] - Nurse" at bounding box center [734, 324] width 107 height 20
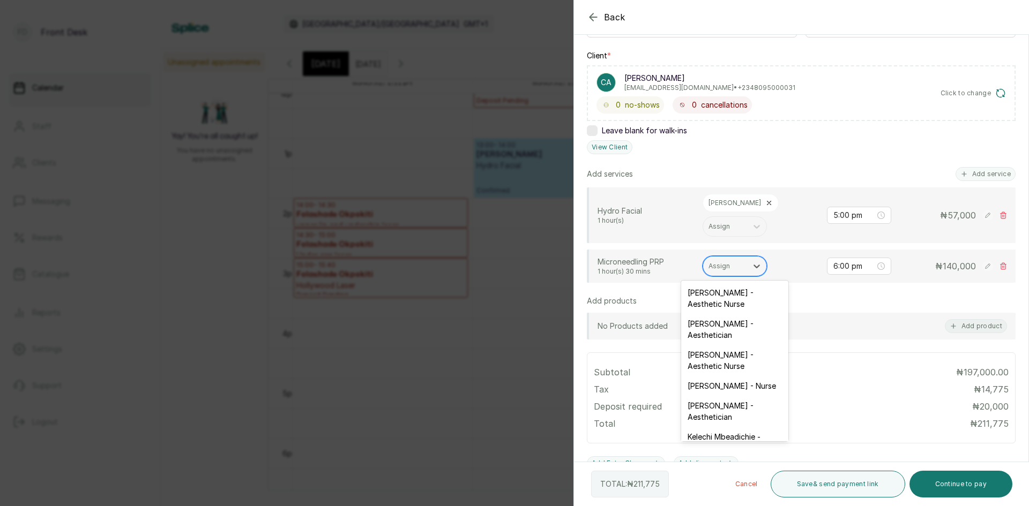
click at [734, 266] on div at bounding box center [724, 266] width 33 height 10
click at [712, 385] on div "[PERSON_NAME] - Nurse" at bounding box center [734, 386] width 107 height 20
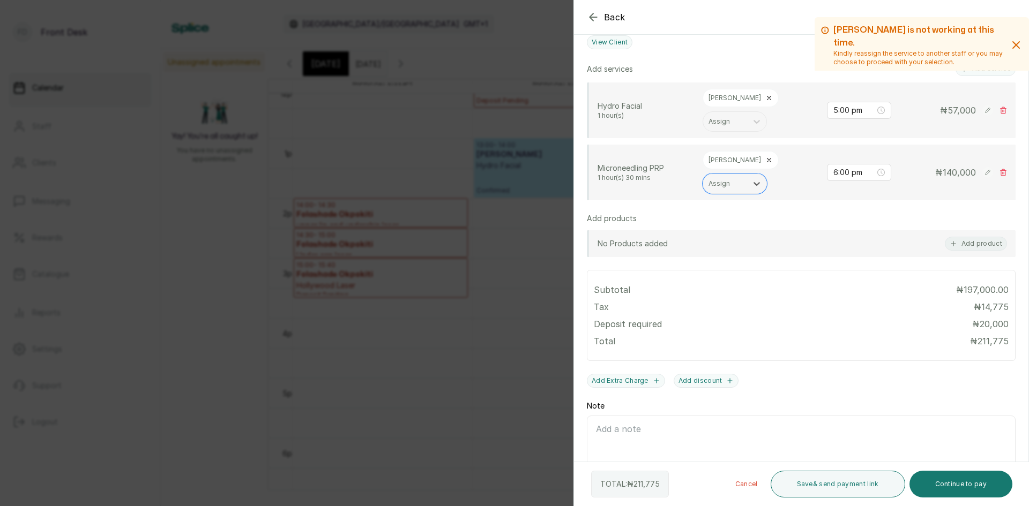
scroll to position [260, 0]
click at [942, 481] on button "Continue to pay" at bounding box center [960, 484] width 103 height 27
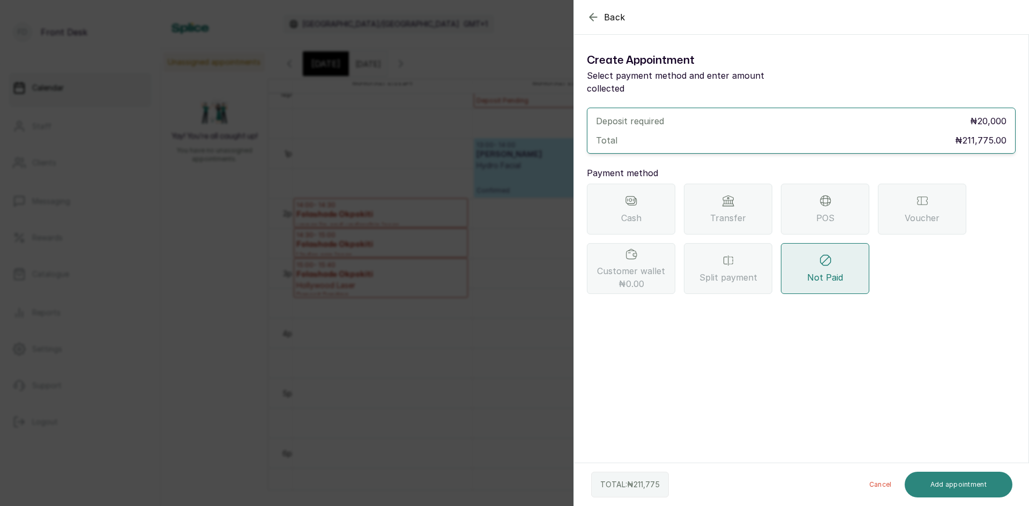
scroll to position [0, 0]
click at [799, 194] on div "POS" at bounding box center [825, 209] width 88 height 51
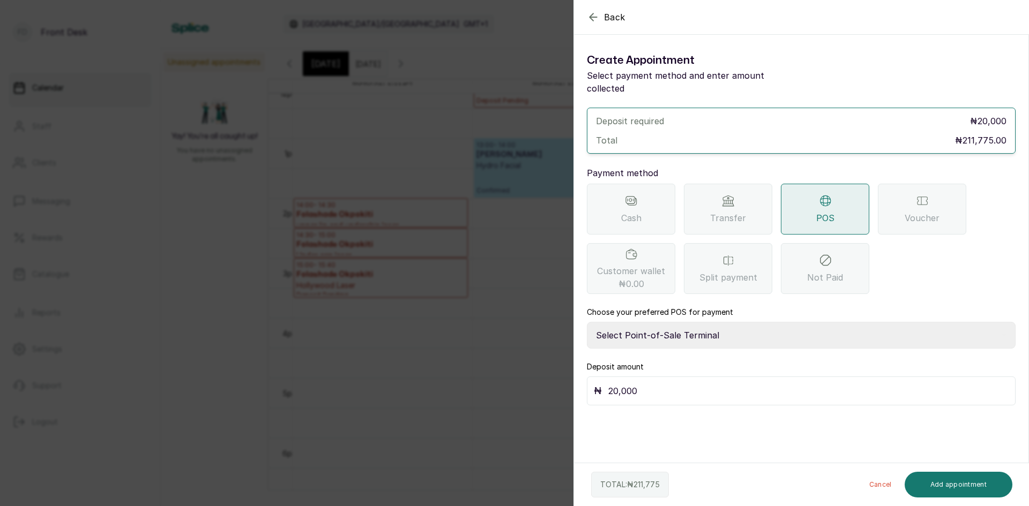
click at [677, 322] on select "Select Point-of-Sale Terminal SKN ANALYTICS MED AESTHETIC LIMITED Fairmoney Mic…" at bounding box center [801, 335] width 429 height 27
select select "43129536-bd7e-4b6d-8e8c-ab2c46322d67"
click at [587, 322] on select "Select Point-of-Sale Terminal SKN ANALYTICS MED AESTHETIC LIMITED Fairmoney Mic…" at bounding box center [801, 335] width 429 height 27
click at [689, 384] on input "20,000" at bounding box center [808, 391] width 400 height 15
click at [937, 485] on button "Add appointment" at bounding box center [958, 485] width 108 height 26
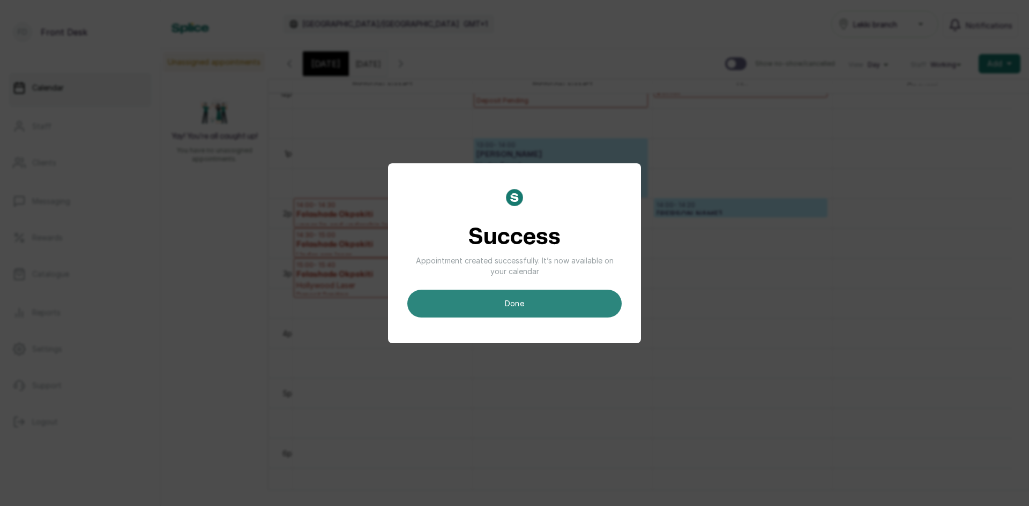
click at [515, 308] on button "done" at bounding box center [514, 304] width 214 height 28
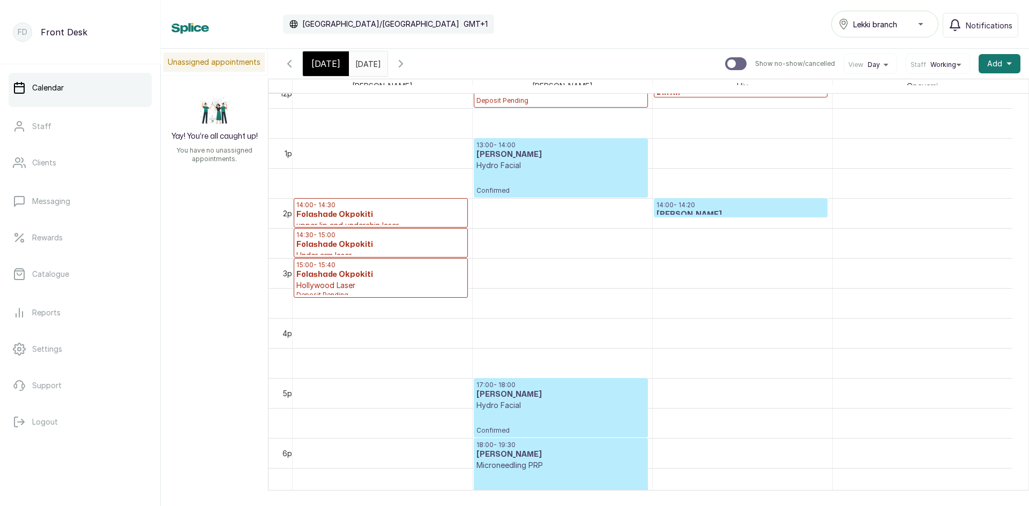
click at [284, 66] on icon "button" at bounding box center [289, 63] width 13 height 13
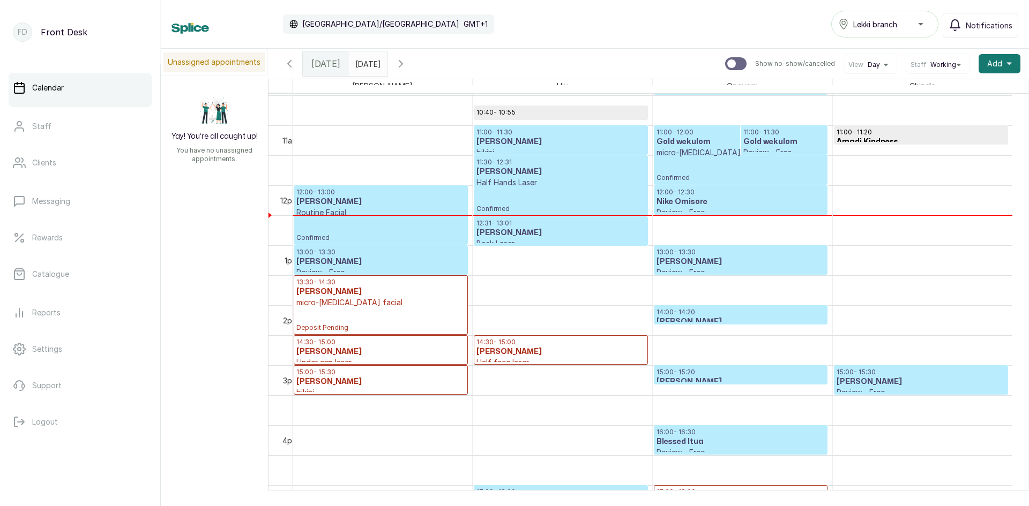
scroll to position [682, 0]
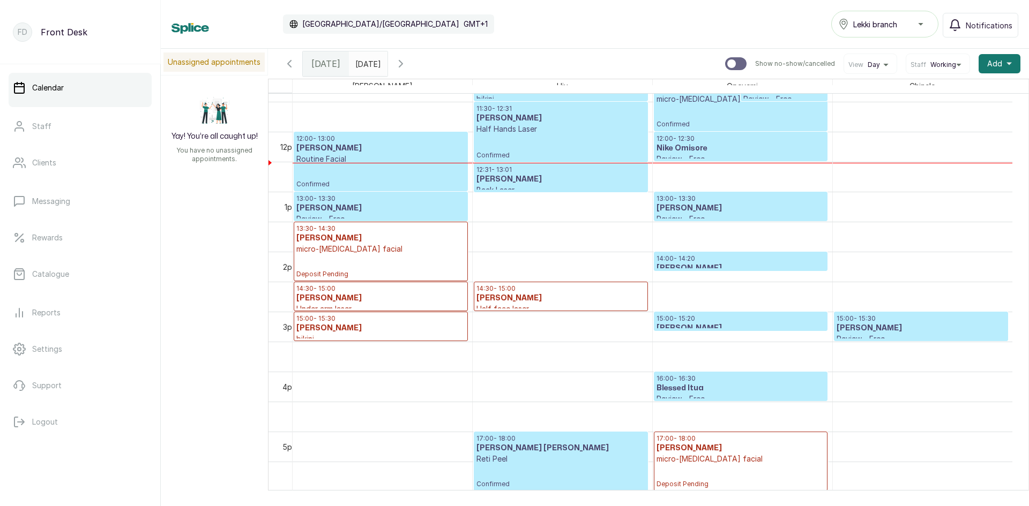
click at [407, 62] on icon "button" at bounding box center [400, 63] width 13 height 13
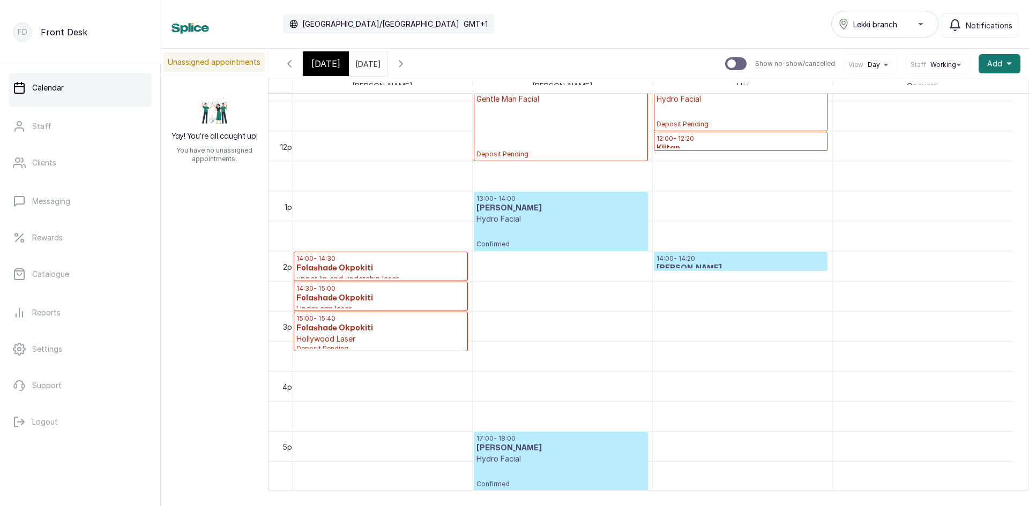
scroll to position [843, 0]
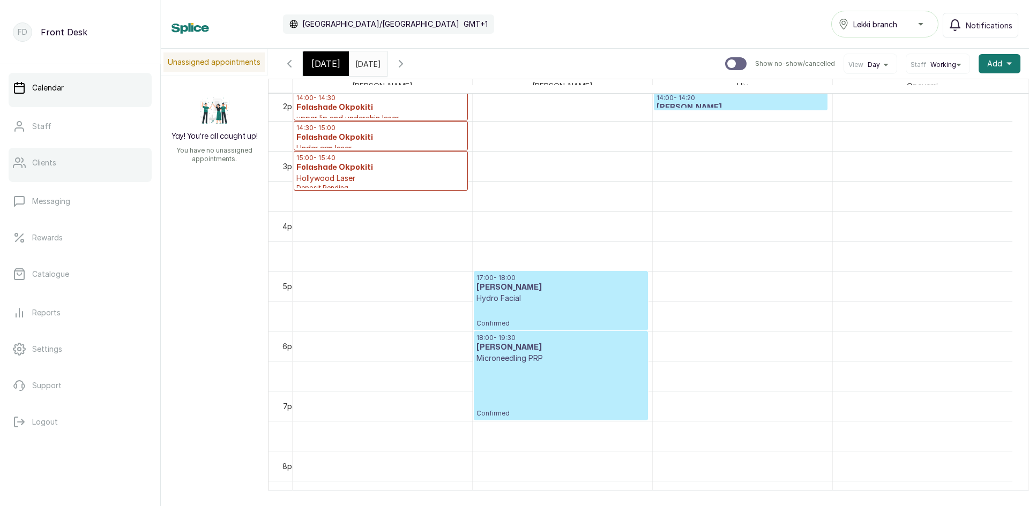
click at [55, 163] on p "Clients" at bounding box center [44, 162] width 24 height 11
